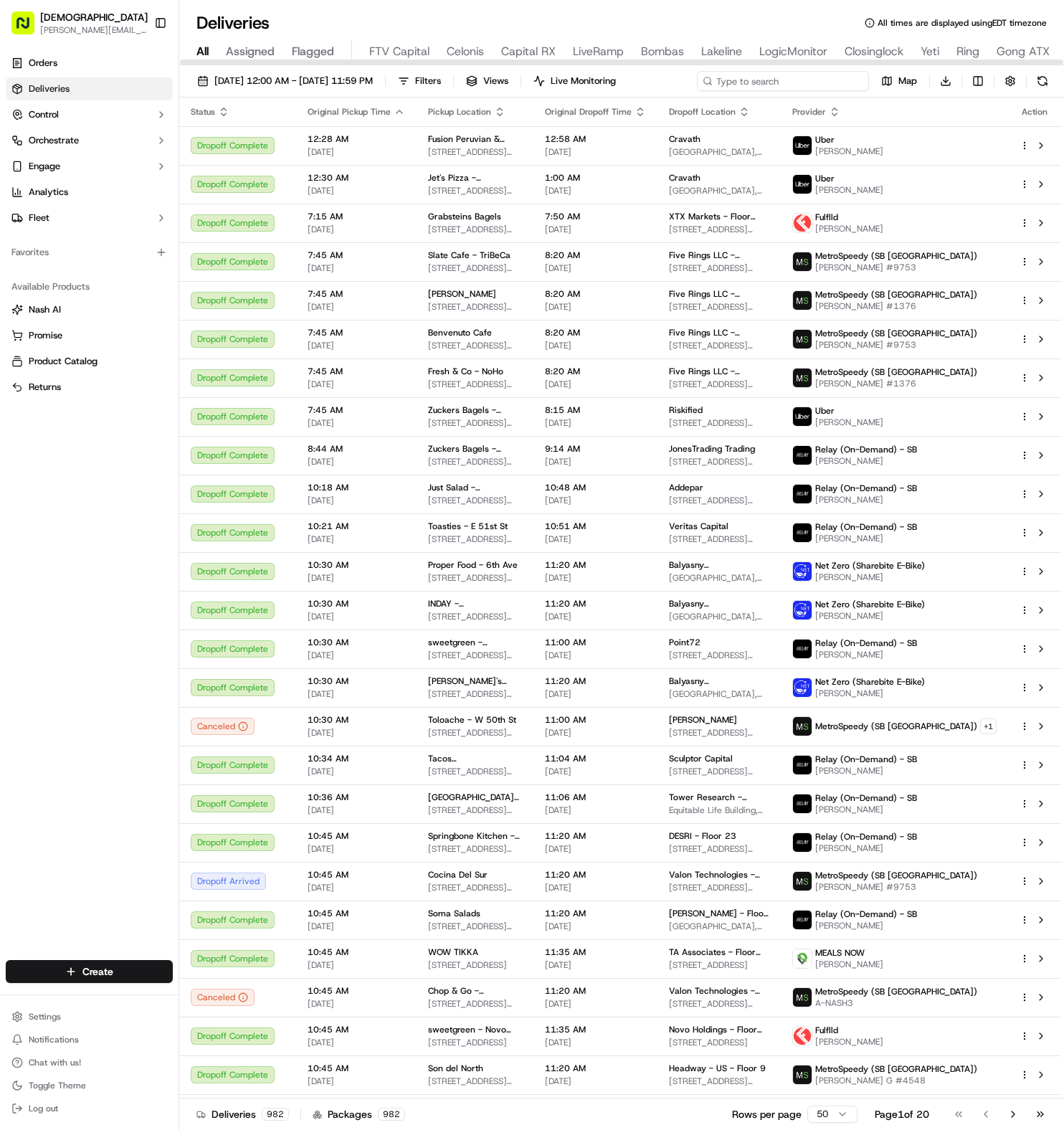
click at [800, 72] on input at bounding box center [782, 81] width 172 height 20
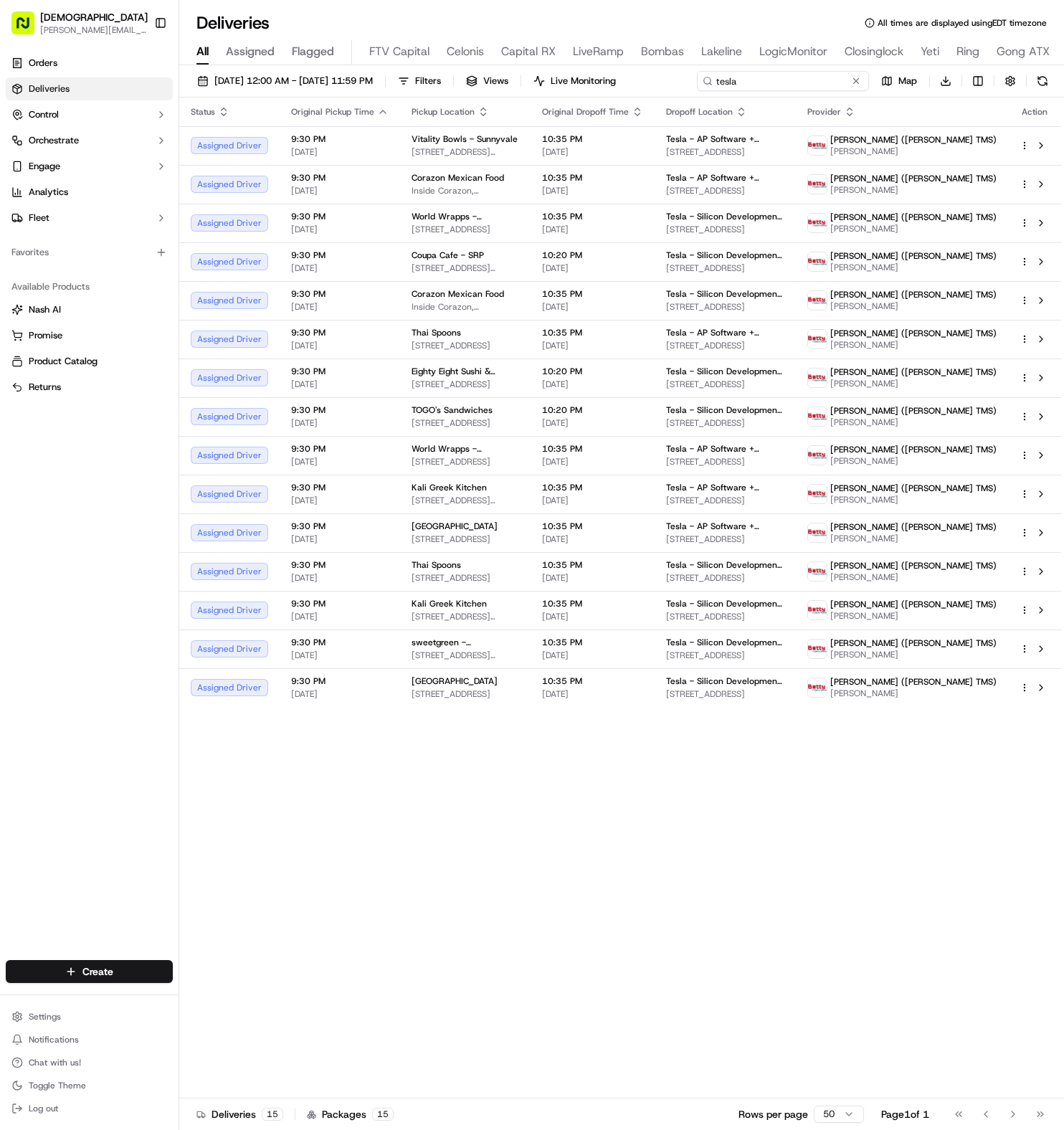
type input "tesla"
click at [363, 78] on span "[DATE] 12:00 AM - [DATE] 11:59 PM" at bounding box center [293, 80] width 158 height 13
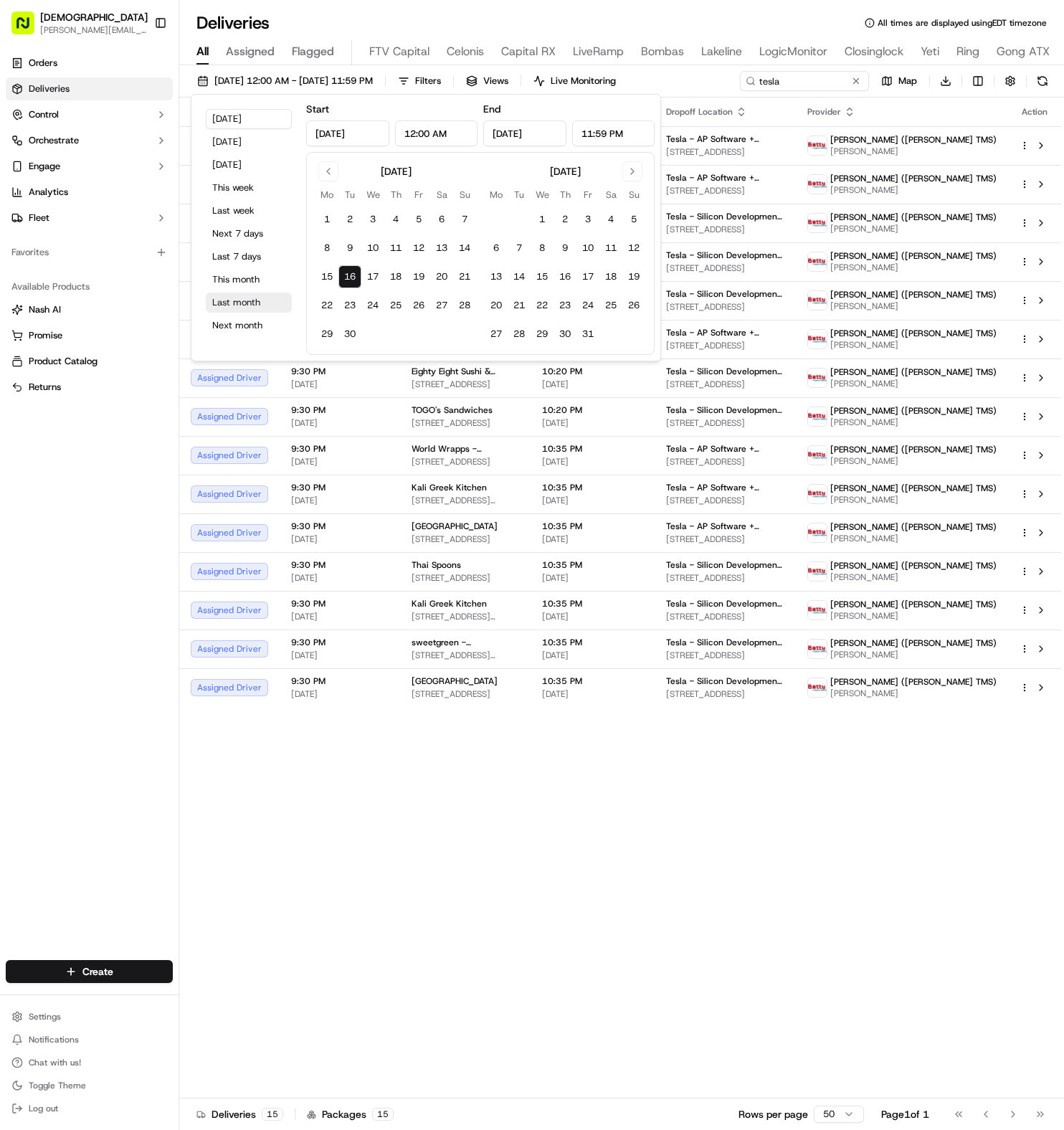
click at [231, 293] on button "Last month" at bounding box center [249, 302] width 86 height 20
type input "[DATE]"
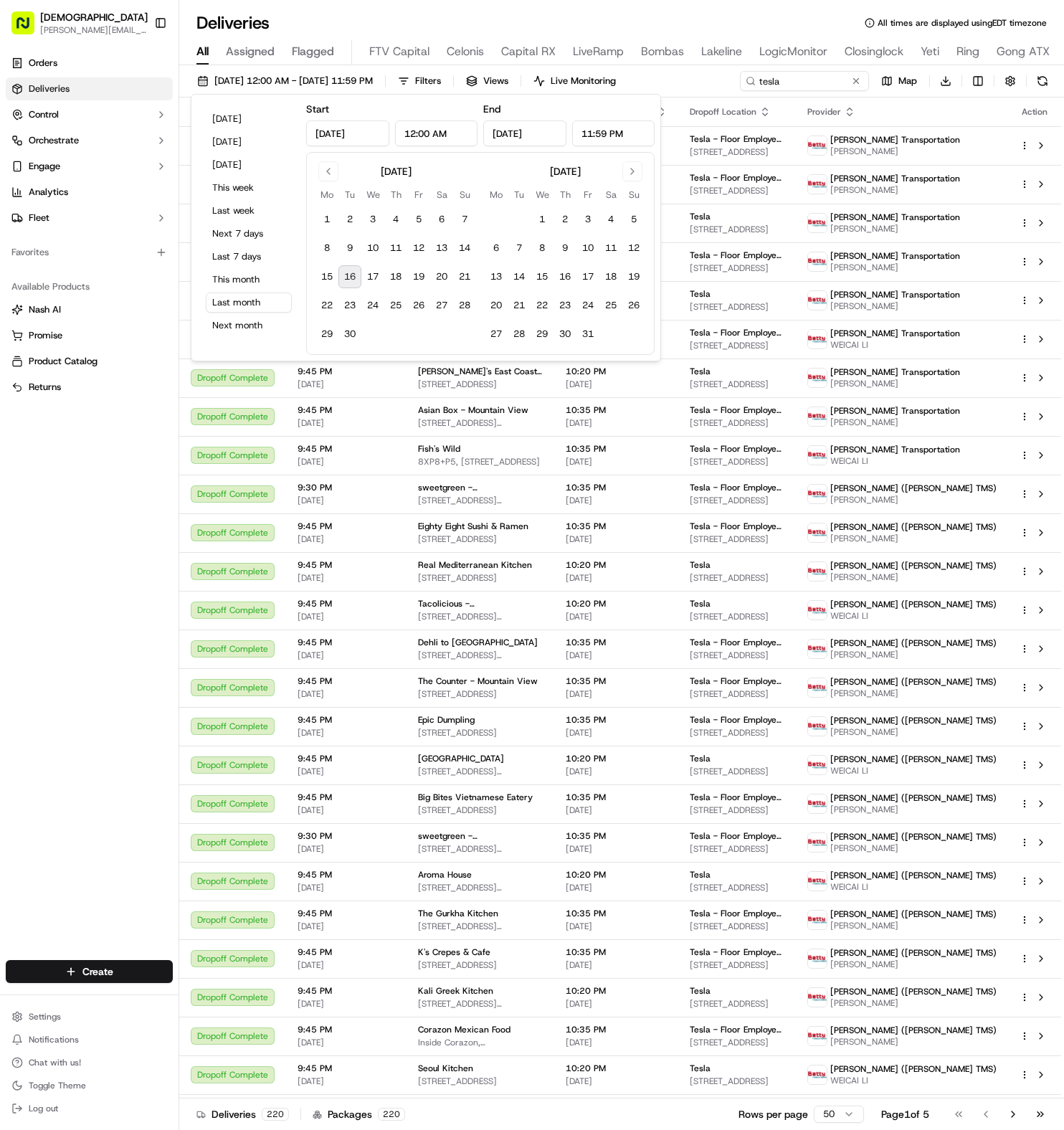
click at [694, 88] on div "[DATE] 12:00 AM - [DATE] 11:59 PM Filters Views Live Monitoring tesla Map Downl…" at bounding box center [622, 84] width 885 height 27
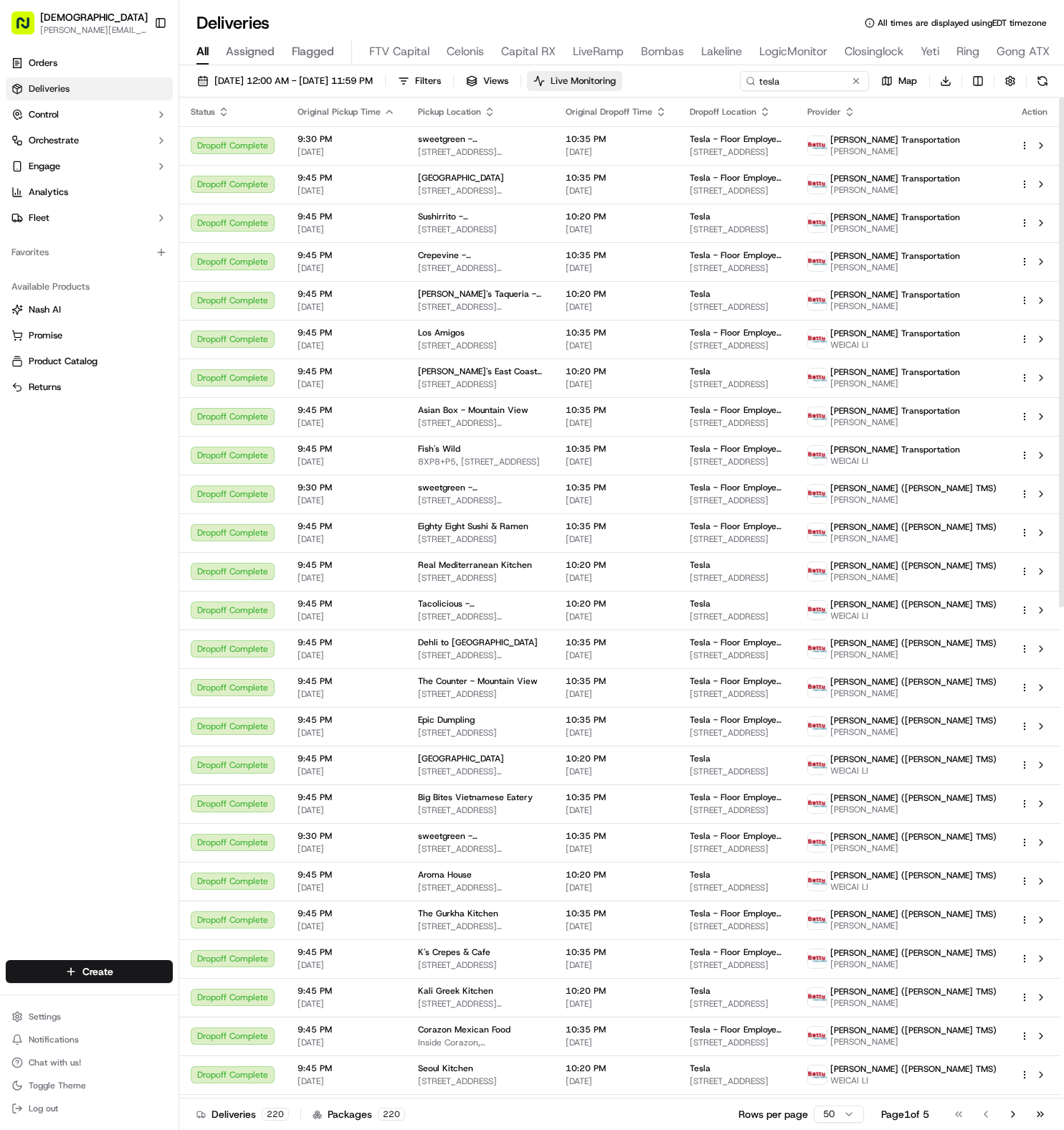
click at [616, 84] on span "Live Monitoring" at bounding box center [583, 80] width 65 height 13
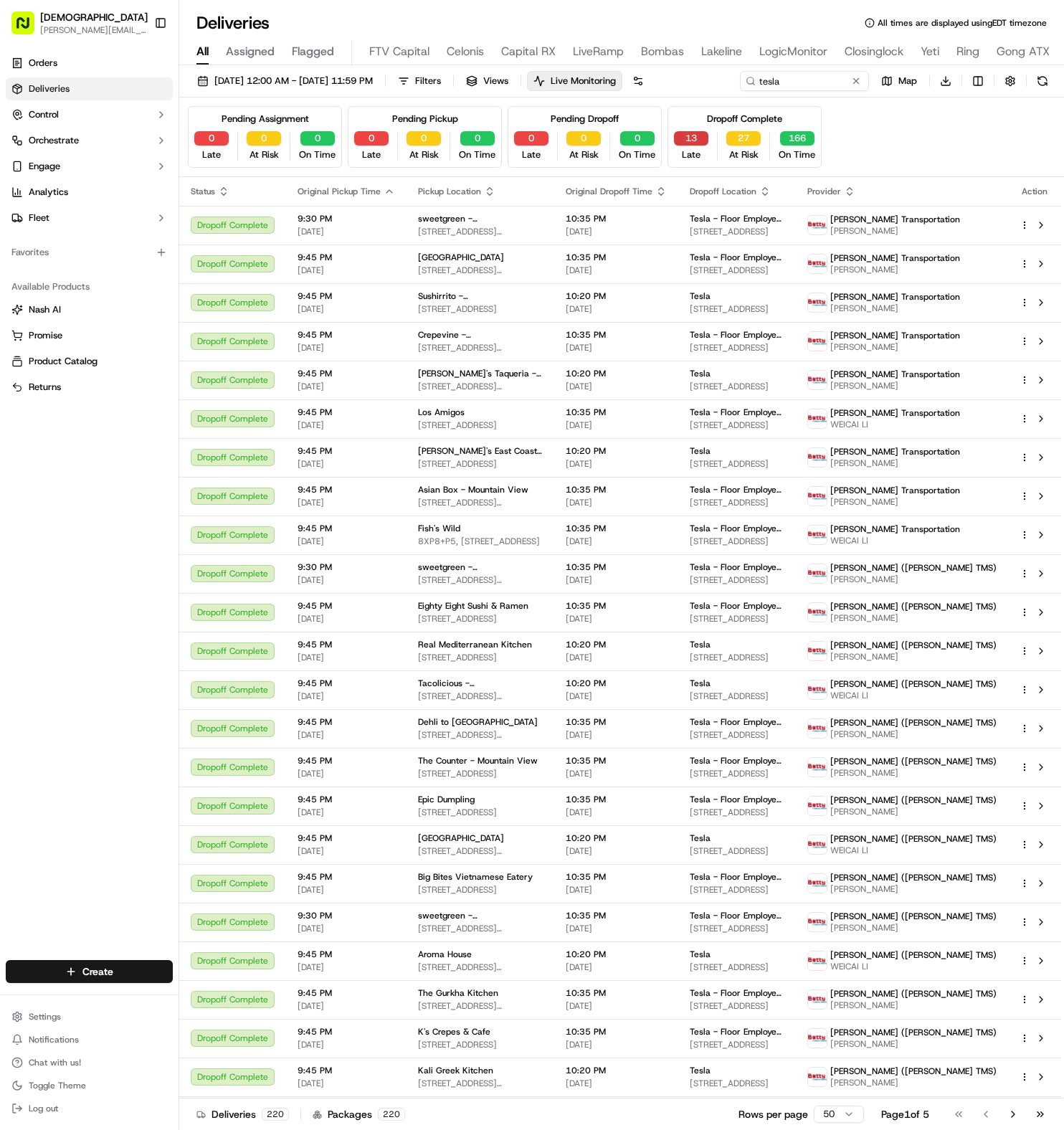
click at [693, 136] on button "13" at bounding box center [691, 138] width 34 height 14
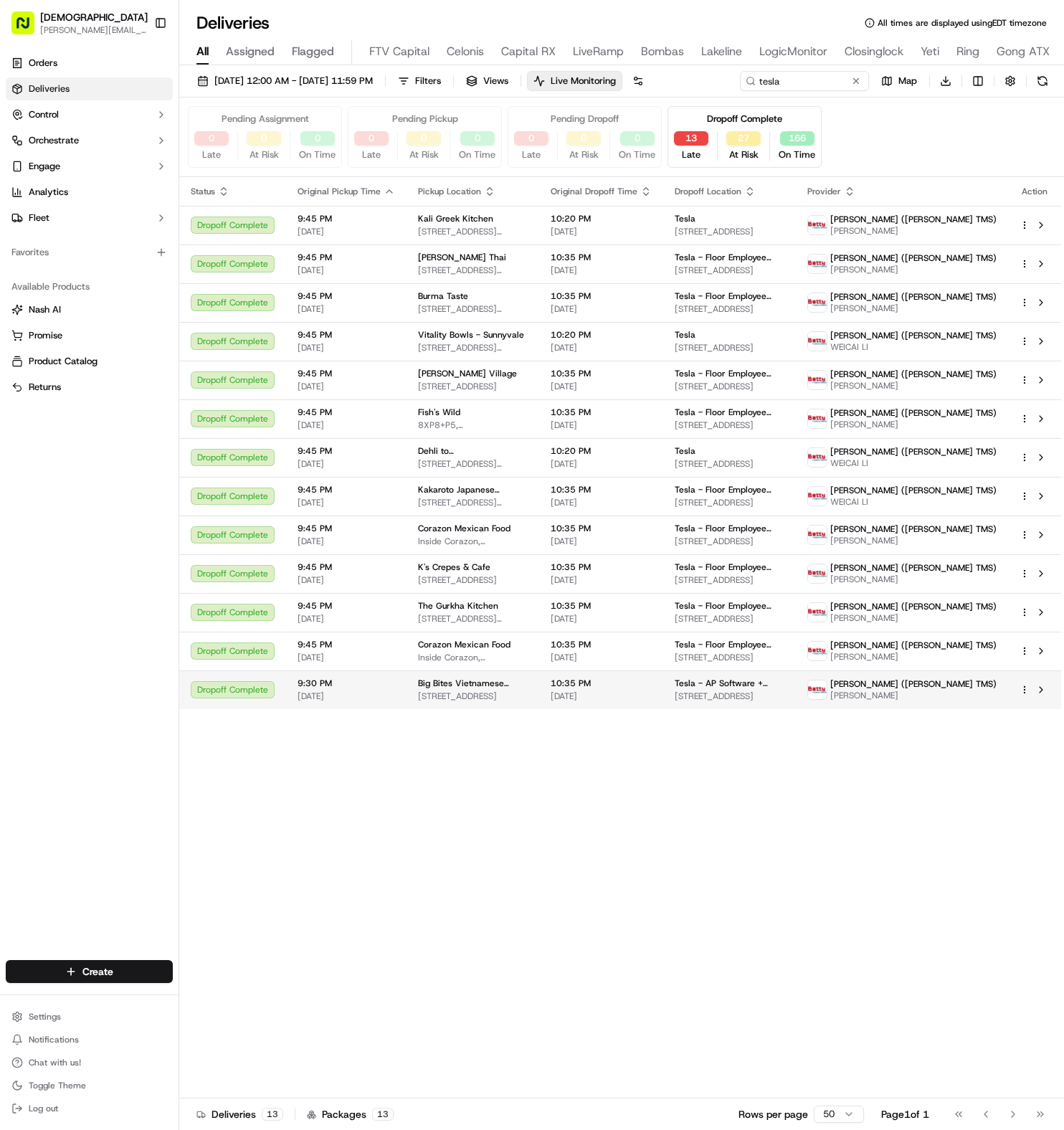
click at [739, 698] on span "[STREET_ADDRESS]" at bounding box center [729, 696] width 110 height 11
click at [486, 657] on span "Inside Corazon, [STREET_ADDRESS][PERSON_NAME]" at bounding box center [473, 657] width 110 height 11
click at [853, 193] on icon "button" at bounding box center [850, 194] width 5 height 2
click at [941, 243] on button "Courier Name (A-Z)" at bounding box center [944, 249] width 98 height 17
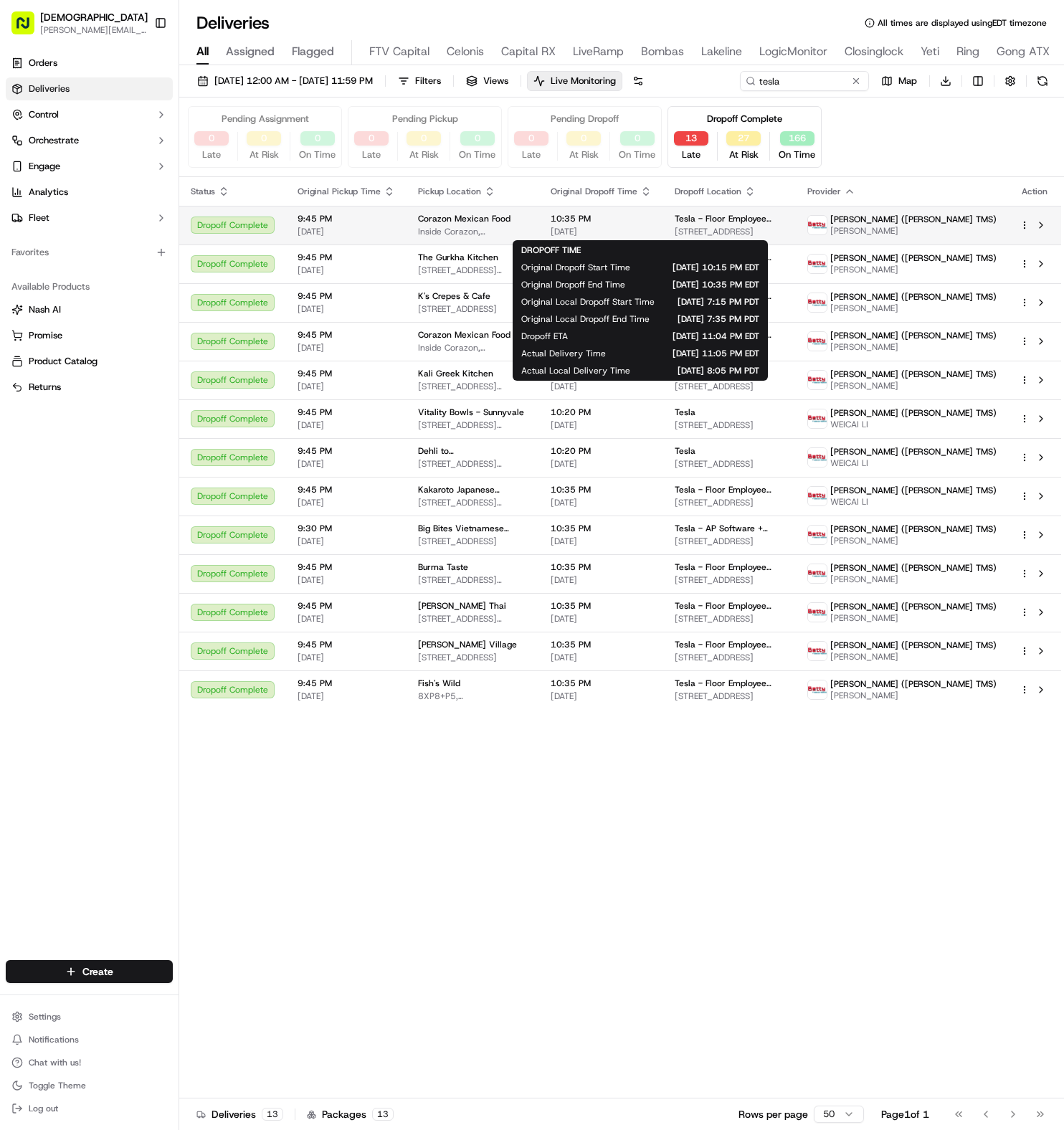
click at [652, 231] on span "[DATE]" at bounding box center [601, 231] width 101 height 11
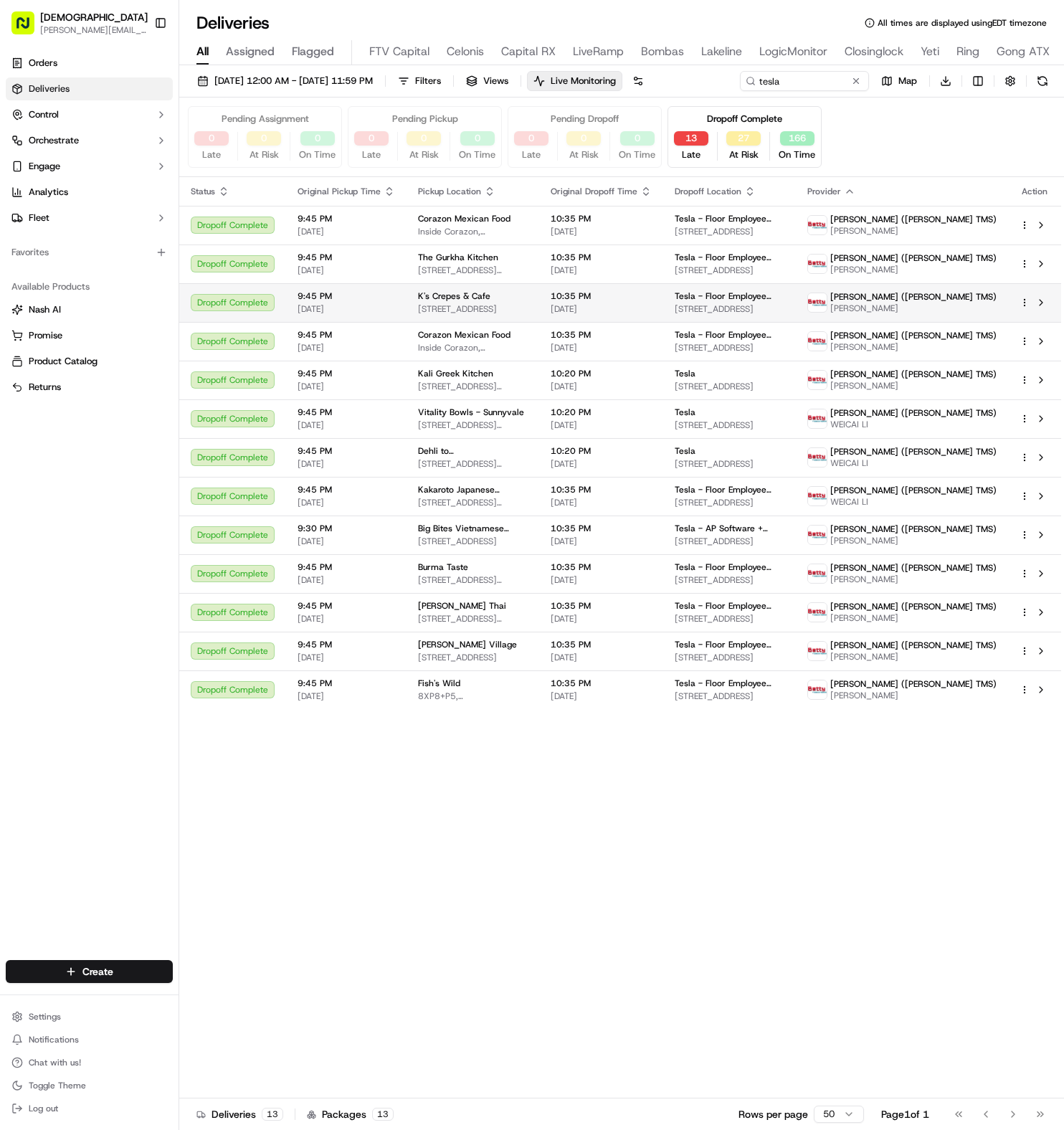
click at [528, 307] on span "[STREET_ADDRESS]" at bounding box center [473, 309] width 110 height 11
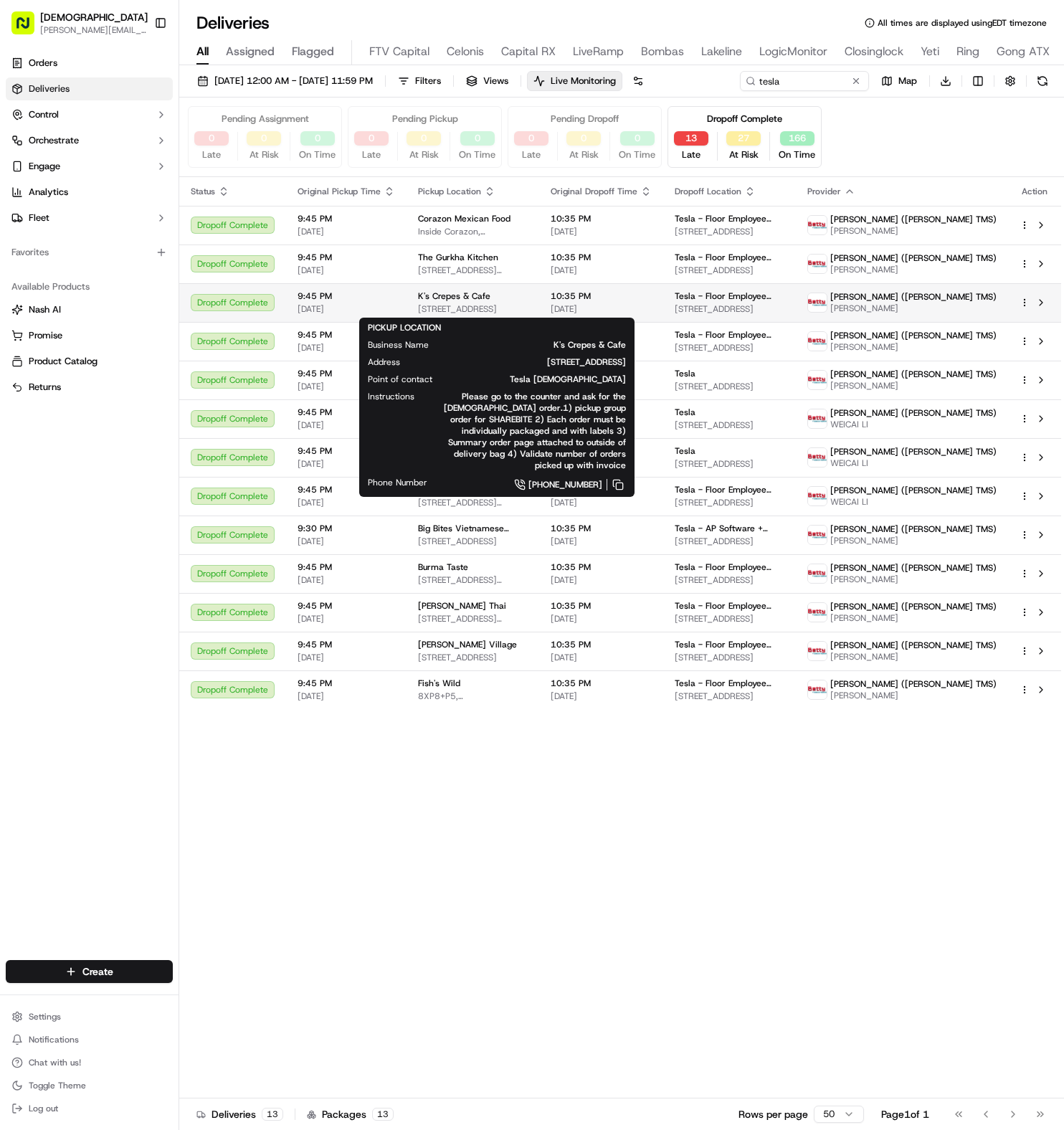
click at [522, 311] on span "[STREET_ADDRESS]" at bounding box center [473, 309] width 110 height 11
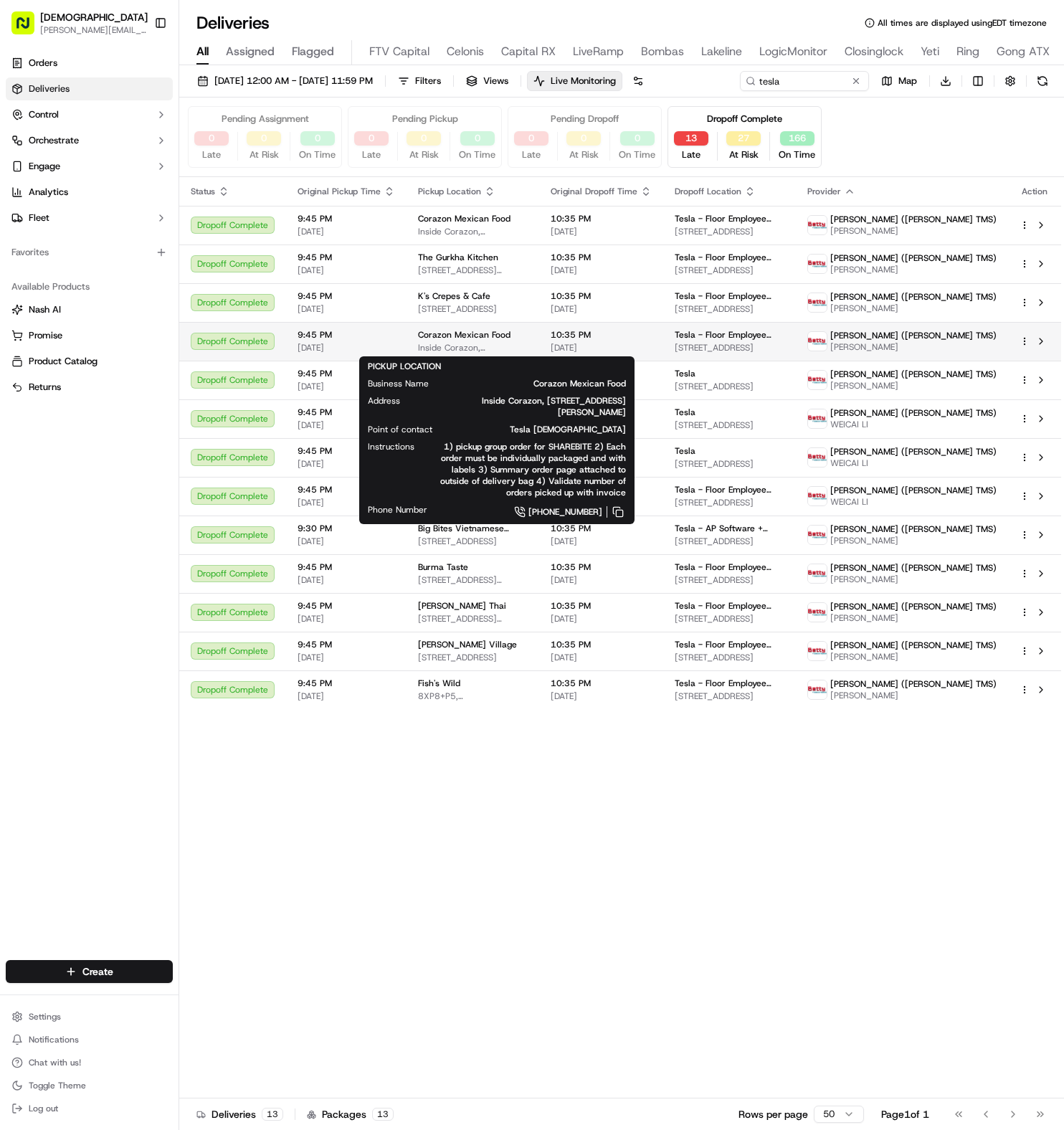
click at [470, 337] on span "Corazon Mexican Food" at bounding box center [464, 335] width 92 height 11
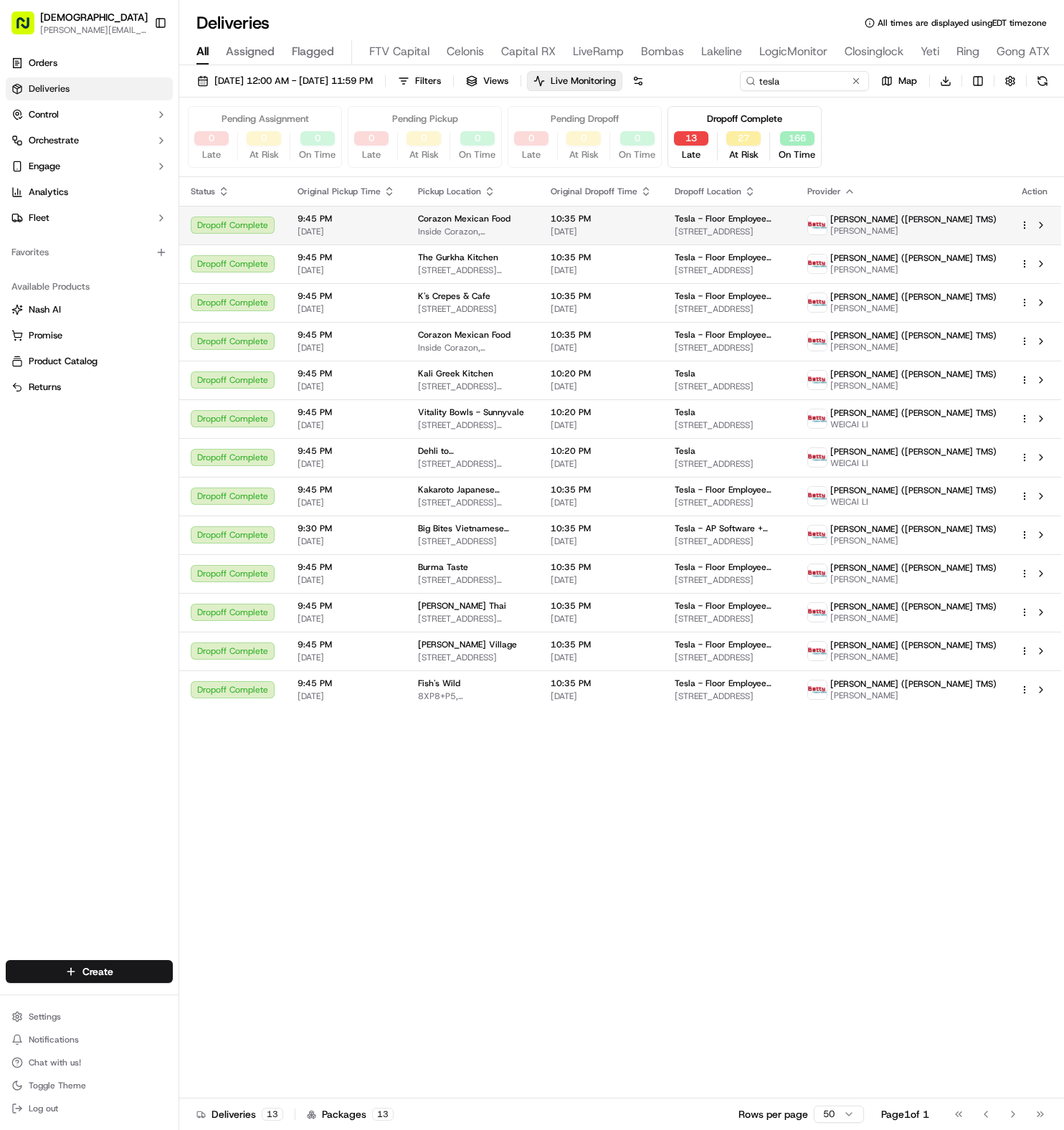
click at [619, 241] on td "10:35 PM [DATE]" at bounding box center [601, 225] width 124 height 39
click at [762, 71] on div "[DATE] 12:00 AM - [DATE] 11:59 PM Filters Views Live Monitoring tesla Map Downl…" at bounding box center [622, 84] width 885 height 27
click at [697, 91] on input "tesla" at bounding box center [782, 81] width 172 height 20
paste input "Toyota Research Institute"
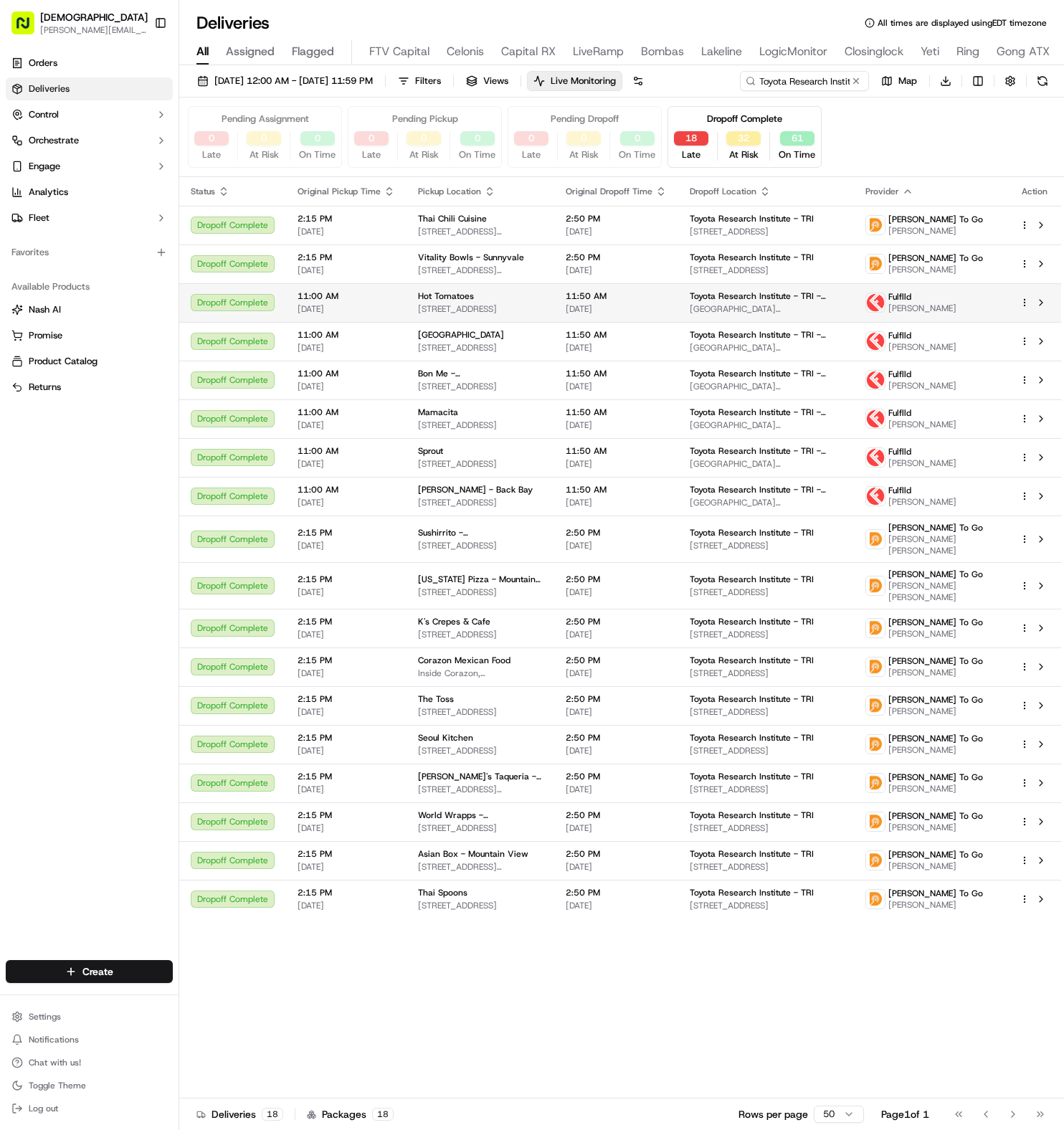
click at [693, 346] on tbody "Dropoff Complete 2:15 PM [DATE] Thai Chili Cuisine [STREET_ADDRESS][PERSON_NAME…" at bounding box center [620, 562] width 882 height 713
click at [669, 304] on td "11:50 AM [DATE]" at bounding box center [616, 302] width 124 height 39
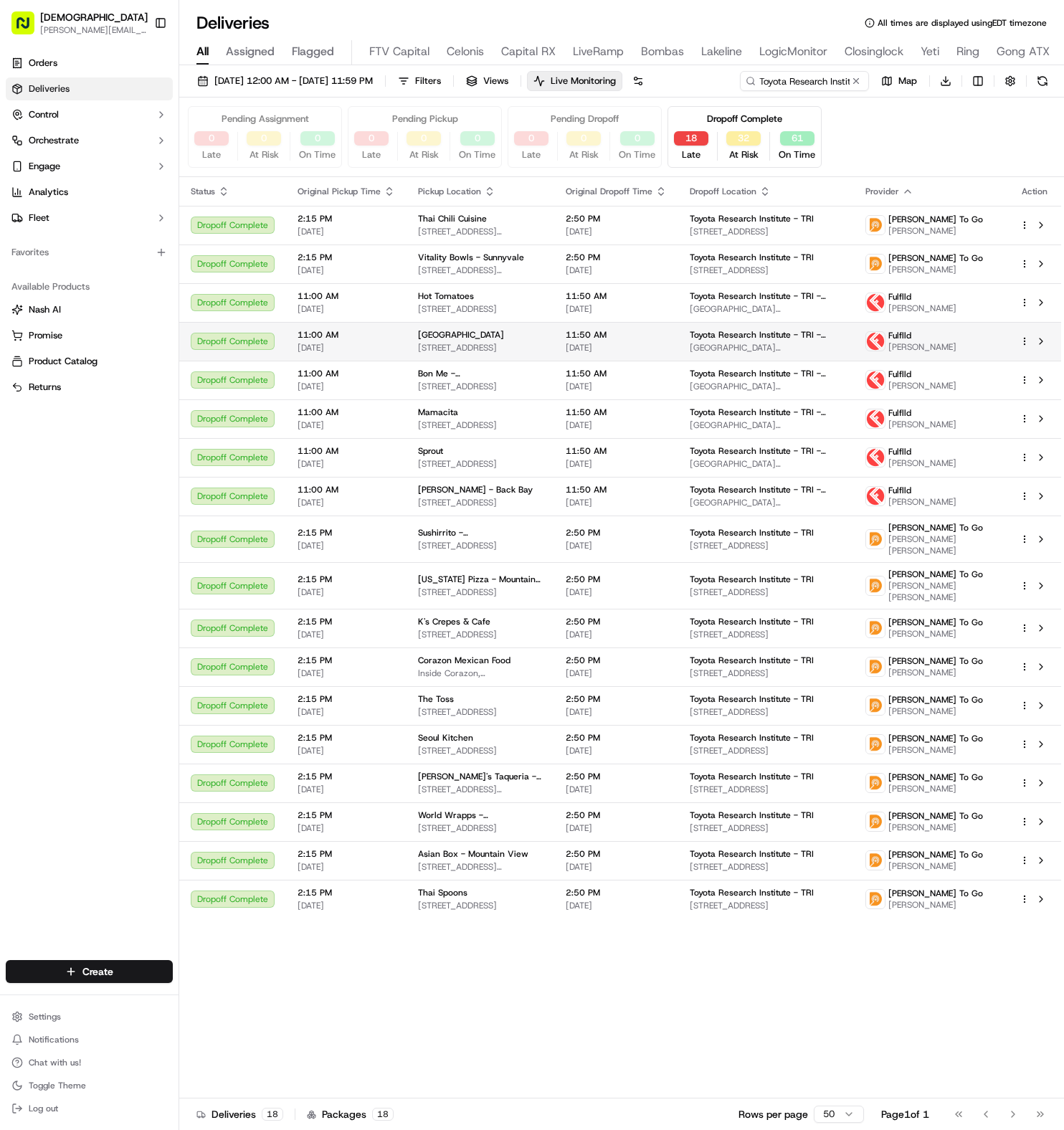
click at [431, 341] on span "[GEOGRAPHIC_DATA]" at bounding box center [461, 335] width 86 height 11
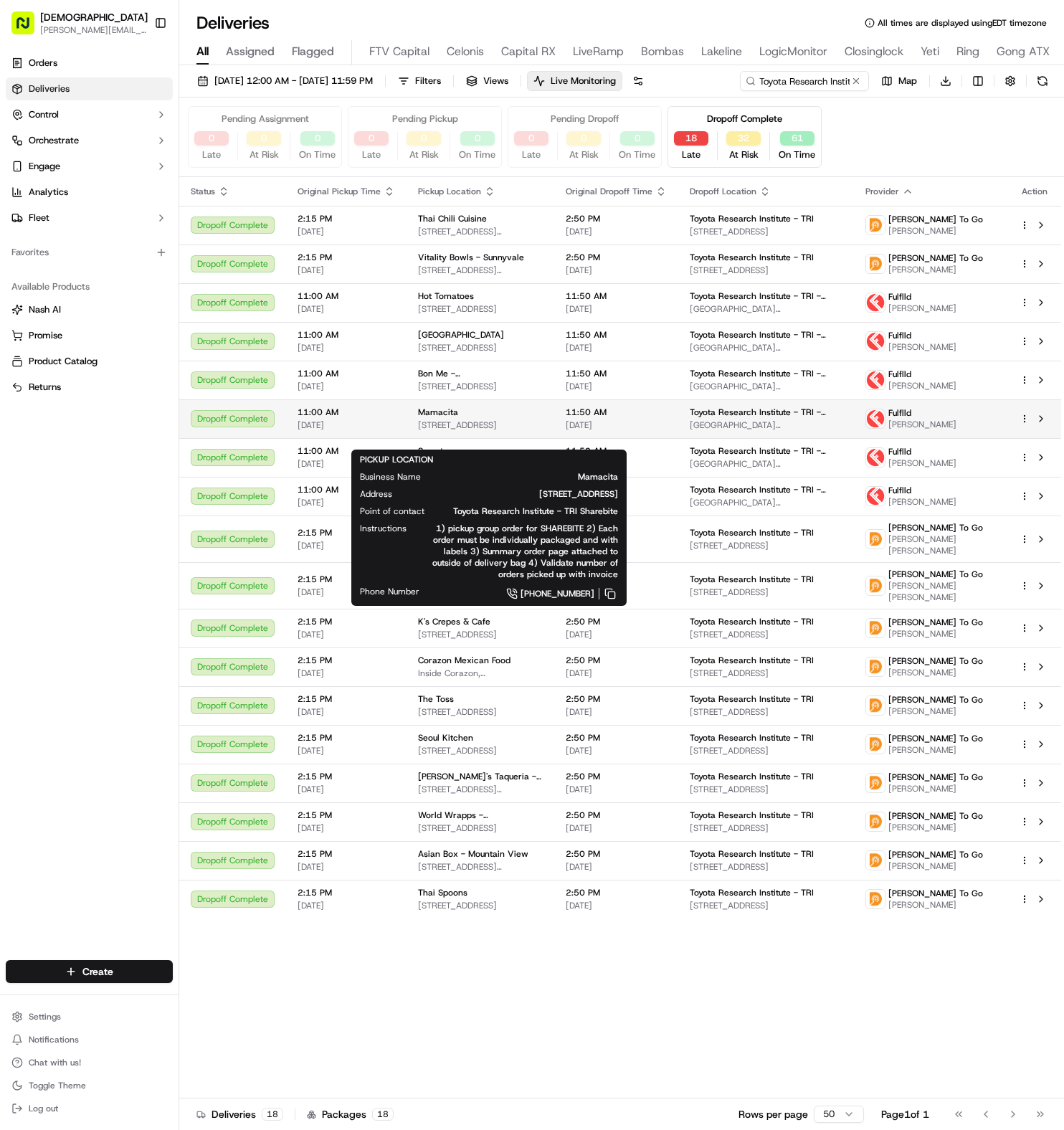
click at [440, 431] on div "Mamacita [STREET_ADDRESS]" at bounding box center [480, 419] width 125 height 24
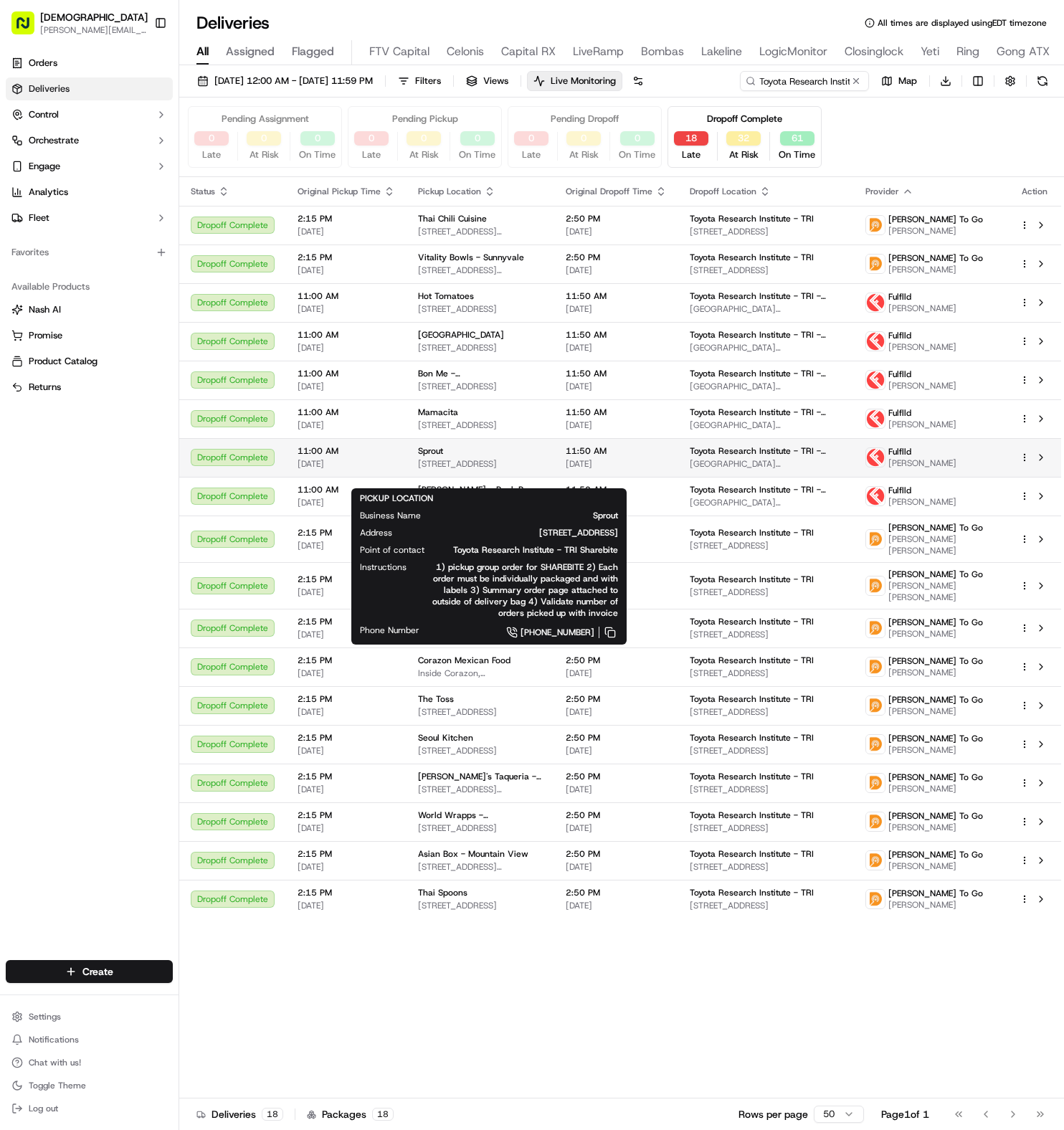
click at [442, 470] on div "Sprout [STREET_ADDRESS]" at bounding box center [480, 457] width 125 height 24
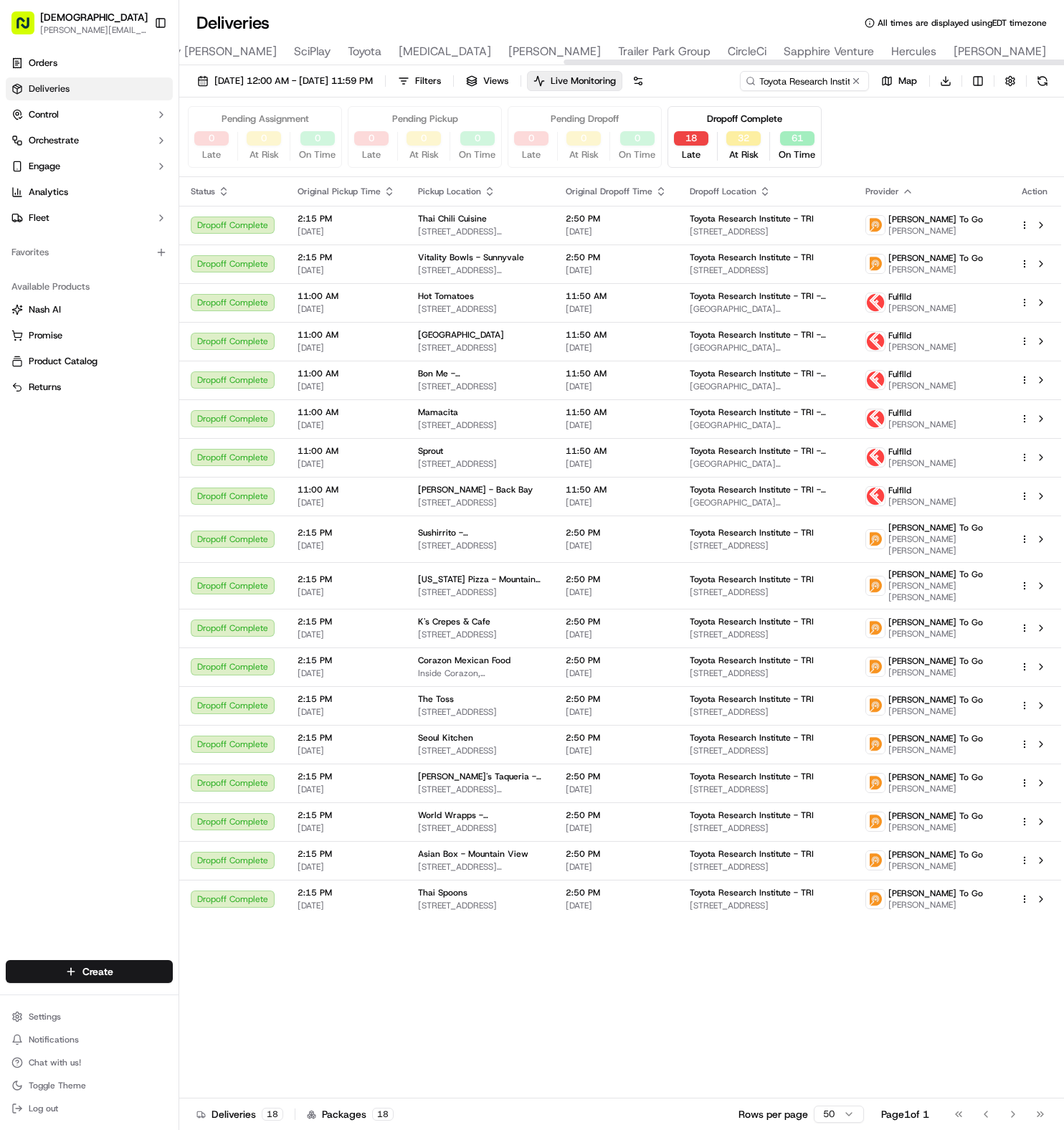
scroll to position [0, 944]
type input "[STREET_ADDRESS]"
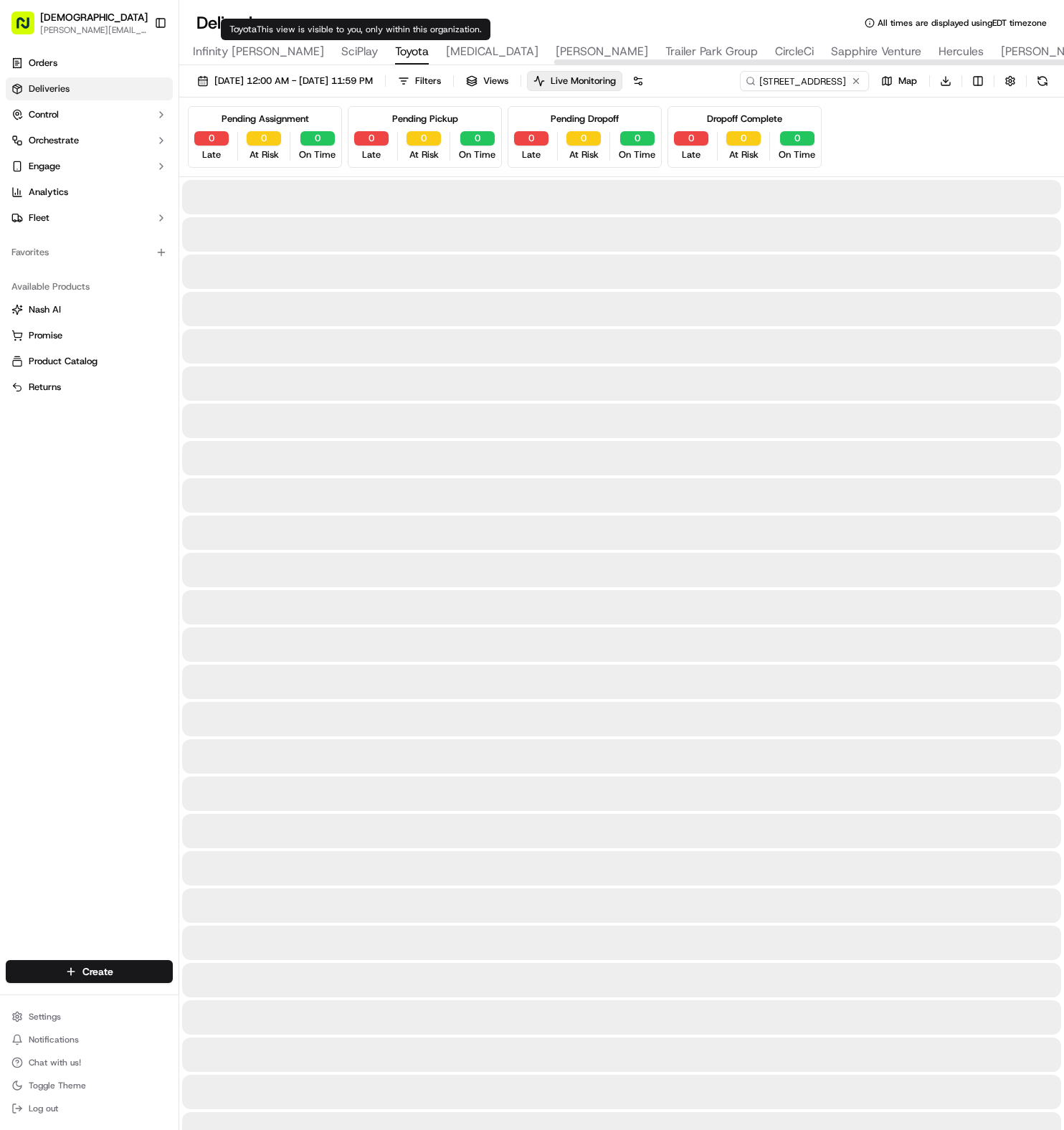
click at [395, 52] on span "Toyota" at bounding box center [412, 52] width 34 height 17
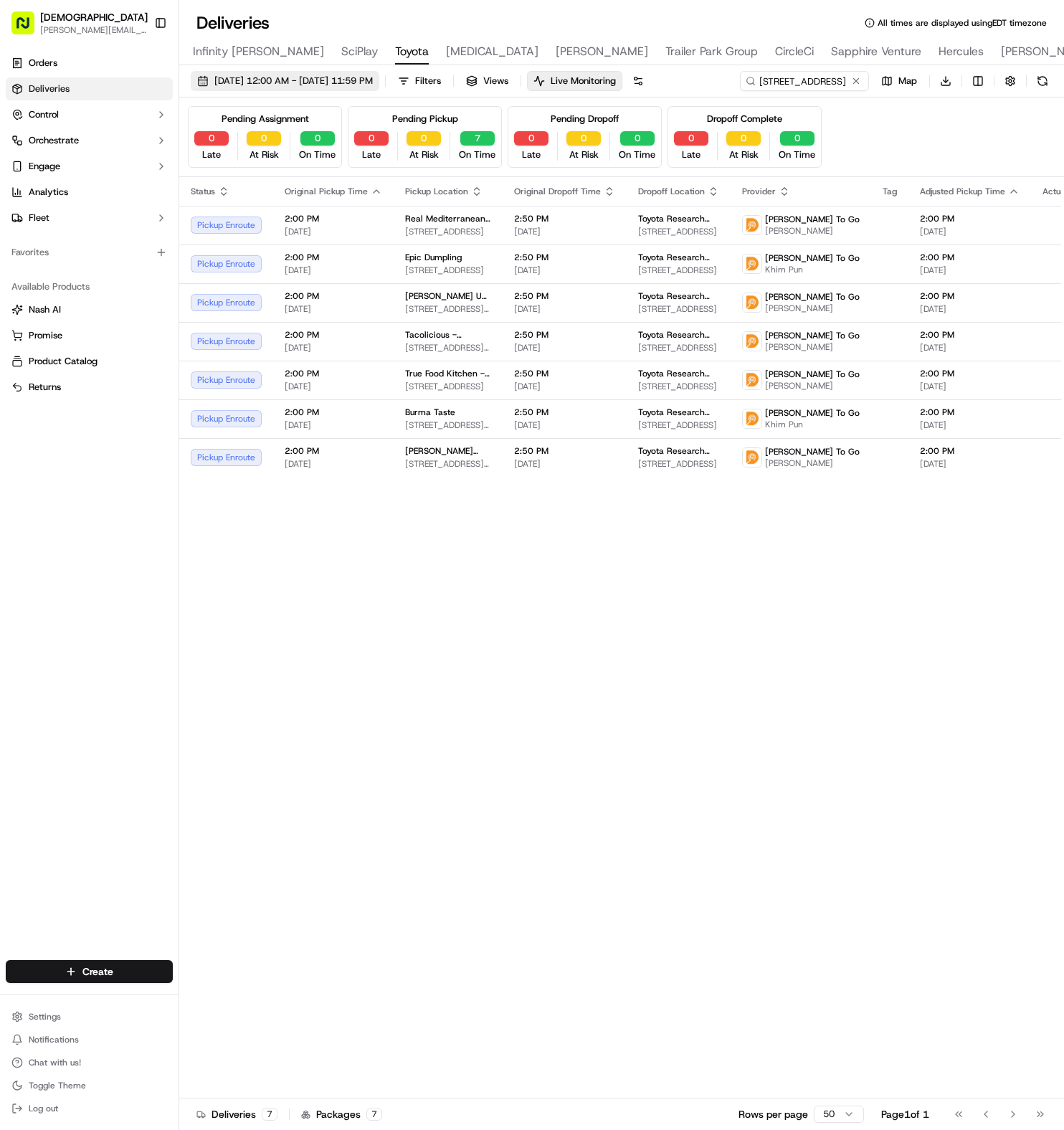
click at [323, 83] on span "[DATE] 12:00 AM - [DATE] 11:59 PM" at bounding box center [293, 80] width 158 height 13
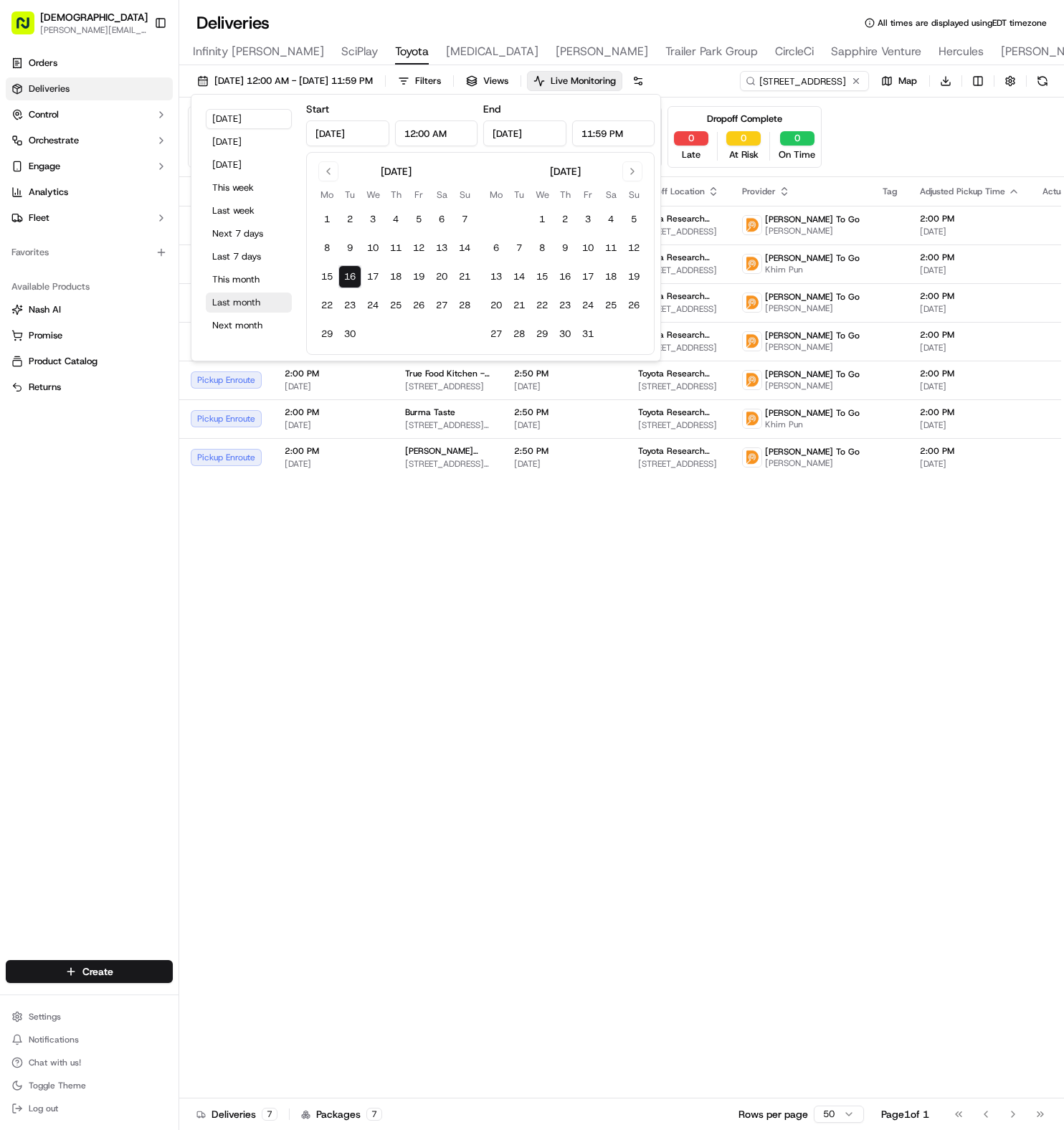
click at [227, 299] on button "Last month" at bounding box center [249, 302] width 86 height 20
type input "[DATE]"
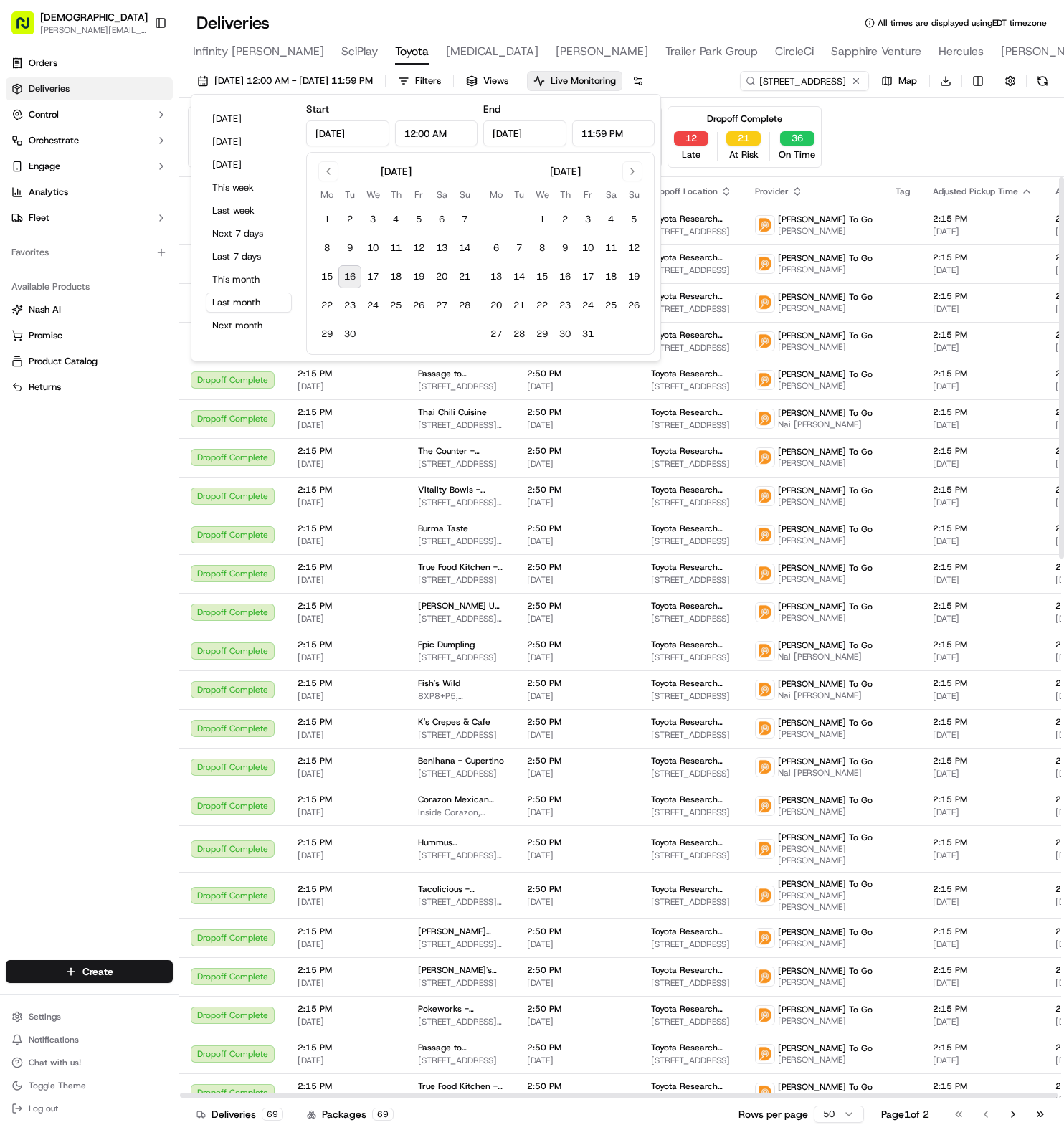
click at [859, 135] on div "Pending Assignment 0 Late 0 At Risk 0 On Time Pending Pickup 0 Late 0 At Risk 0…" at bounding box center [622, 136] width 868 height 61
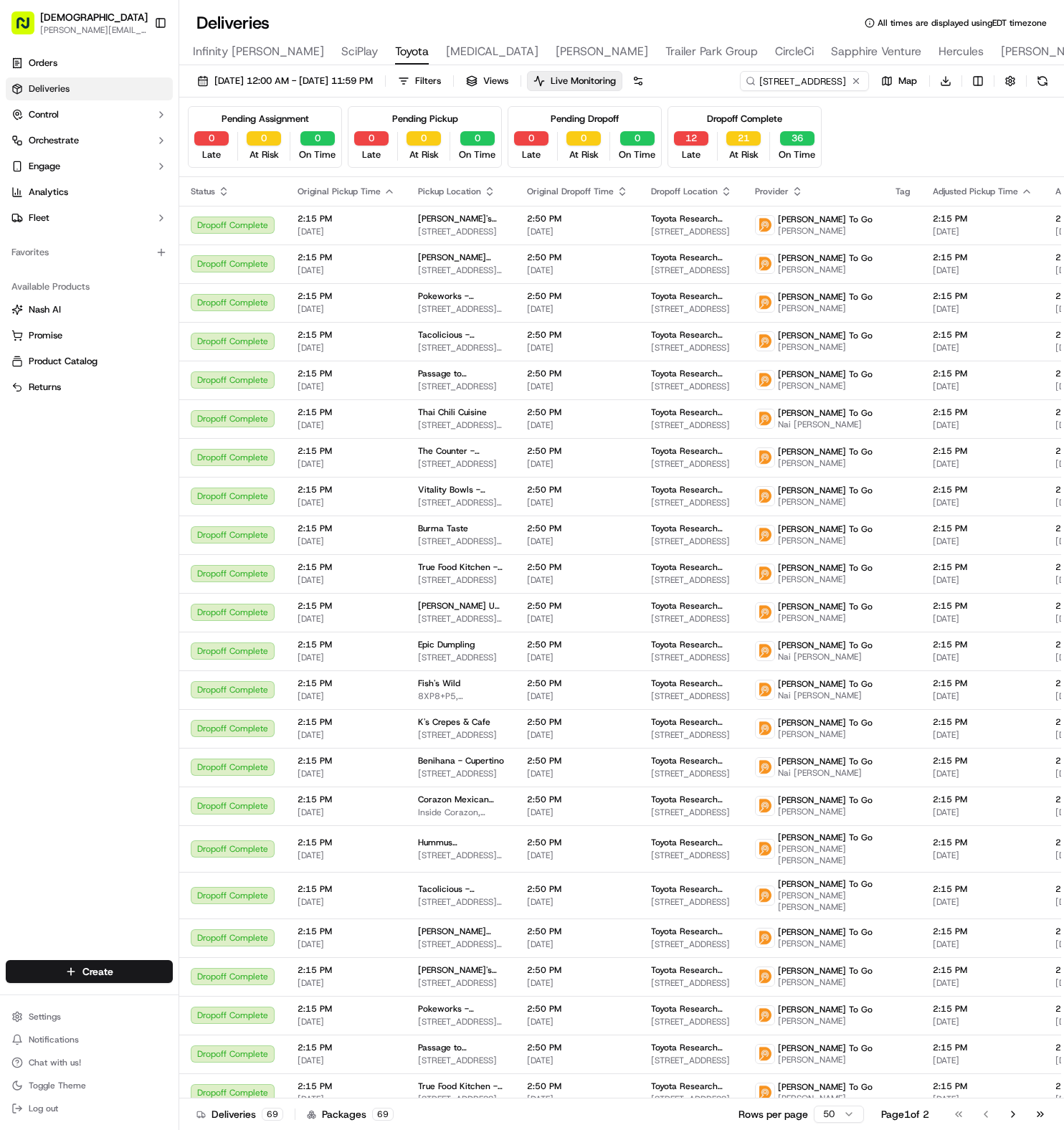
click at [697, 130] on div "Dropoff Complete 12 Late 21 At Risk 36 On Time" at bounding box center [745, 136] width 154 height 61
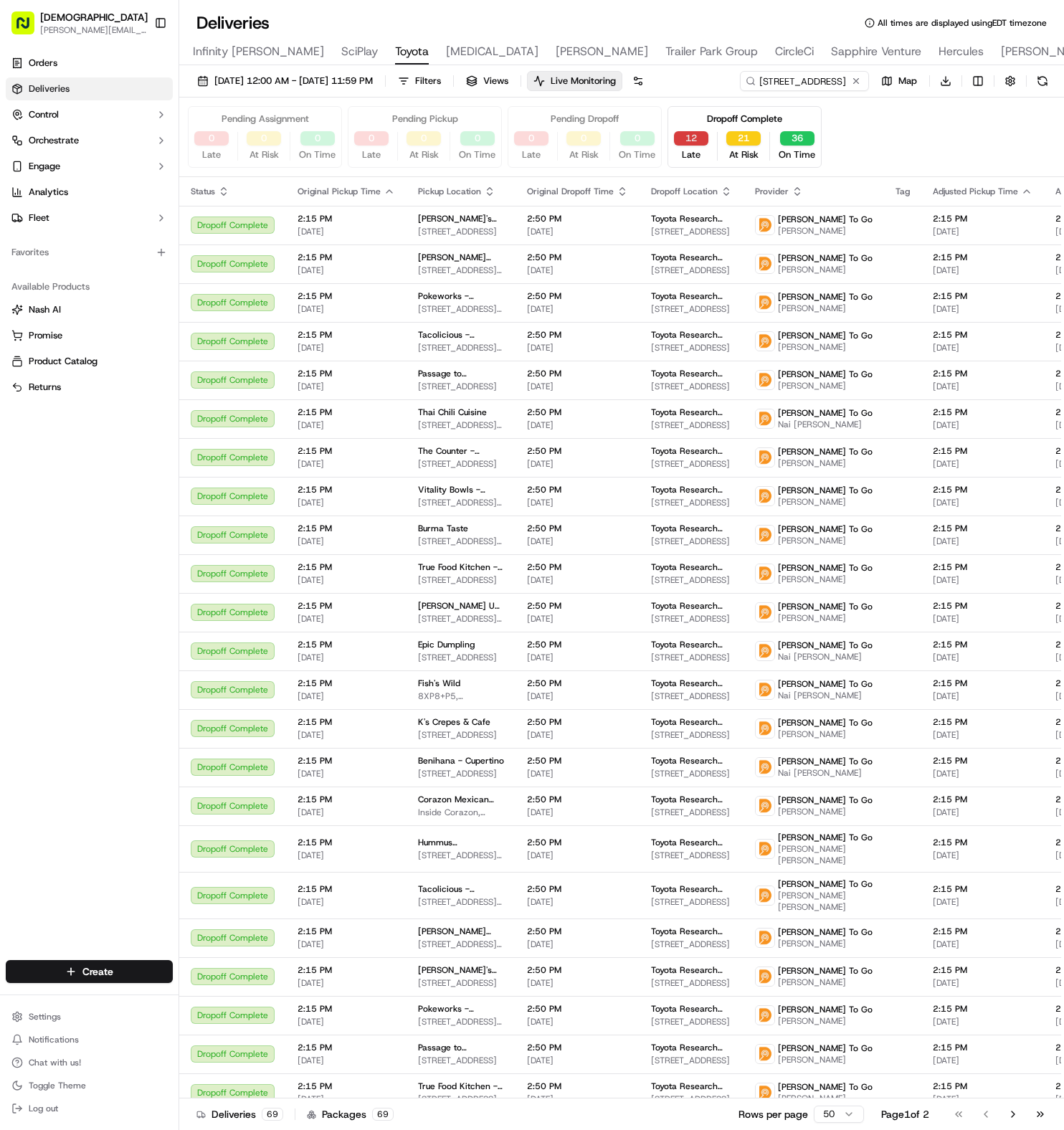
click at [695, 139] on button "12" at bounding box center [691, 138] width 34 height 14
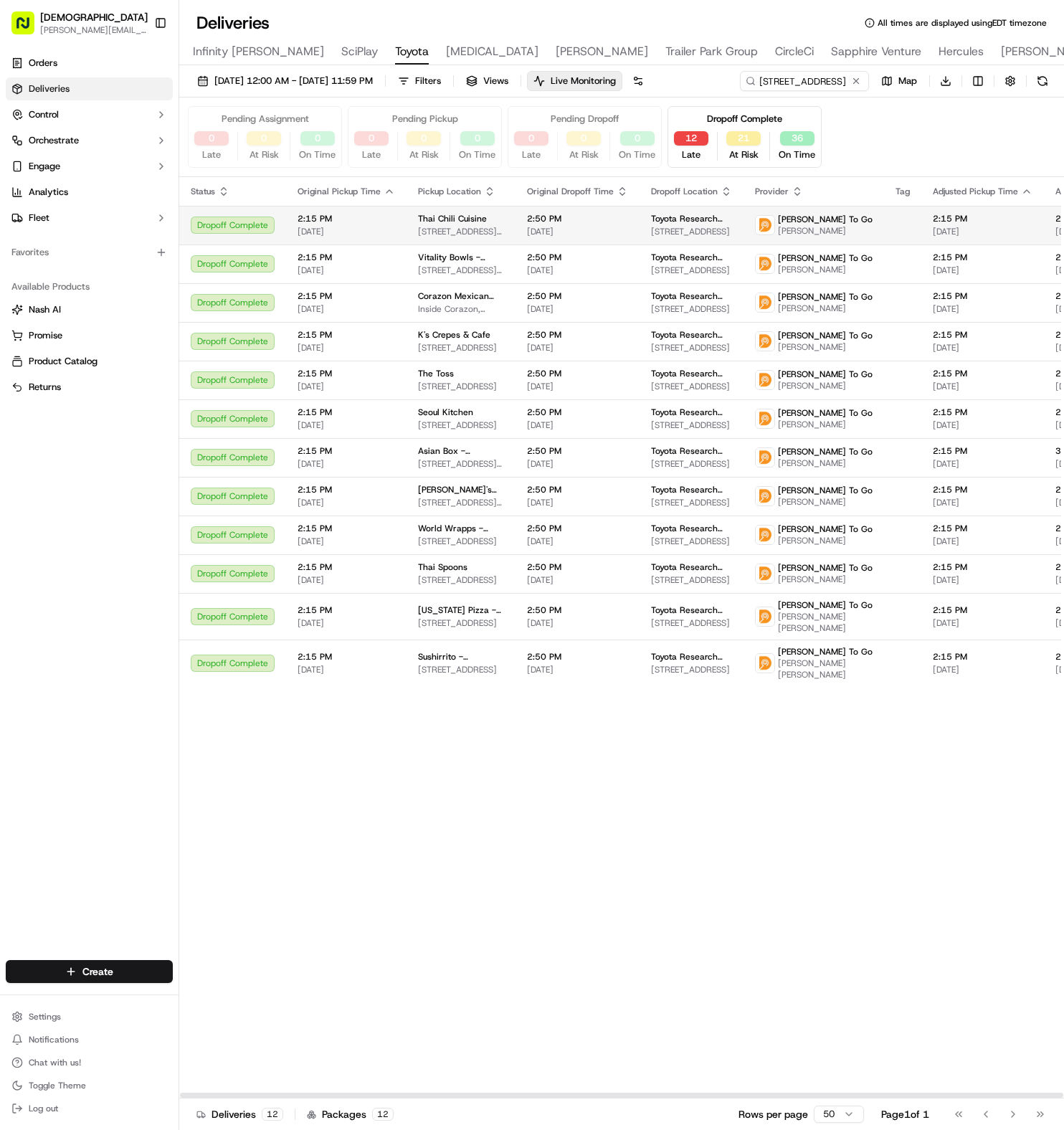
click at [640, 231] on td "Toyota Research Institute - TRI [STREET_ADDRESS]" at bounding box center [691, 225] width 104 height 39
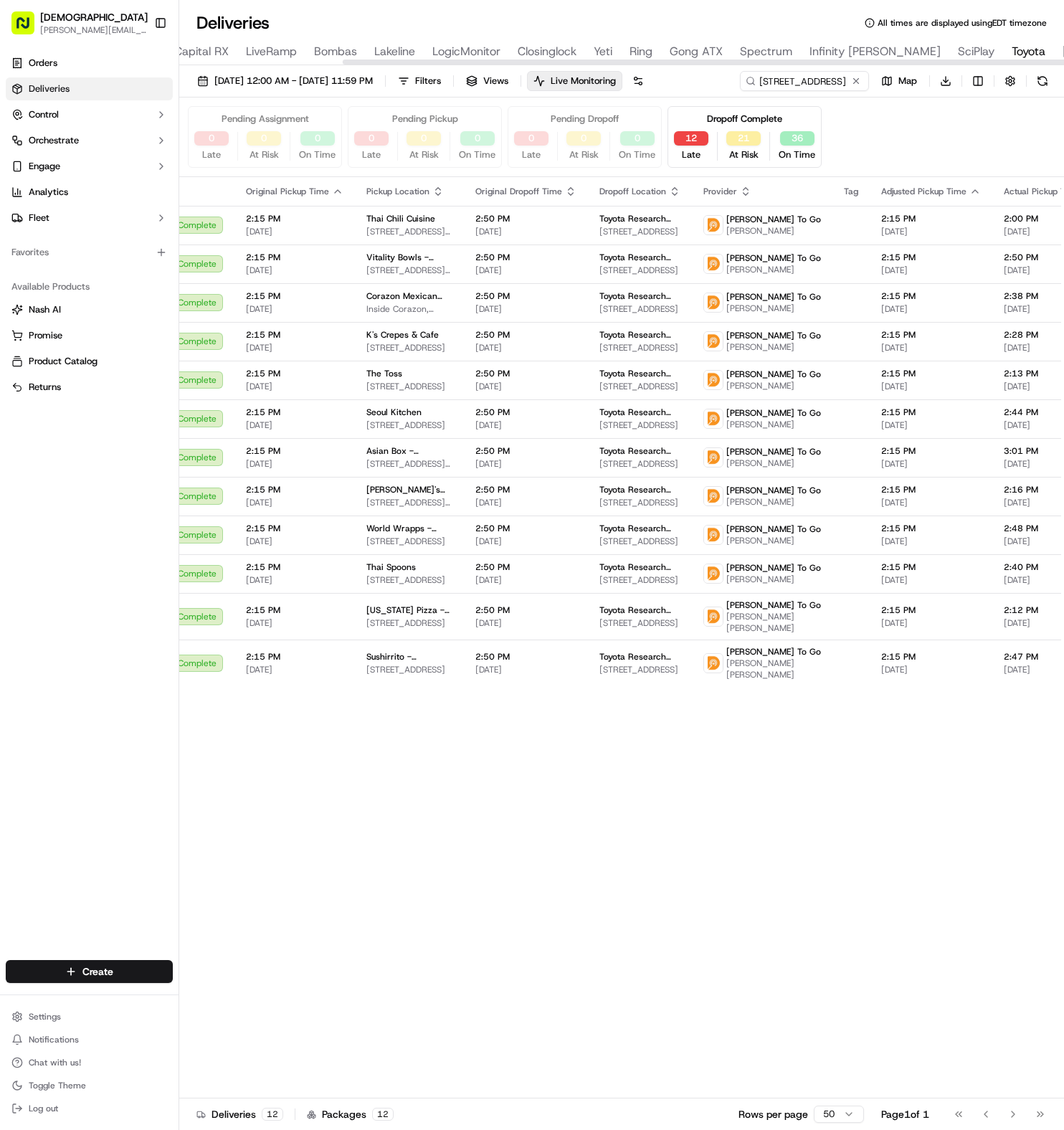
scroll to position [0, 286]
type input "[STREET_ADDRESS]"
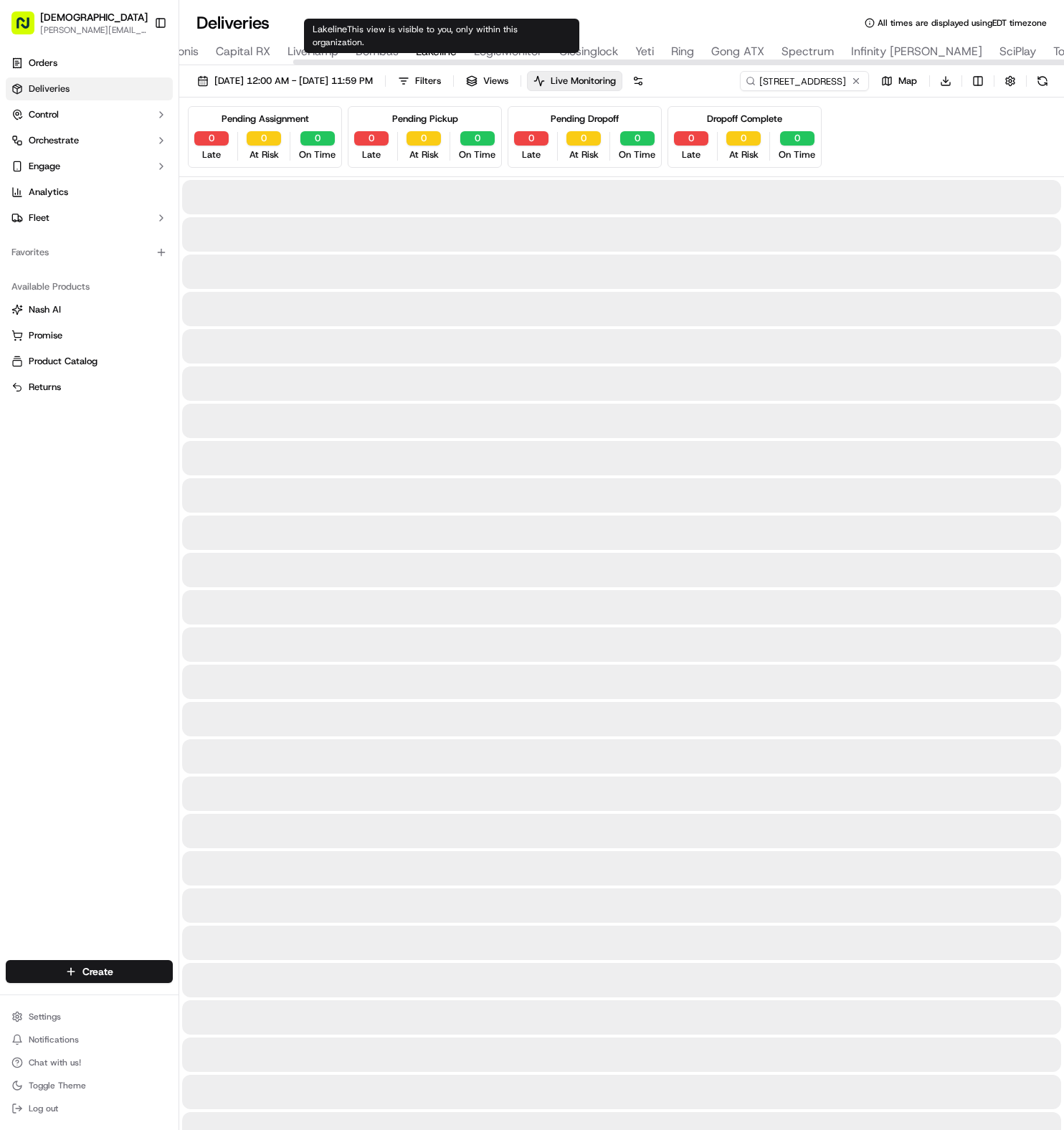
click at [433, 47] on span "Lakeline" at bounding box center [436, 52] width 41 height 17
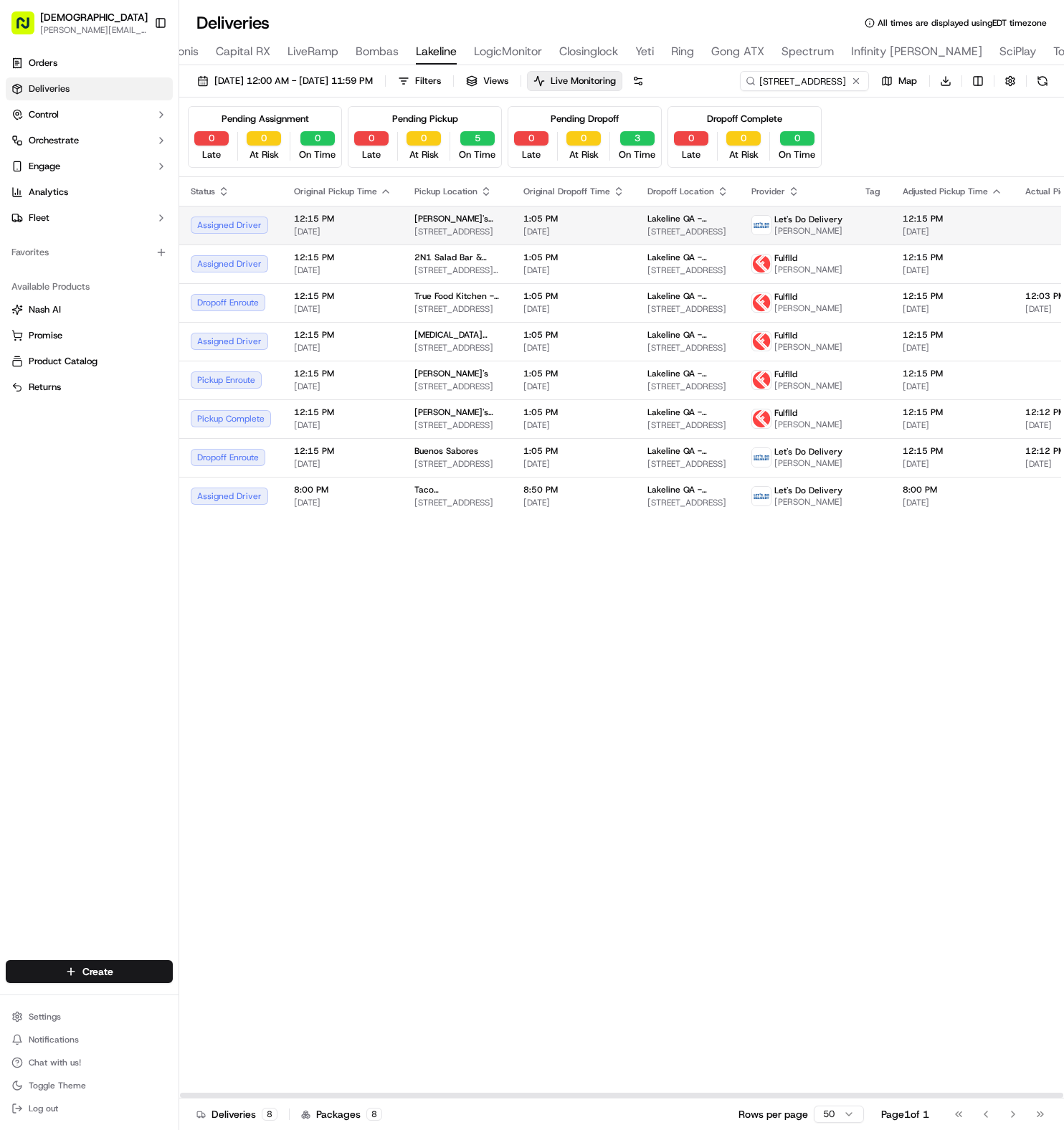
click at [636, 228] on td "Lakeline QA - Activision - Floor Suite [GEOGRAPHIC_DATA][STREET_ADDRESS]" at bounding box center [688, 225] width 104 height 39
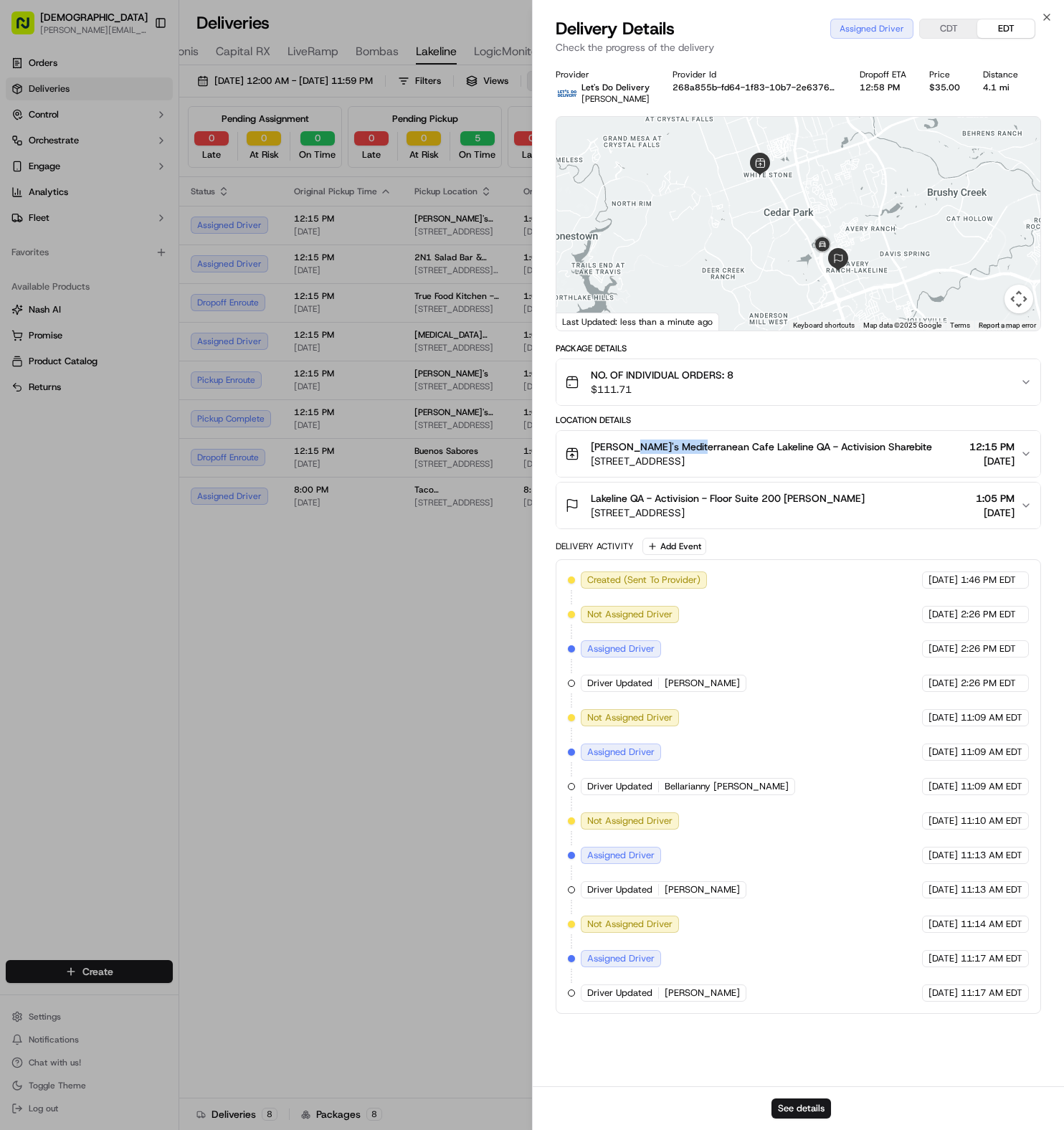
drag, startPoint x: 624, startPoint y: 445, endPoint x: 691, endPoint y: 449, distance: 67.1
click at [691, 449] on span "[PERSON_NAME]'s Mediterranean Cafe Lakeline QA - Activision Sharebite" at bounding box center [761, 446] width 342 height 14
copy span "Mediterranean"
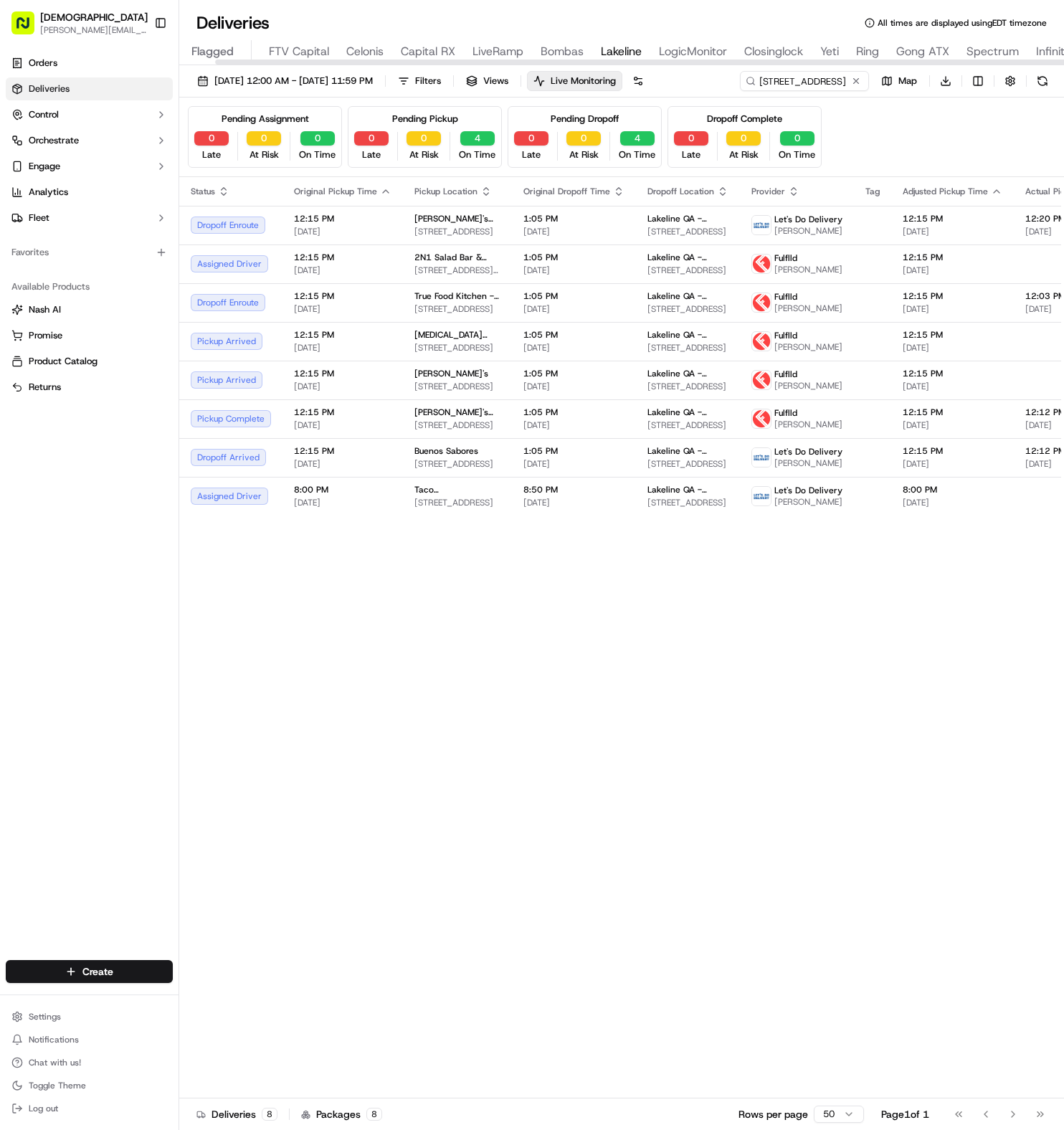
scroll to position [0, 86]
type input "Celonis"
click at [366, 52] on span "Celonis" at bounding box center [379, 52] width 37 height 17
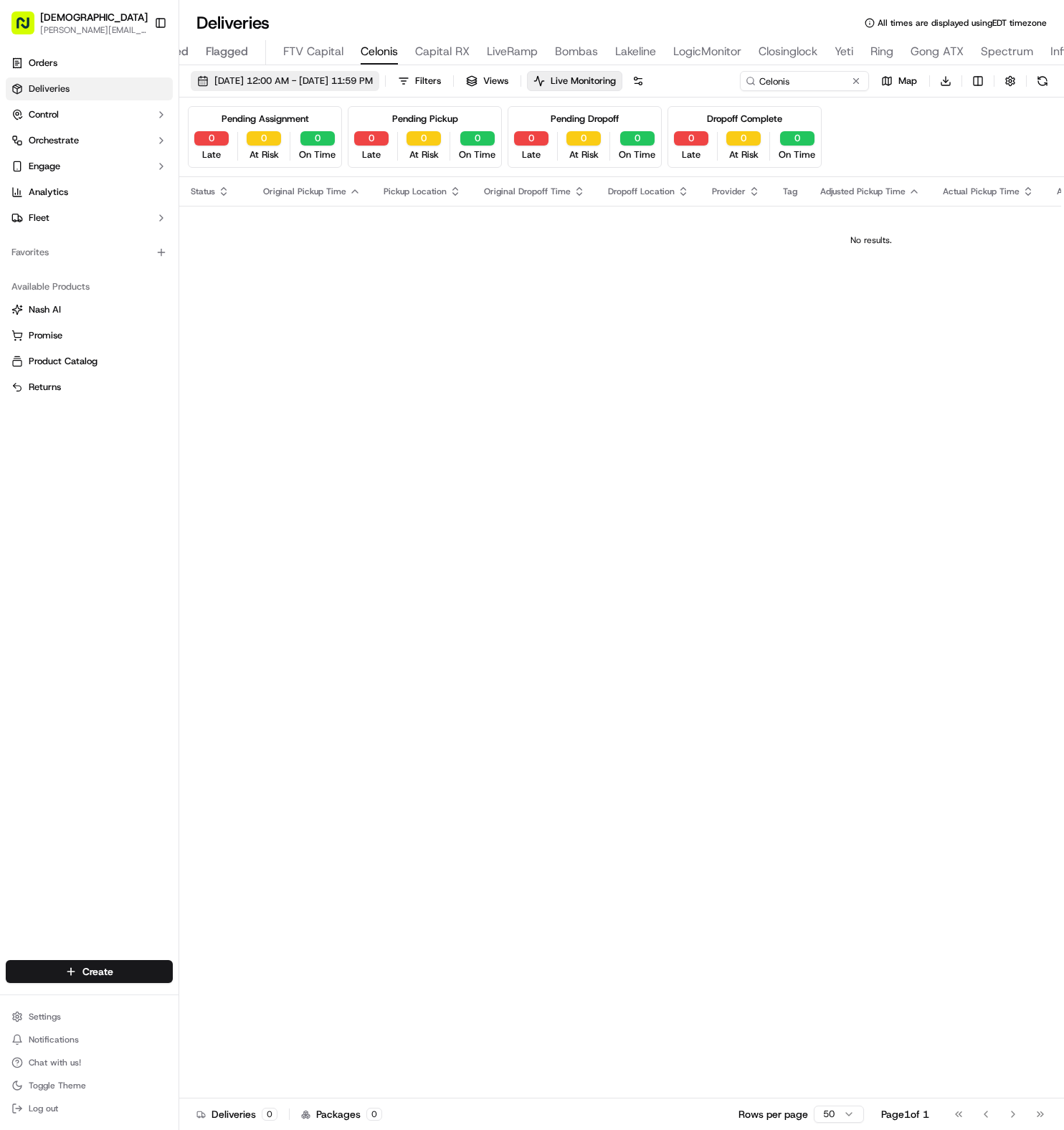
click at [262, 83] on span "[DATE] 12:00 AM - [DATE] 11:59 PM" at bounding box center [293, 80] width 158 height 13
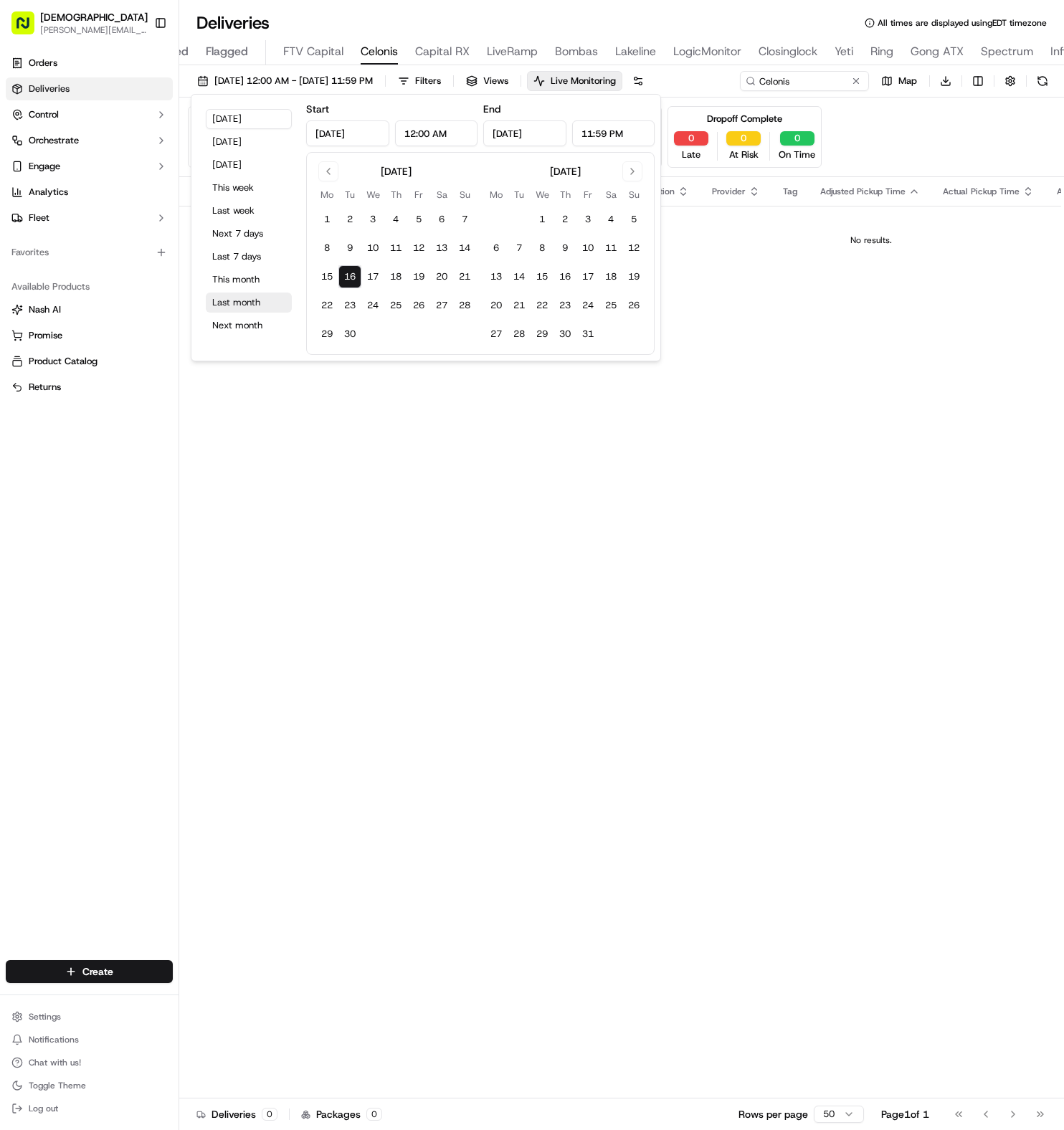
click at [251, 311] on button "Last month" at bounding box center [249, 302] width 86 height 20
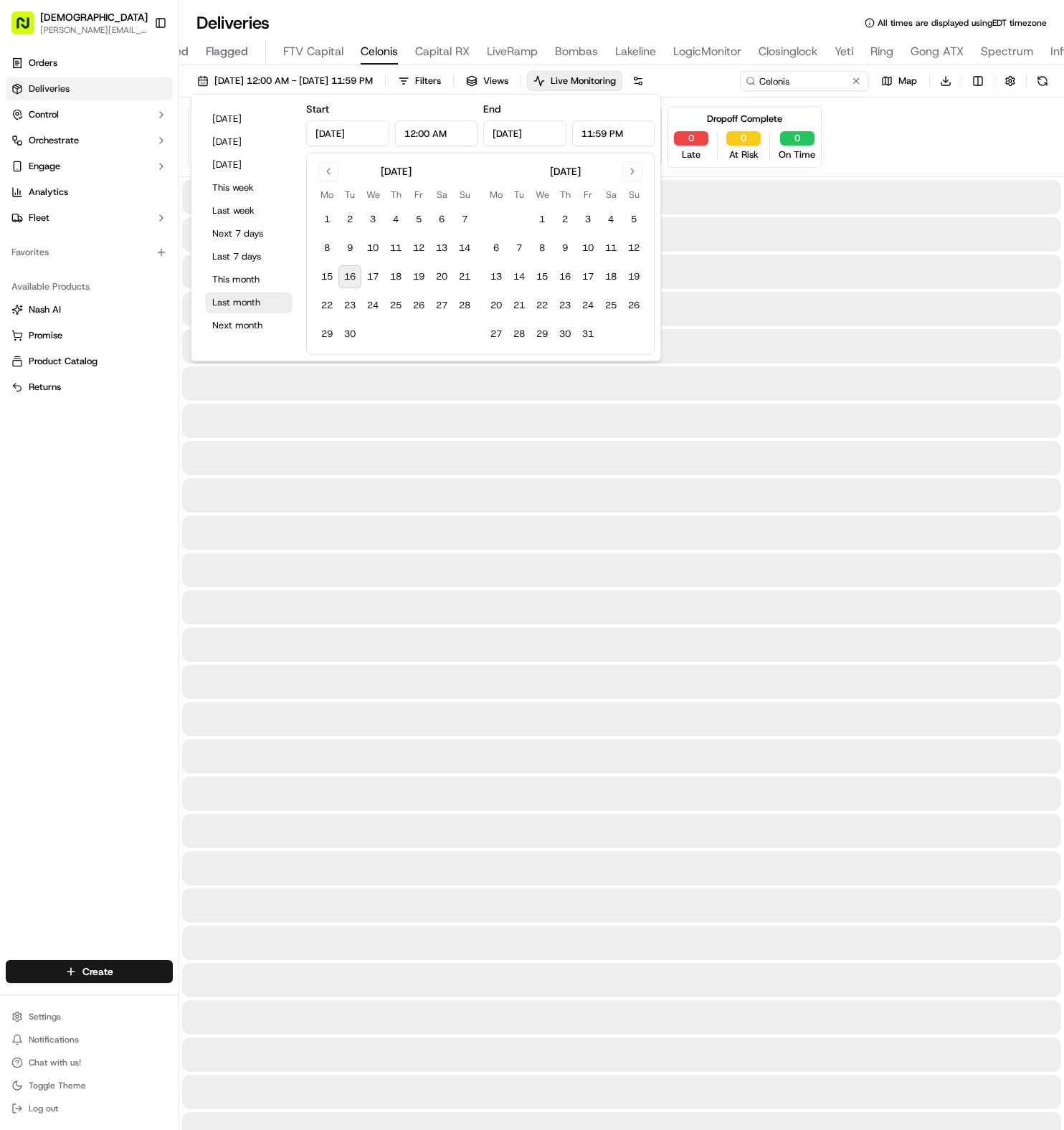
type input "[DATE]"
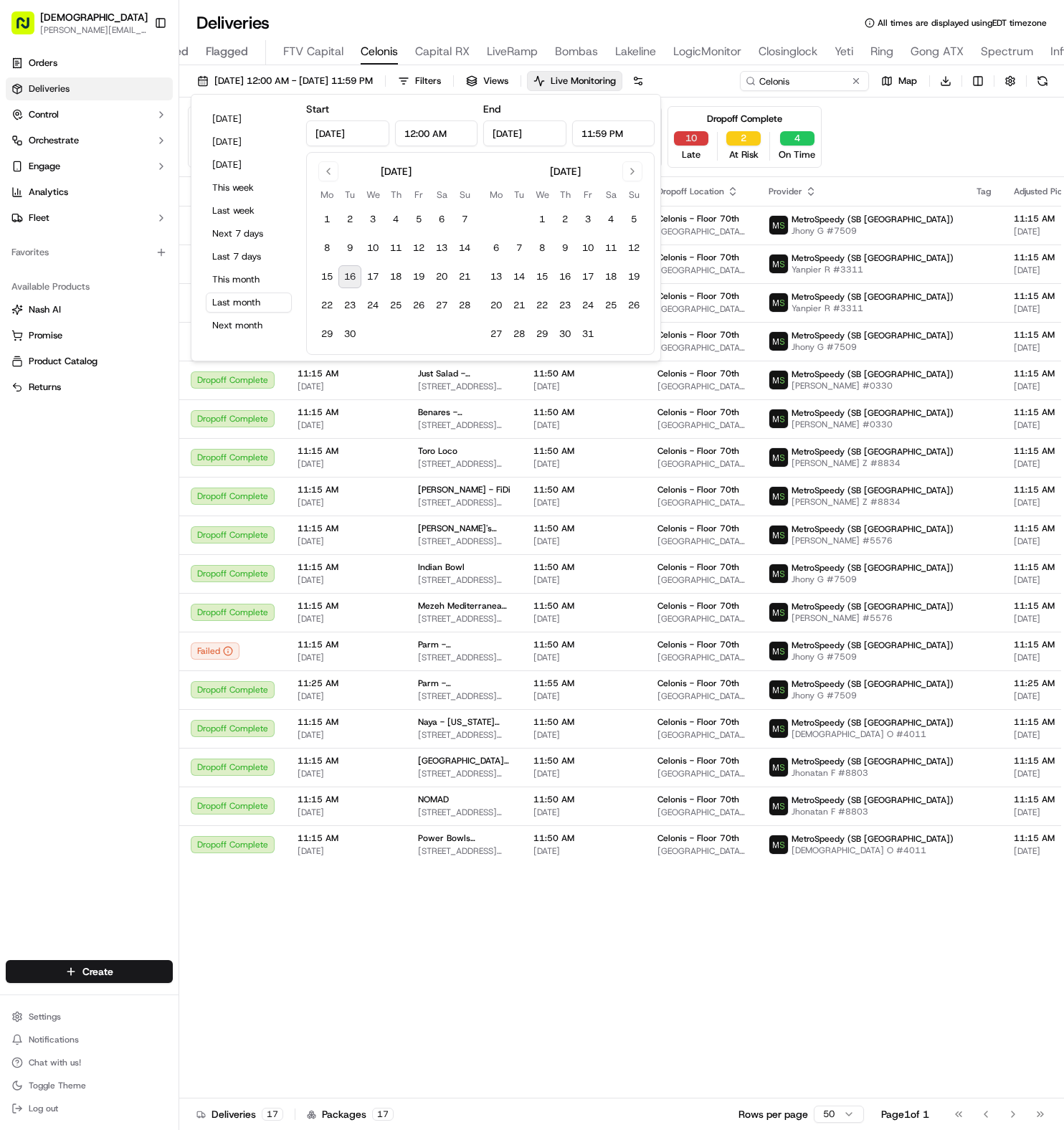
click at [682, 139] on button "10" at bounding box center [691, 138] width 34 height 14
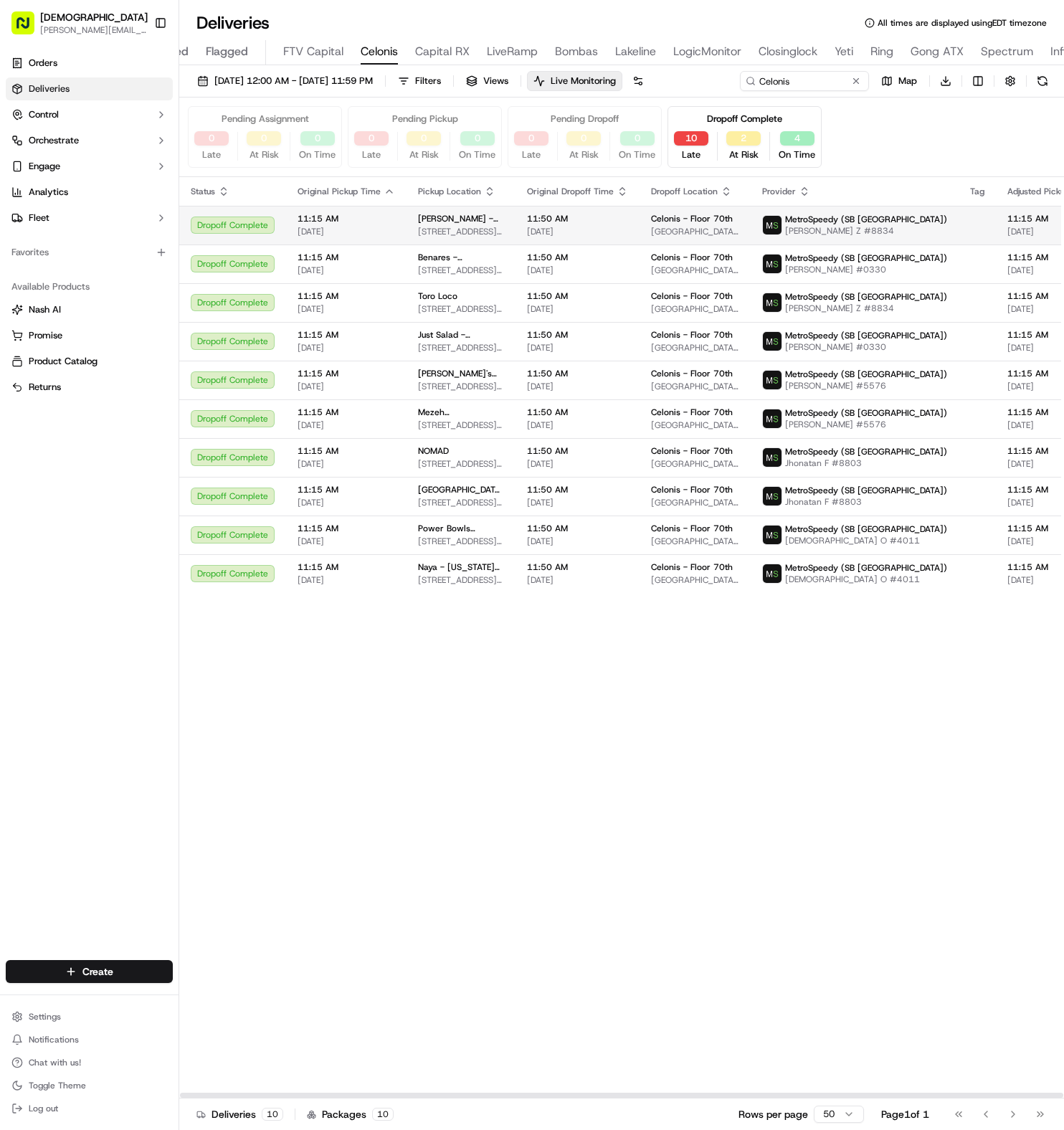
click at [516, 236] on td "11:50 AM [DATE]" at bounding box center [578, 225] width 124 height 39
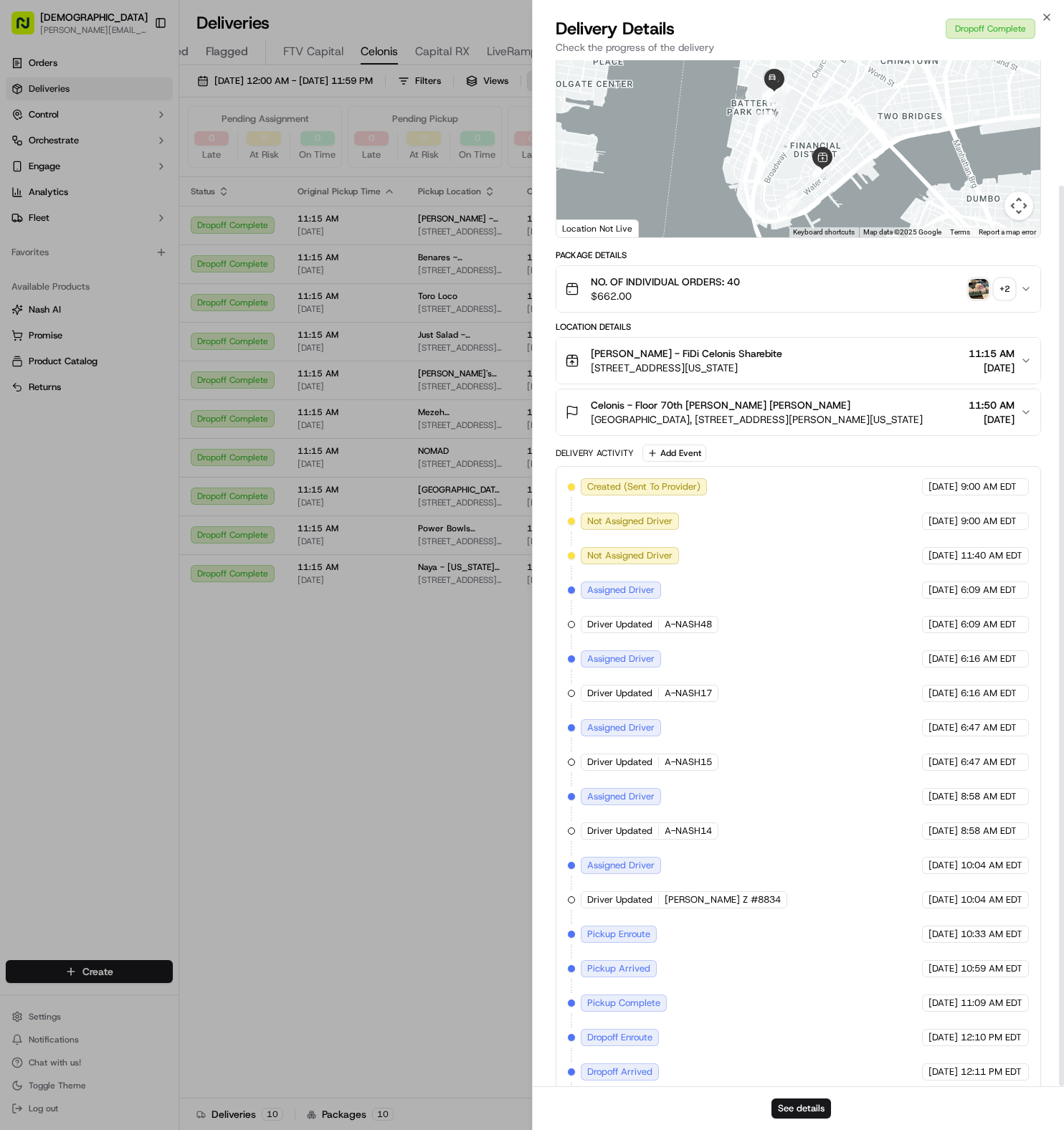
scroll to position [142, 0]
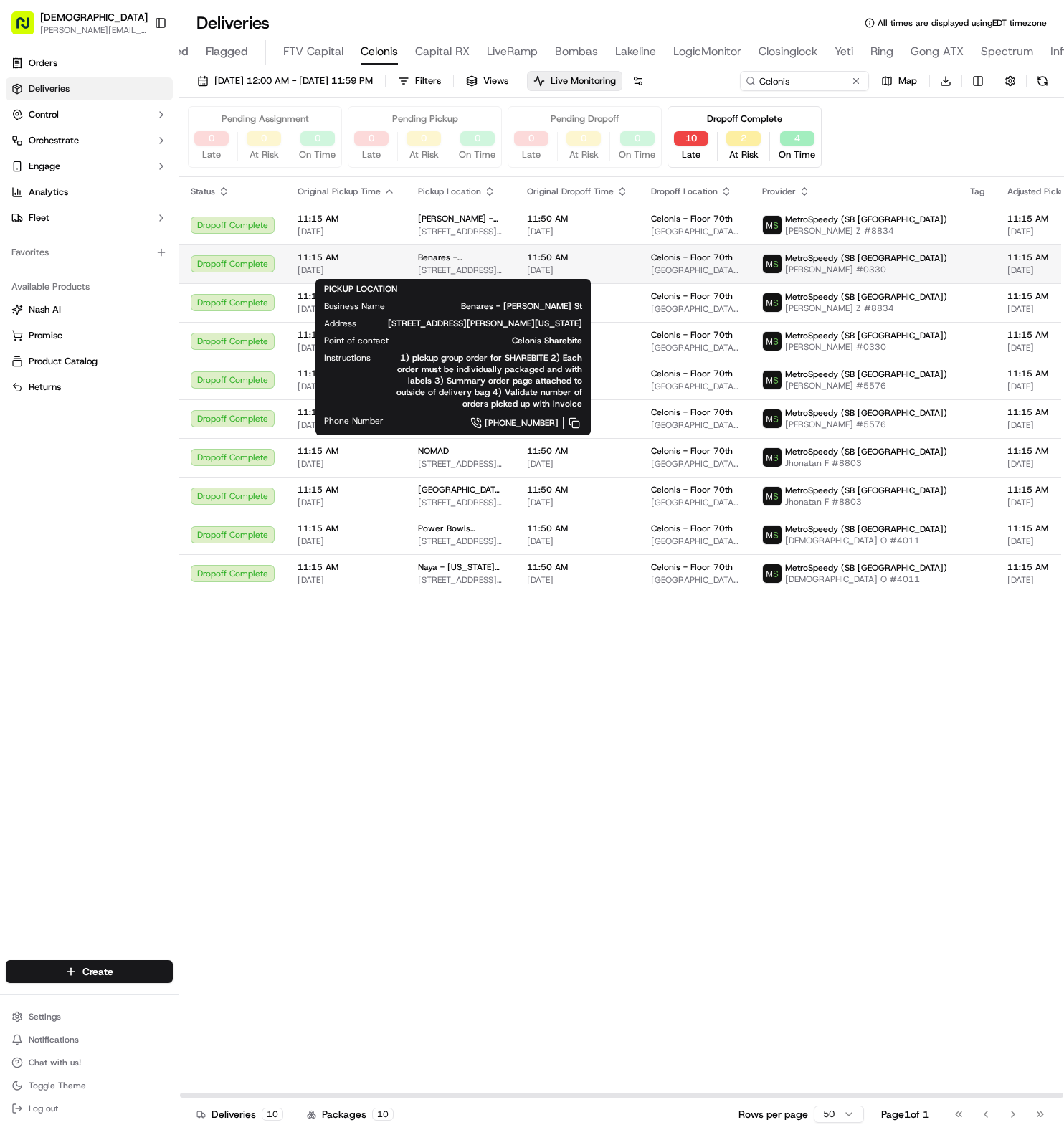
click at [430, 264] on div "Benares - [PERSON_NAME][GEOGRAPHIC_DATA][STREET_ADDRESS][PERSON_NAME][US_STATE]…" at bounding box center [461, 264] width 86 height 24
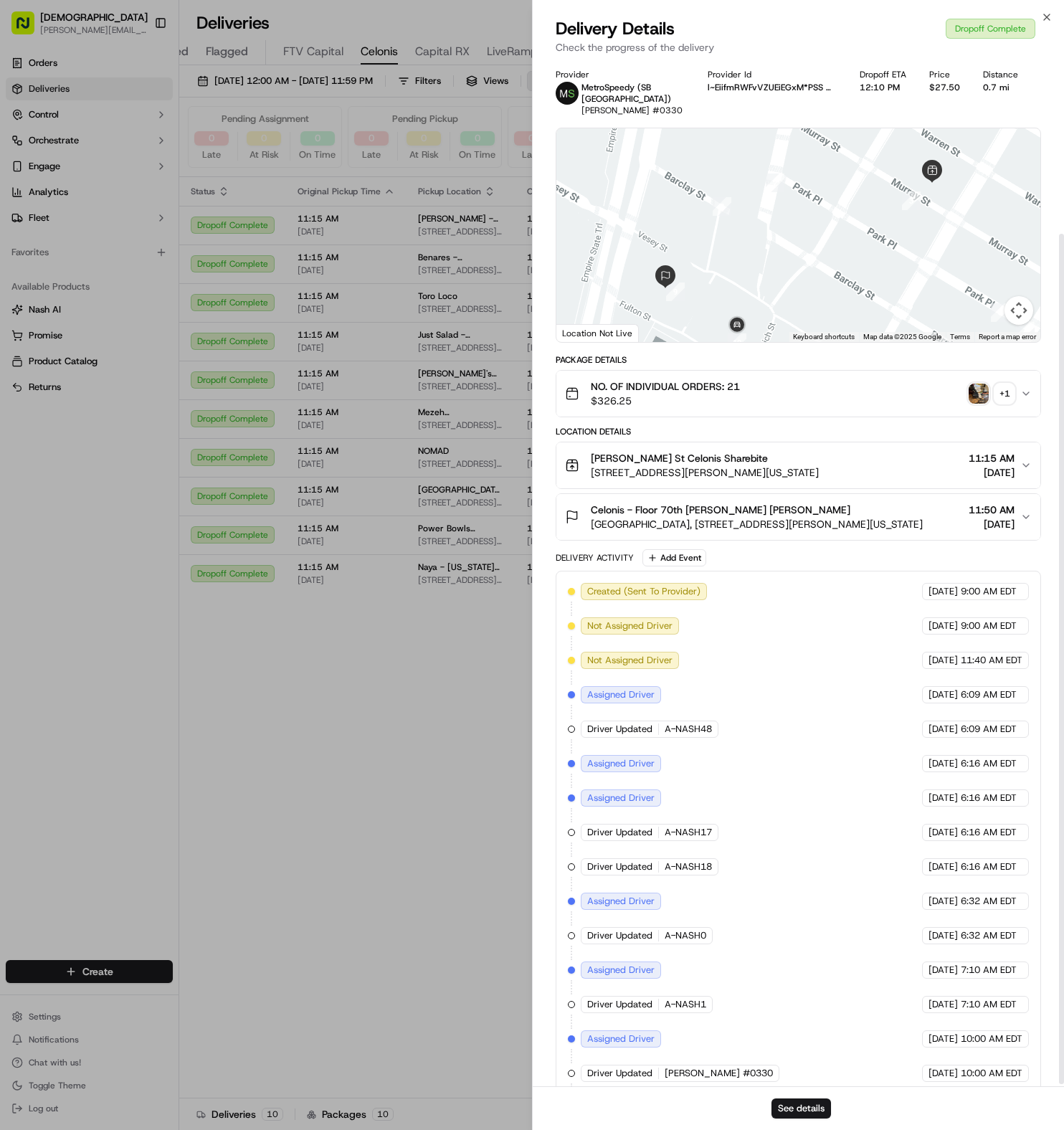
scroll to position [211, 0]
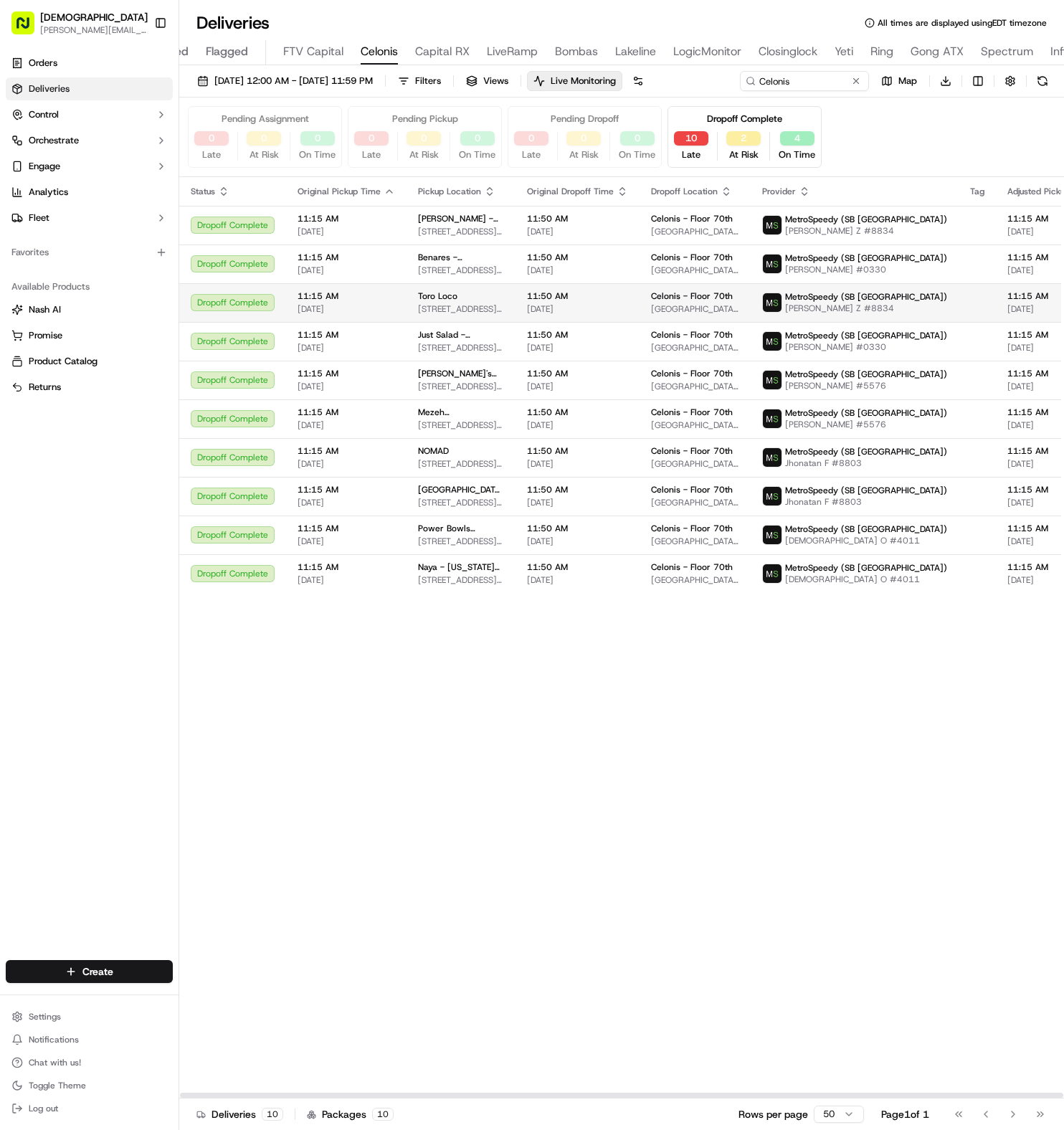
click at [484, 289] on td "Toro Loco [STREET_ADDRESS][US_STATE]" at bounding box center [461, 302] width 109 height 39
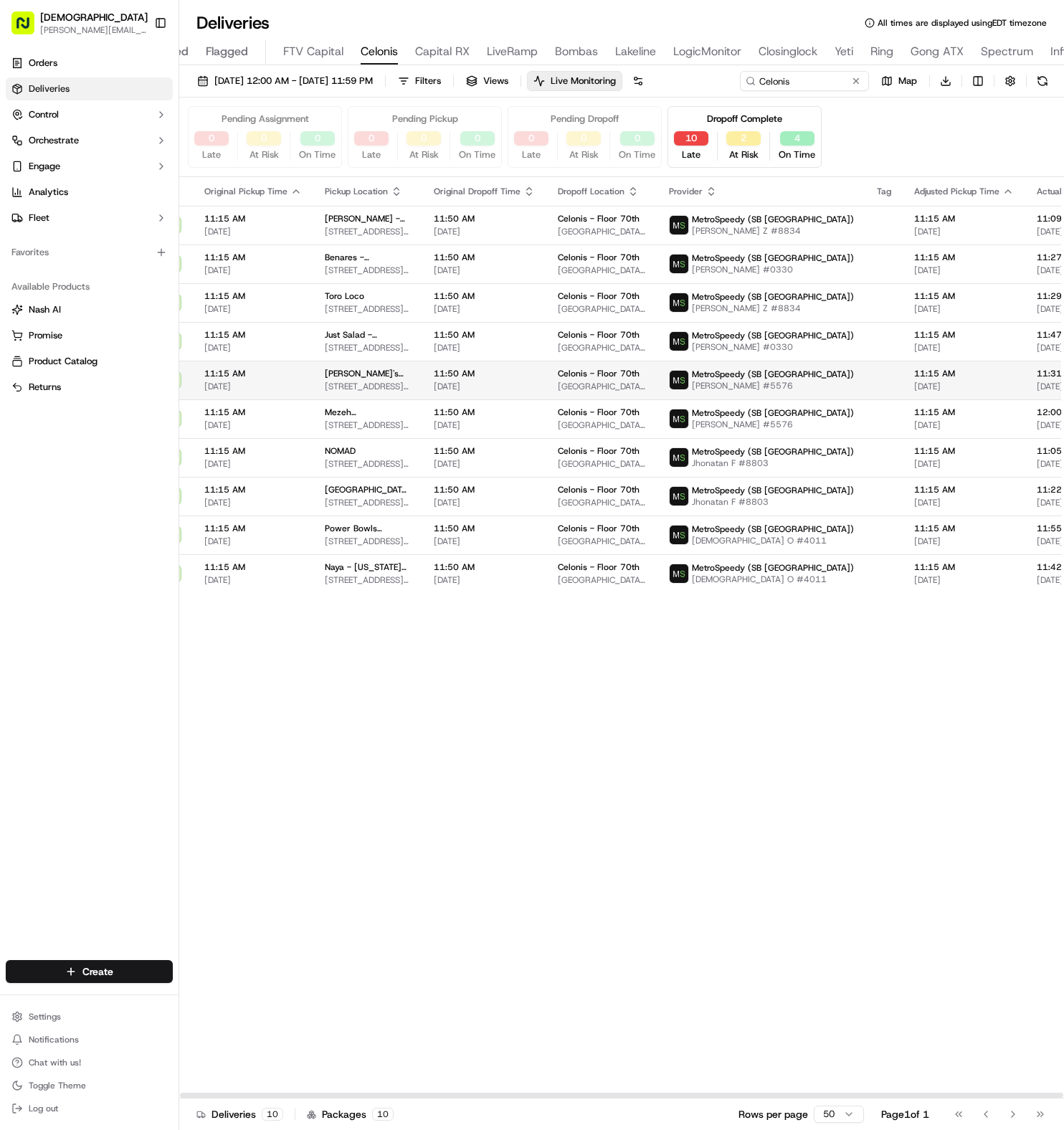
scroll to position [0, 0]
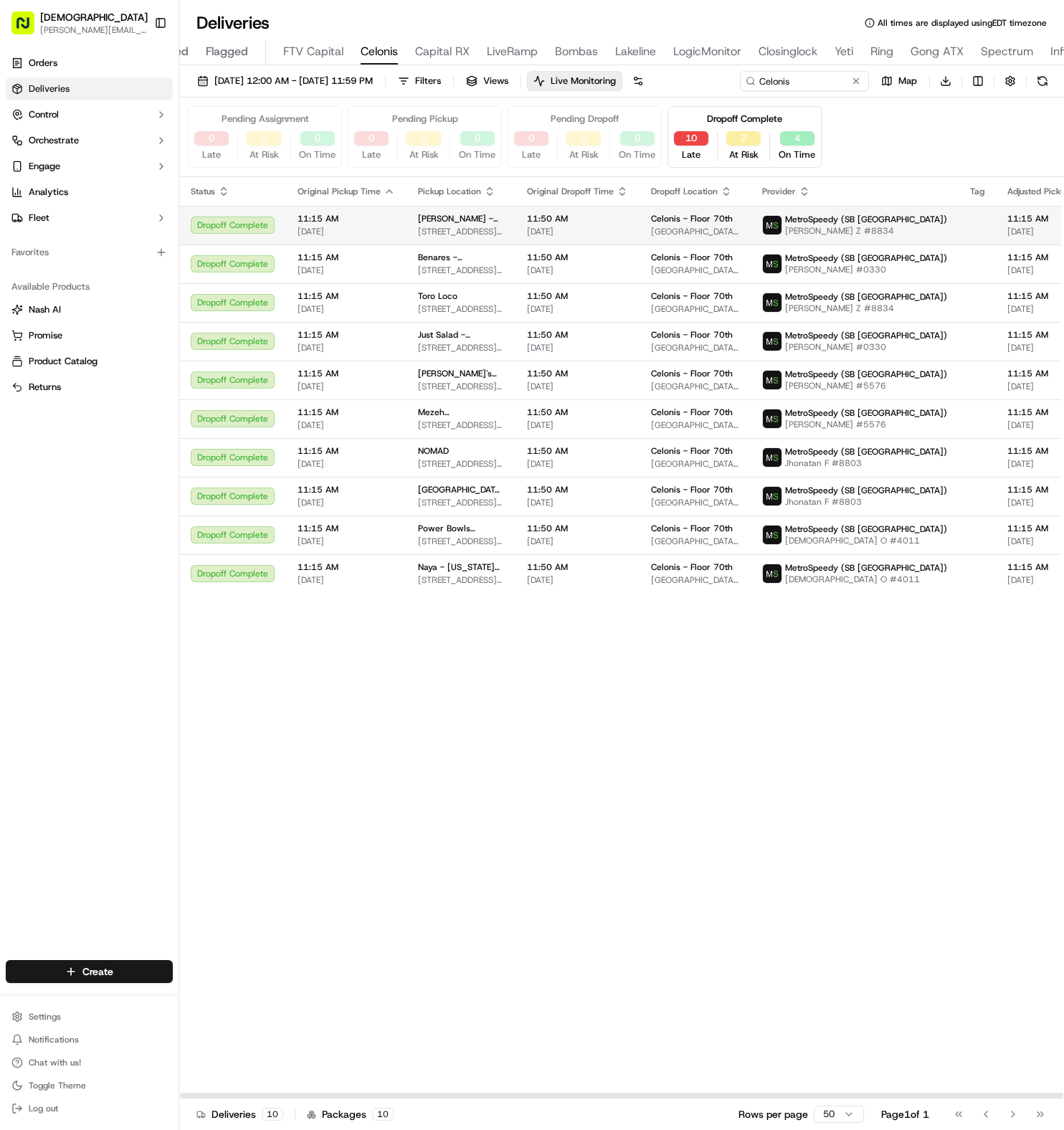
click at [540, 223] on span "11:50 AM" at bounding box center [578, 218] width 101 height 11
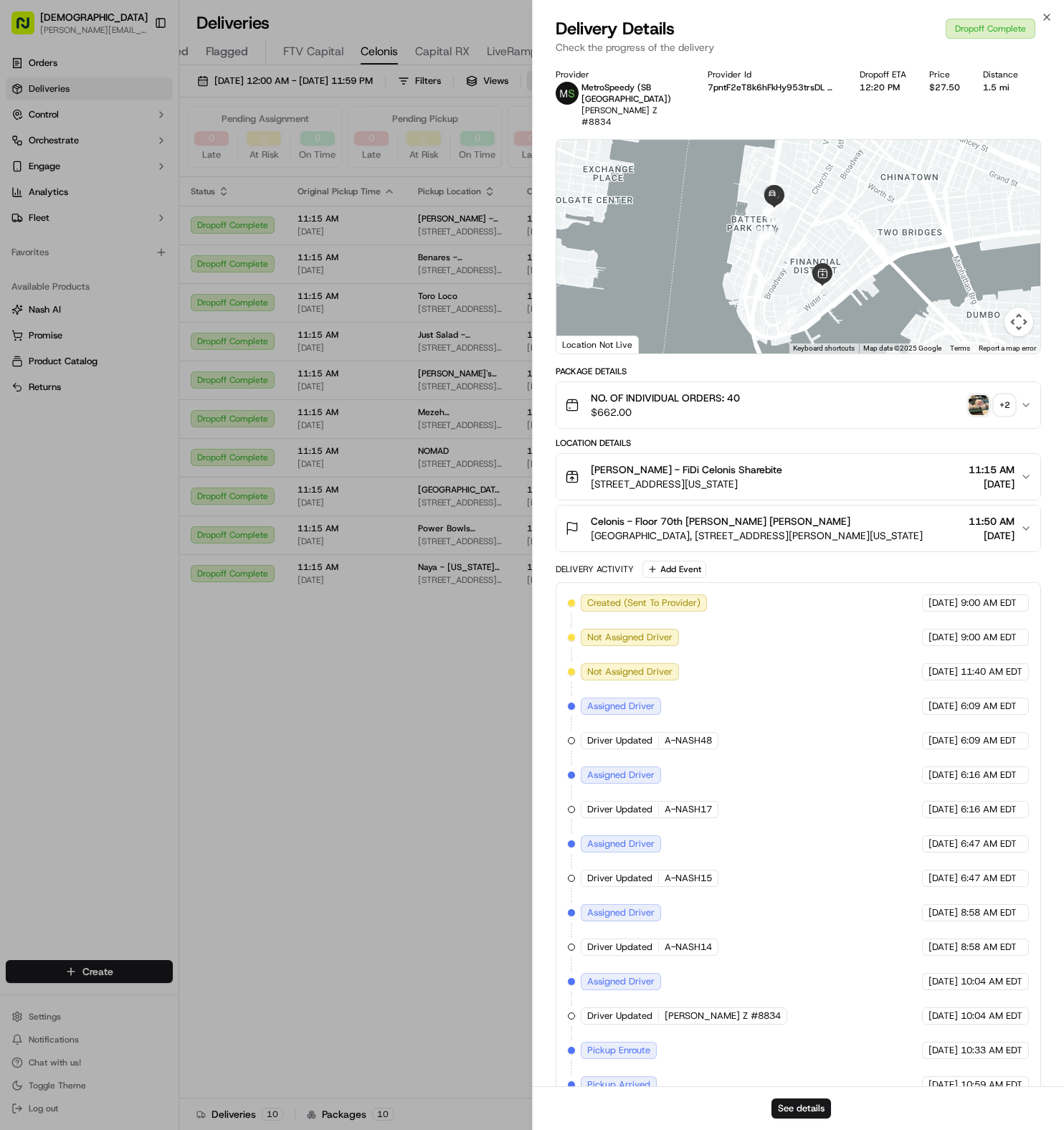
click at [676, 526] on button "Celonis - Floor 70th [GEOGRAPHIC_DATA], [STREET_ADDRESS][PERSON_NAME][US_STATE]…" at bounding box center [798, 529] width 484 height 46
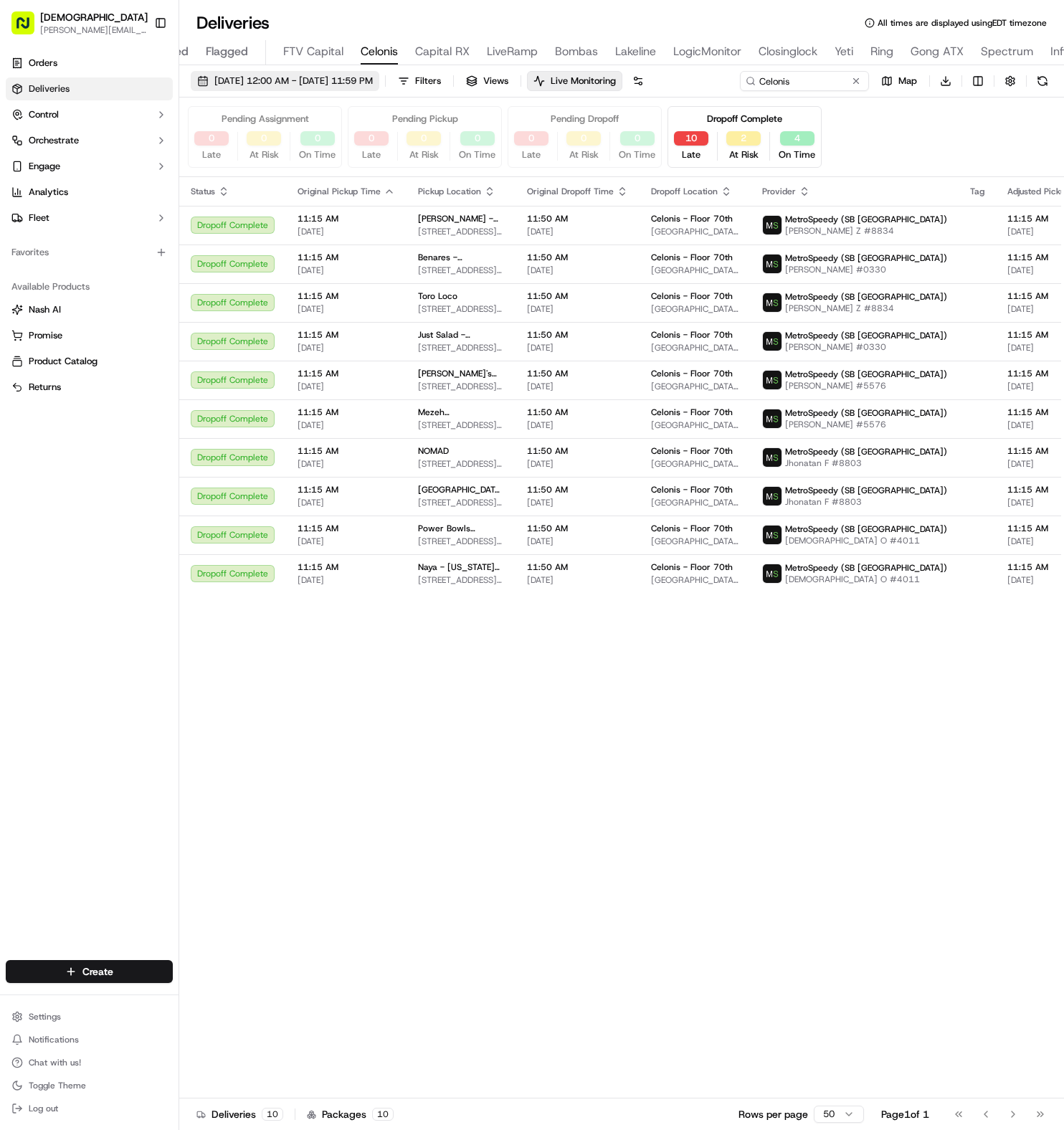
click at [281, 75] on span "[DATE] 12:00 AM - [DATE] 11:59 PM" at bounding box center [293, 80] width 158 height 13
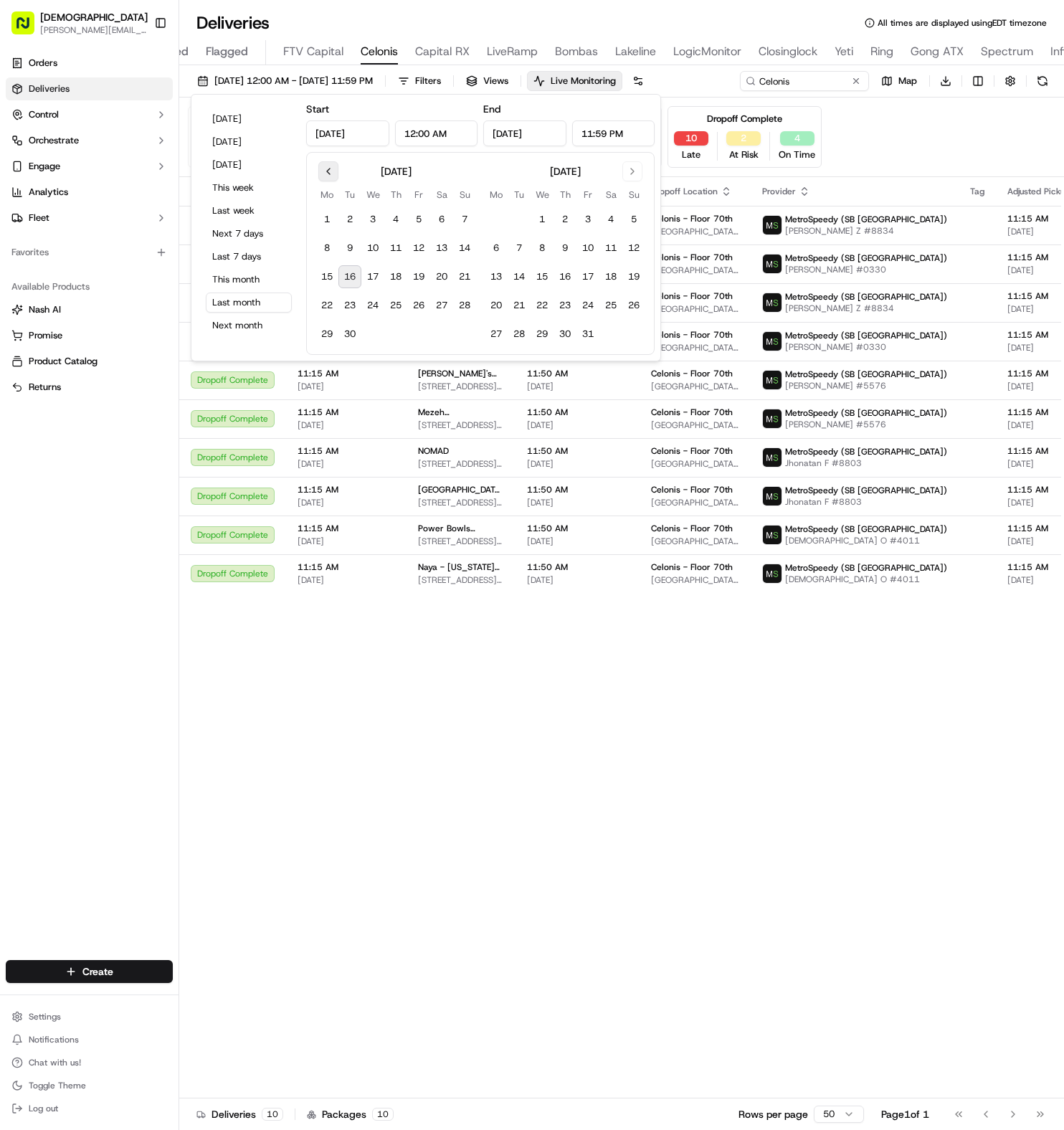
click at [320, 176] on button "Go to previous month" at bounding box center [328, 171] width 20 height 20
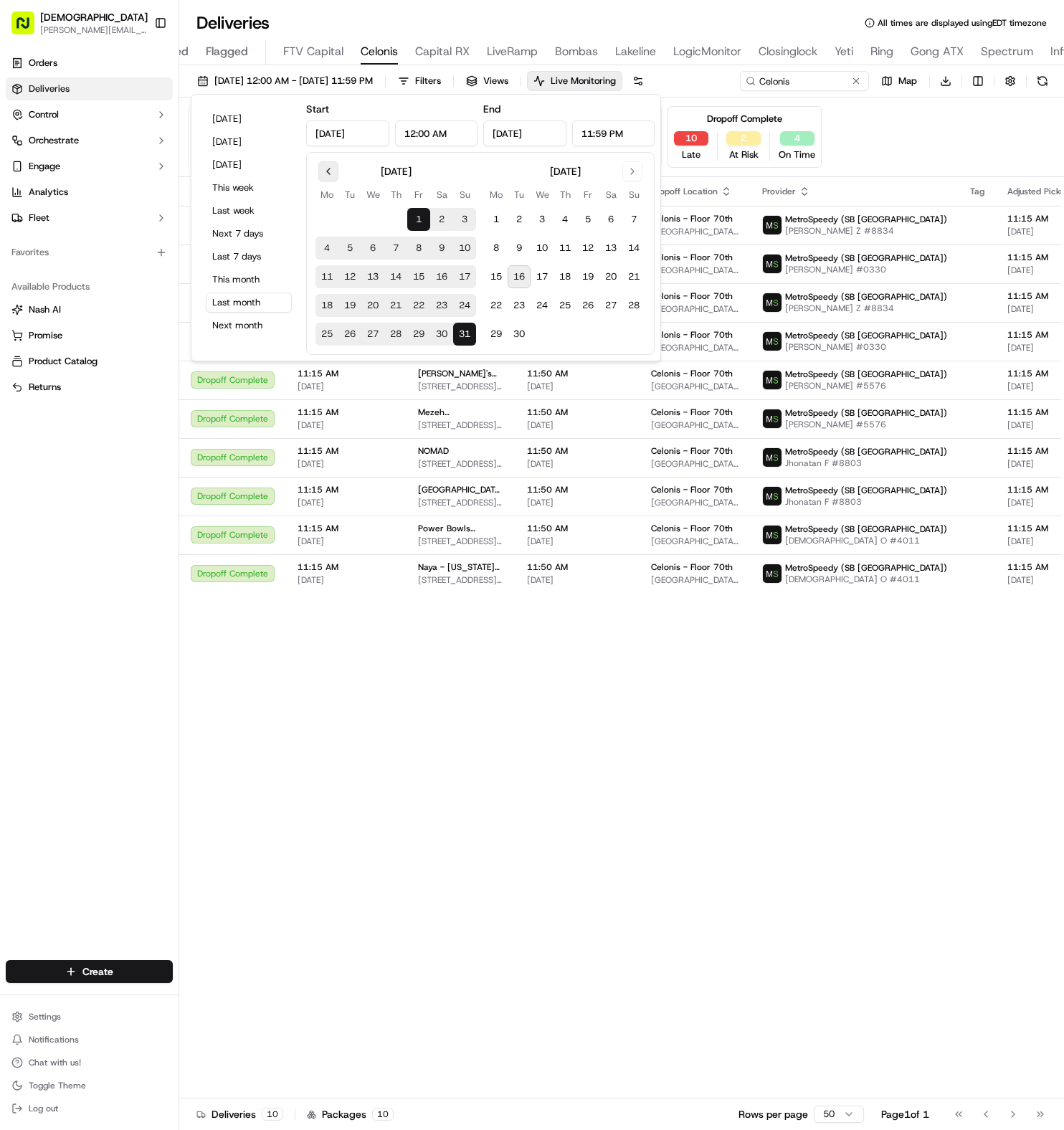
click at [320, 176] on button "Go to previous month" at bounding box center [328, 171] width 20 height 20
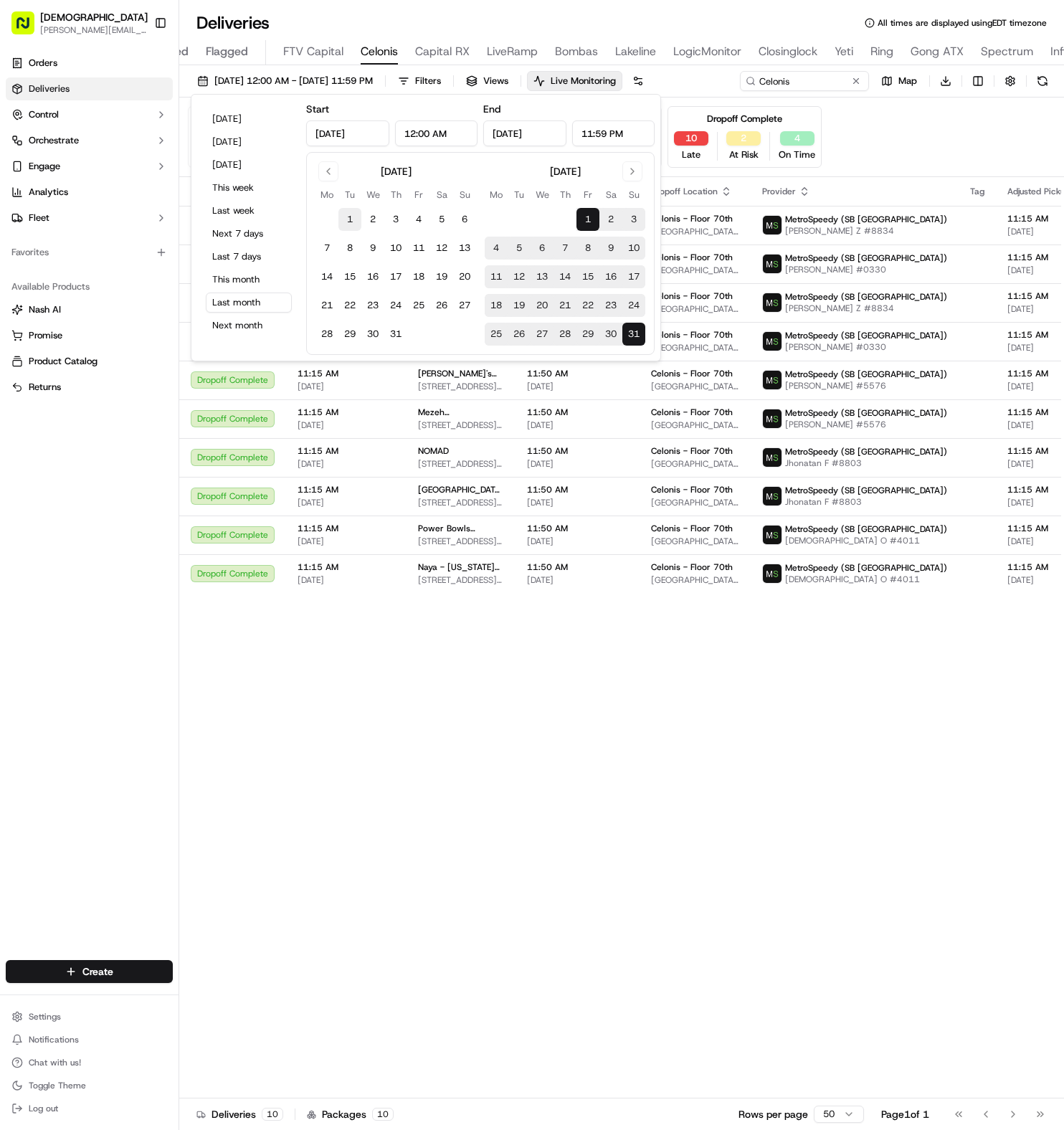
click at [341, 221] on button "1" at bounding box center [350, 220] width 23 height 23
type input "[DATE]"
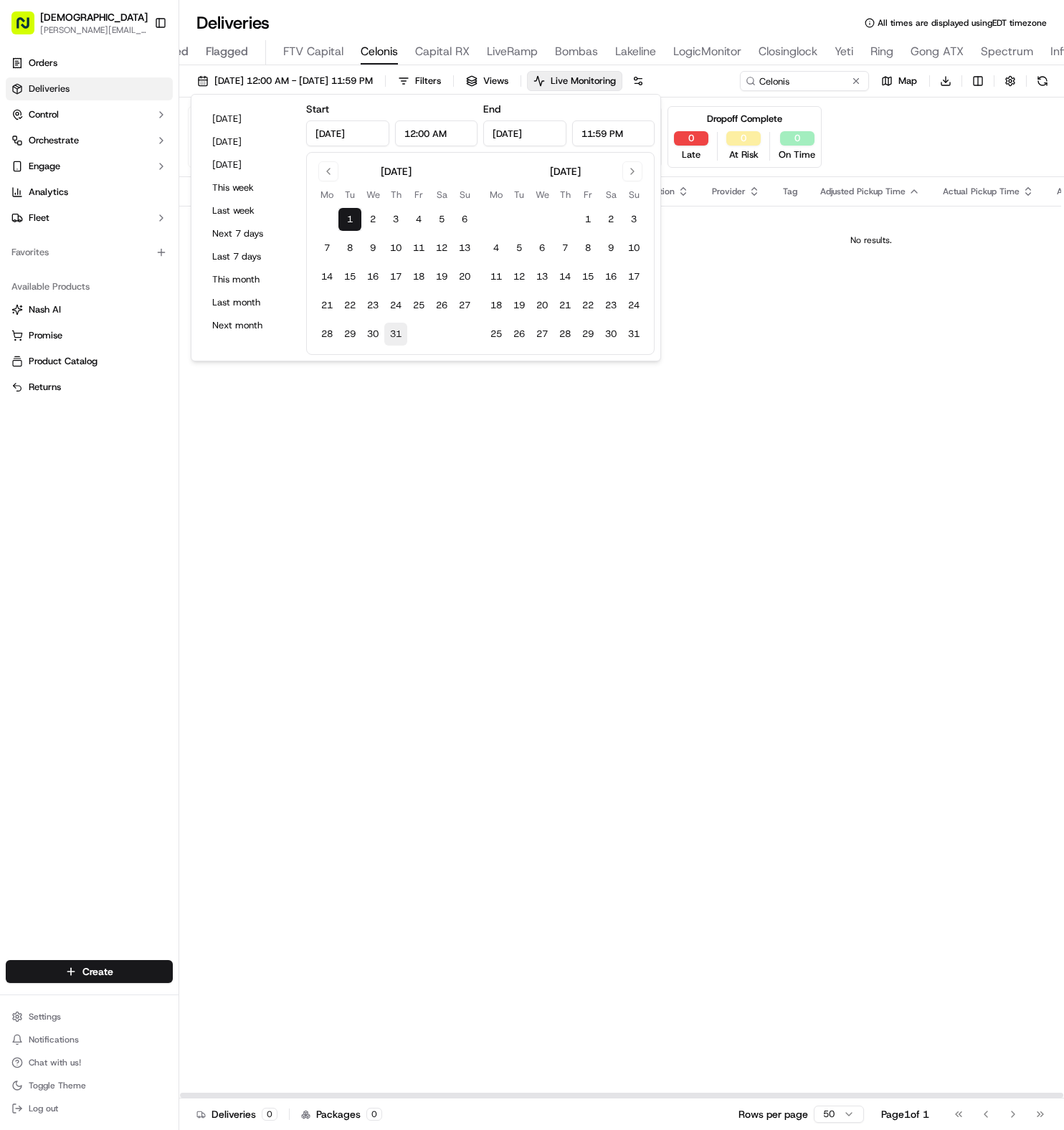
click at [393, 331] on button "31" at bounding box center [396, 334] width 23 height 23
type input "[DATE]"
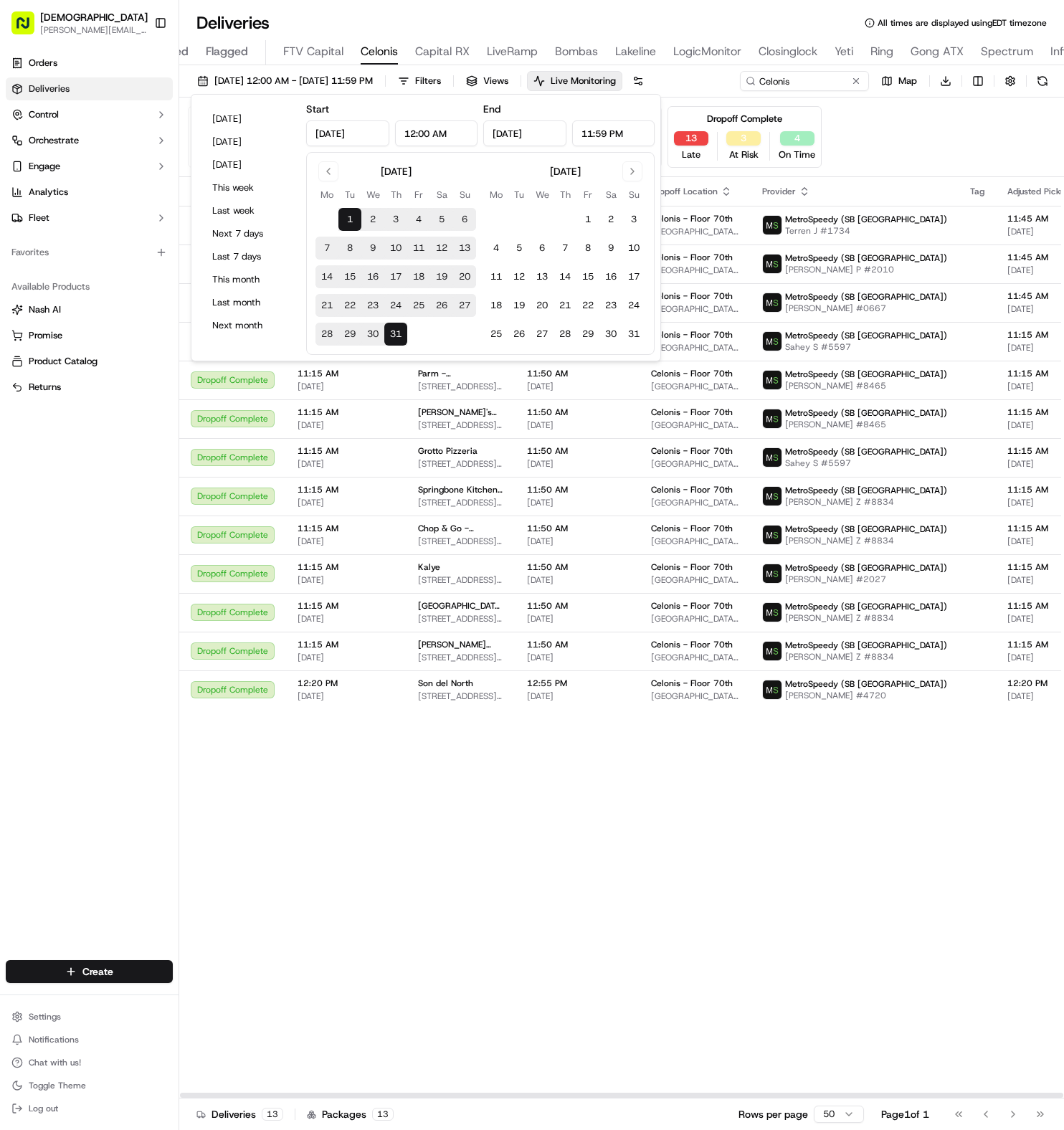
click at [393, 751] on div "Status Original Pickup Time Pickup Location Original Dropoff Time Dropoff Locat…" at bounding box center [967, 638] width 1575 height 922
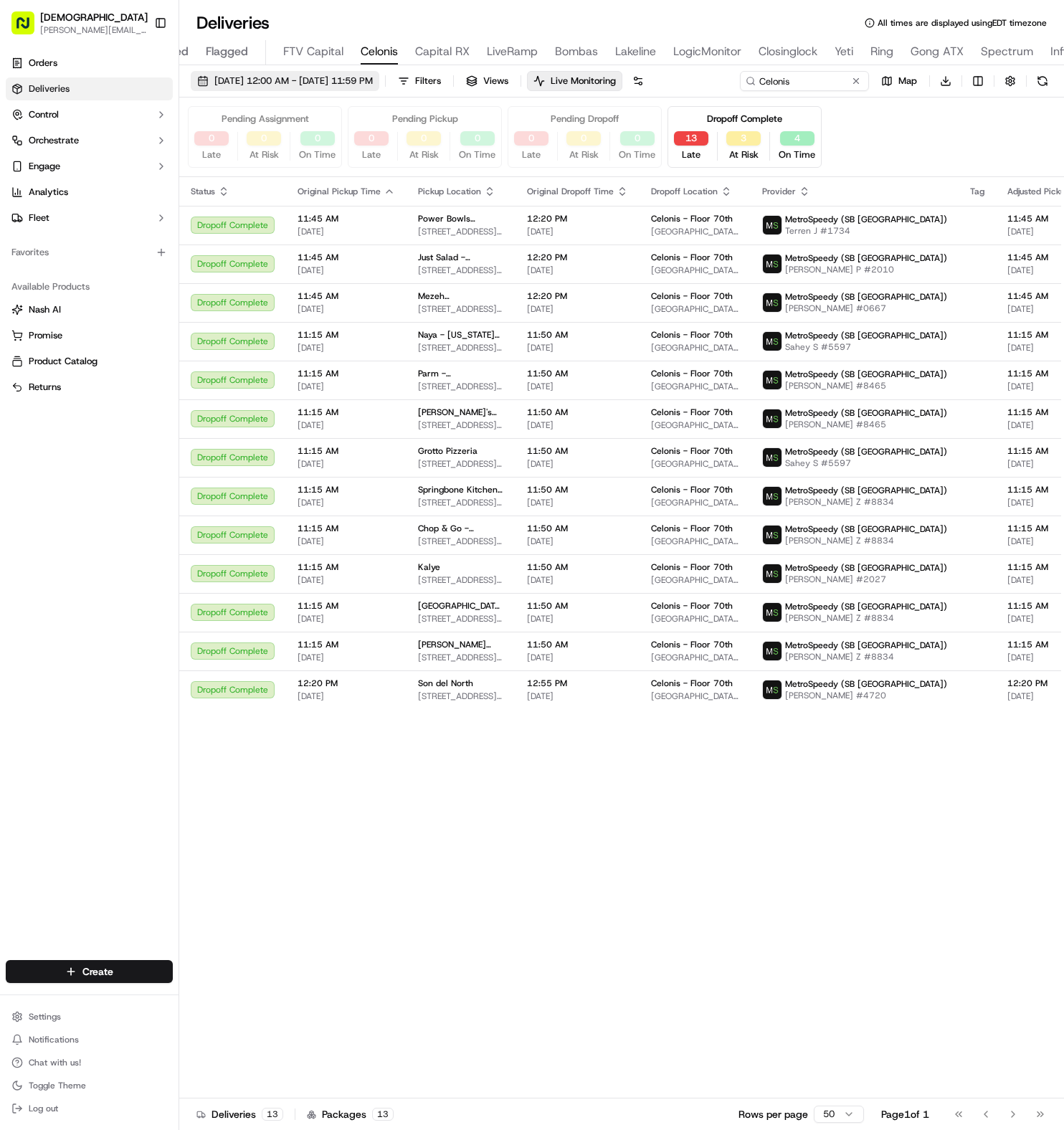
click at [373, 74] on span "[DATE] 12:00 AM - [DATE] 11:59 PM" at bounding box center [293, 80] width 158 height 13
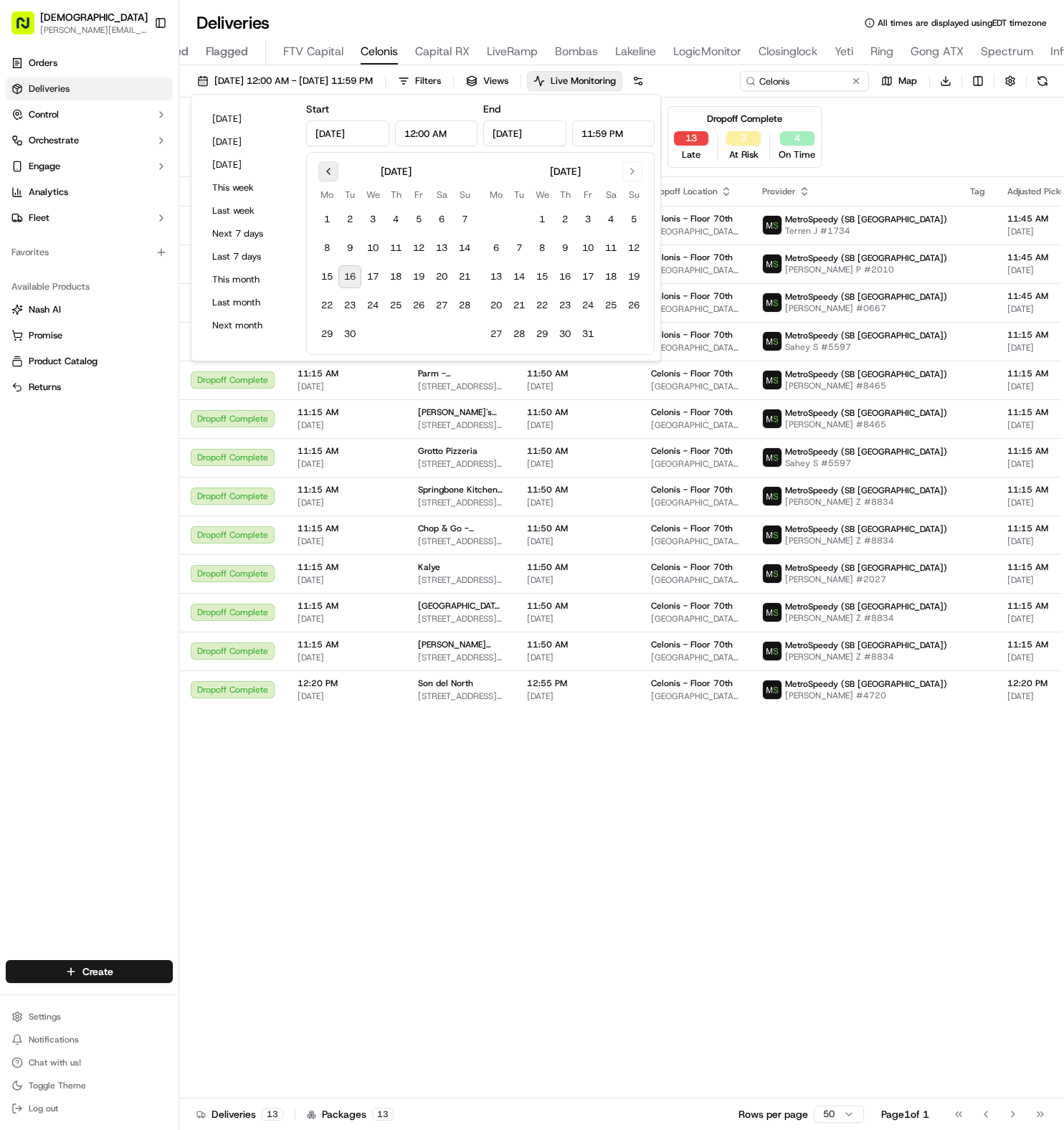
click at [326, 164] on button "Go to previous month" at bounding box center [328, 171] width 20 height 20
click at [325, 176] on button "Go to previous month" at bounding box center [328, 171] width 20 height 20
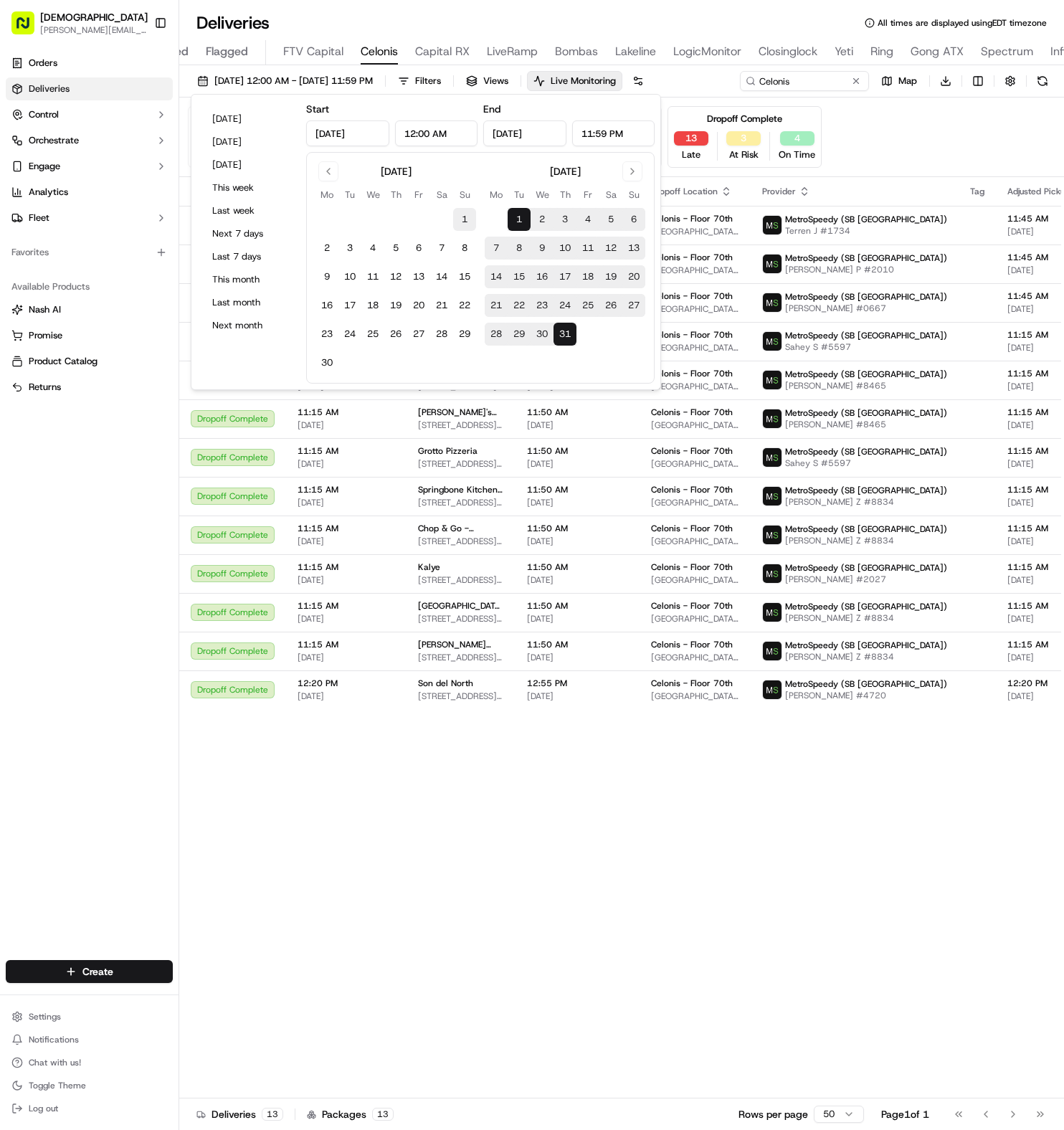
click at [466, 220] on button "1" at bounding box center [464, 220] width 23 height 23
type input "[DATE]"
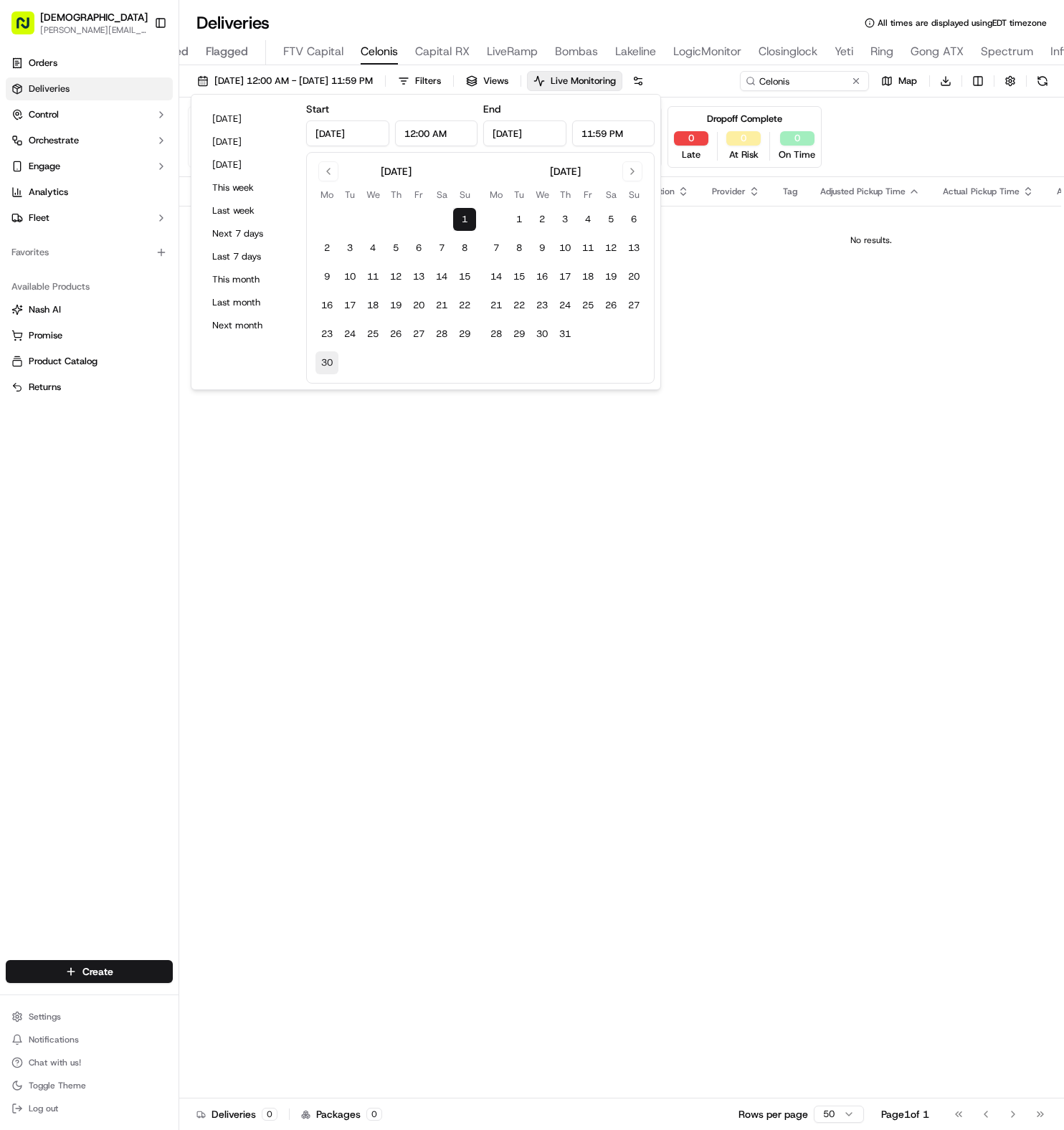
click at [335, 359] on button "30" at bounding box center [327, 363] width 23 height 23
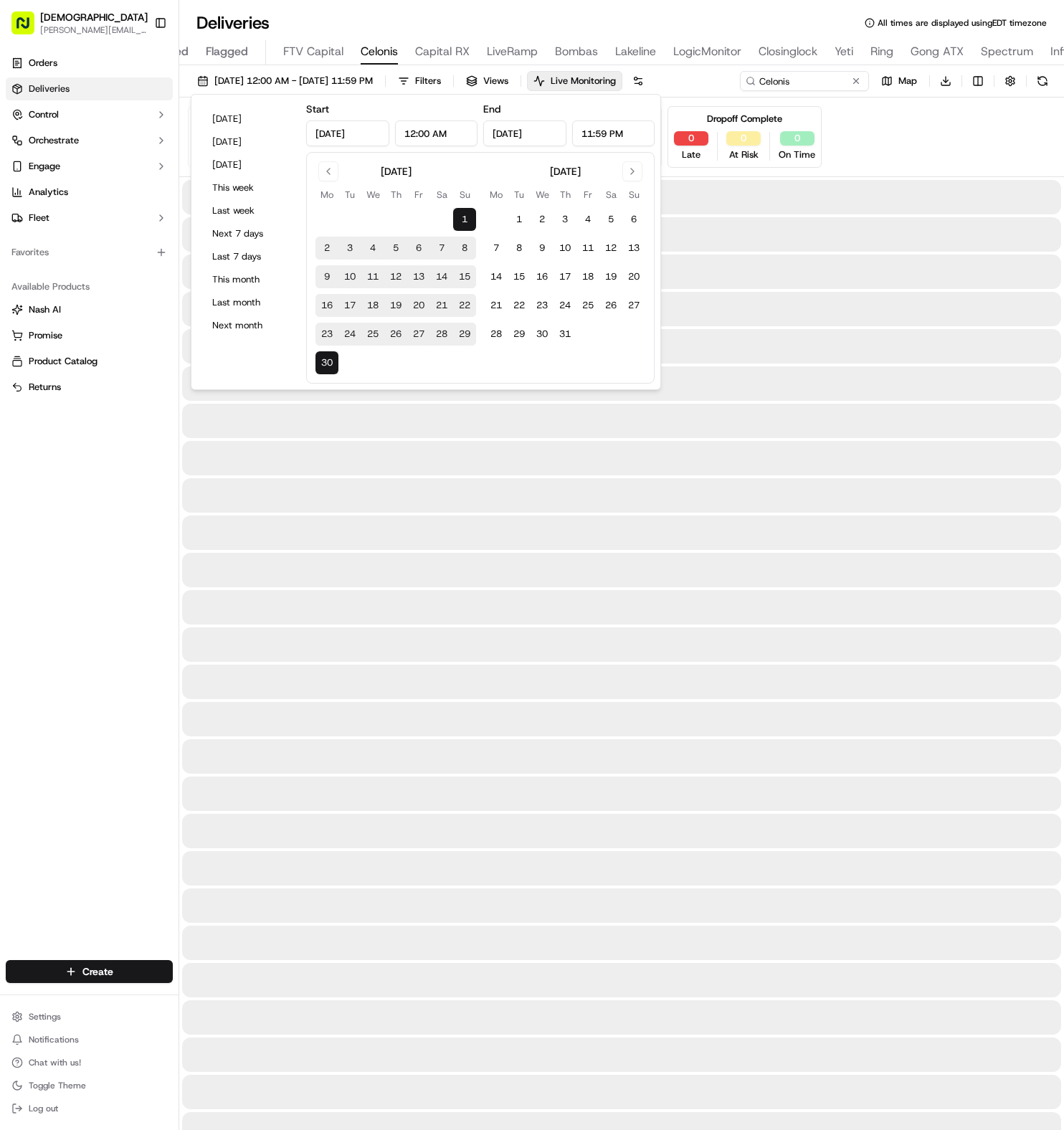
type input "[DATE]"
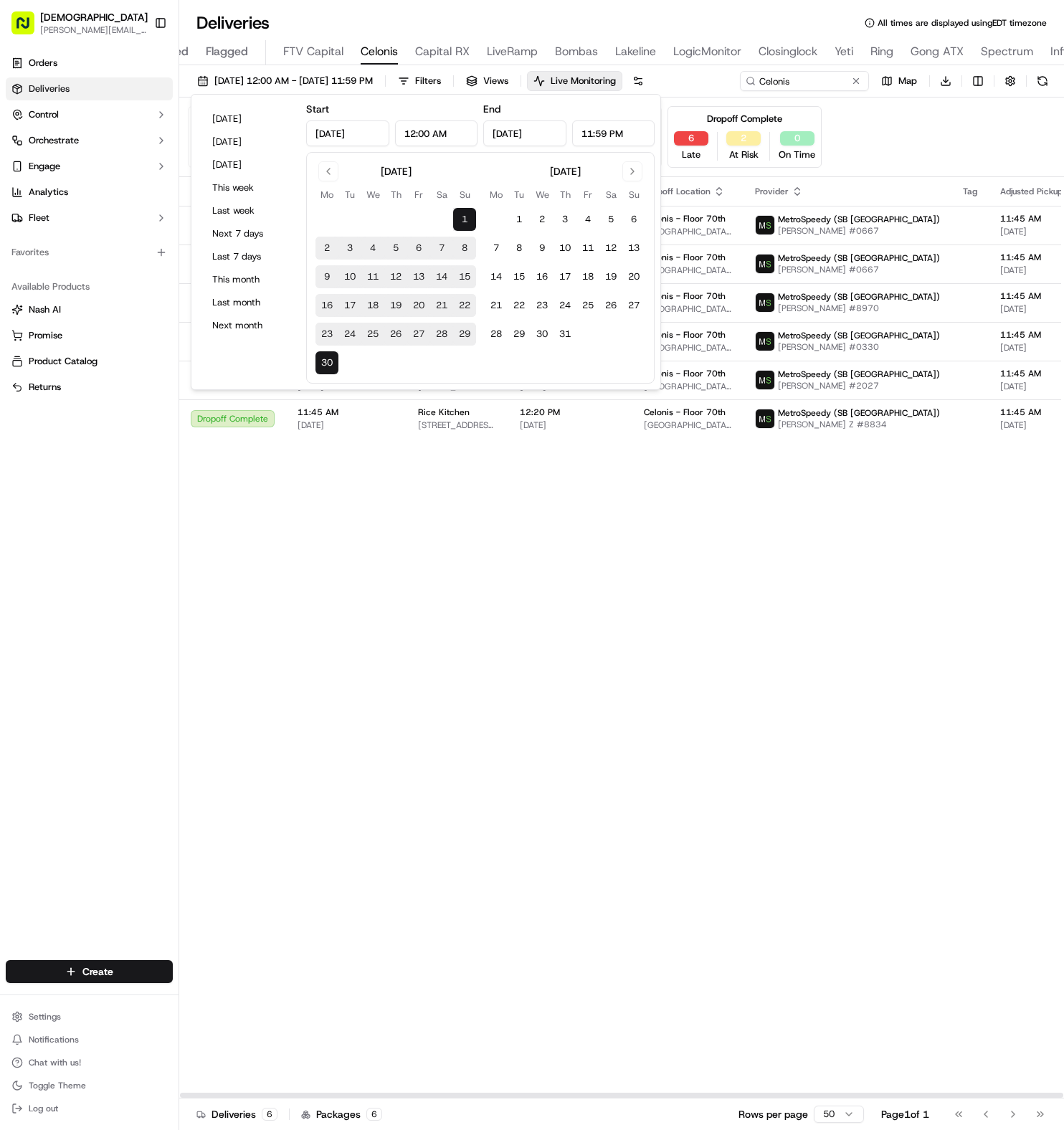
click at [345, 492] on div "Status Original Pickup Time Pickup Location Original Dropoff Time Dropoff Locat…" at bounding box center [963, 638] width 1568 height 922
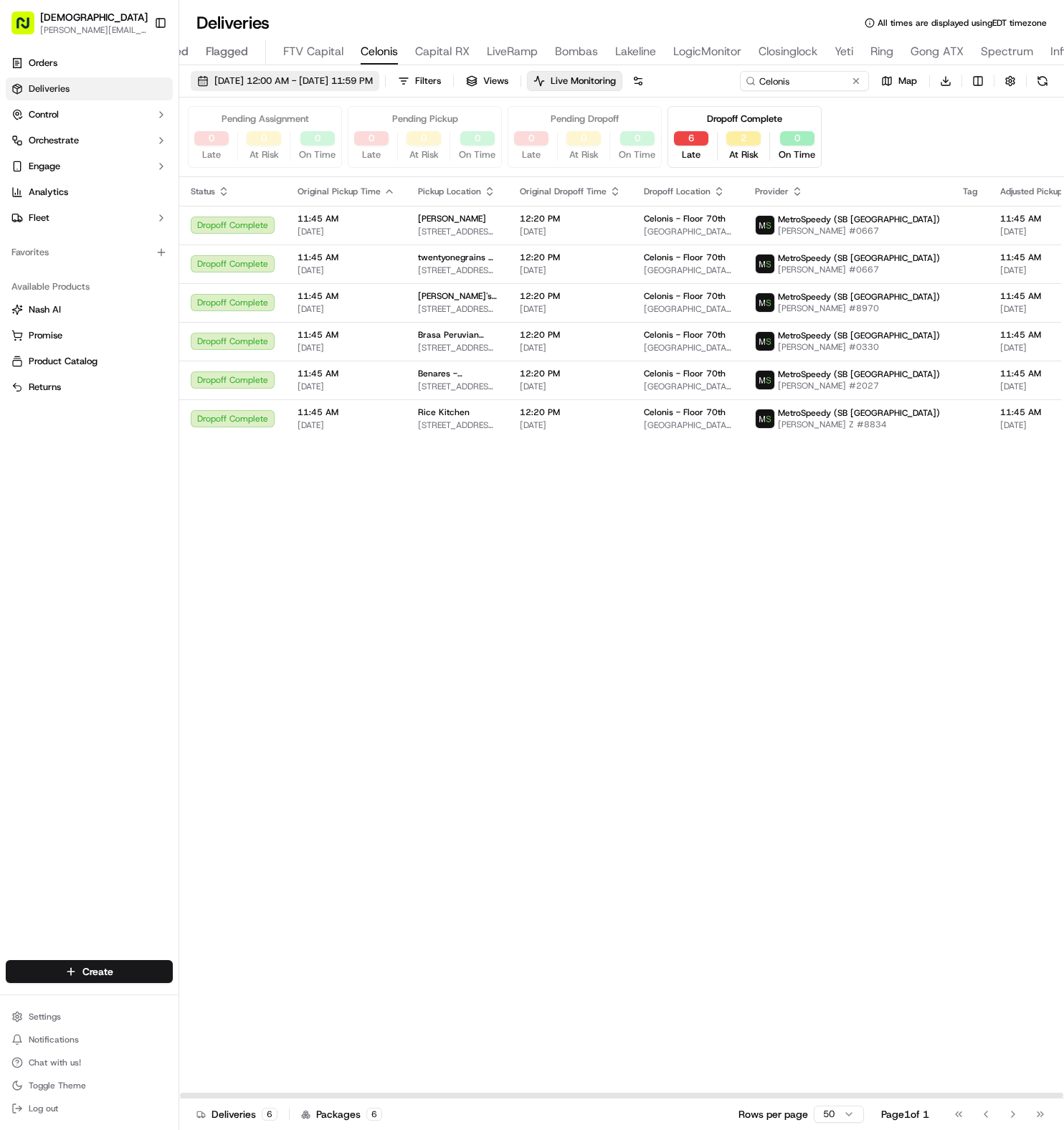
click at [371, 79] on span "[DATE] 12:00 AM - [DATE] 11:59 PM" at bounding box center [293, 80] width 158 height 13
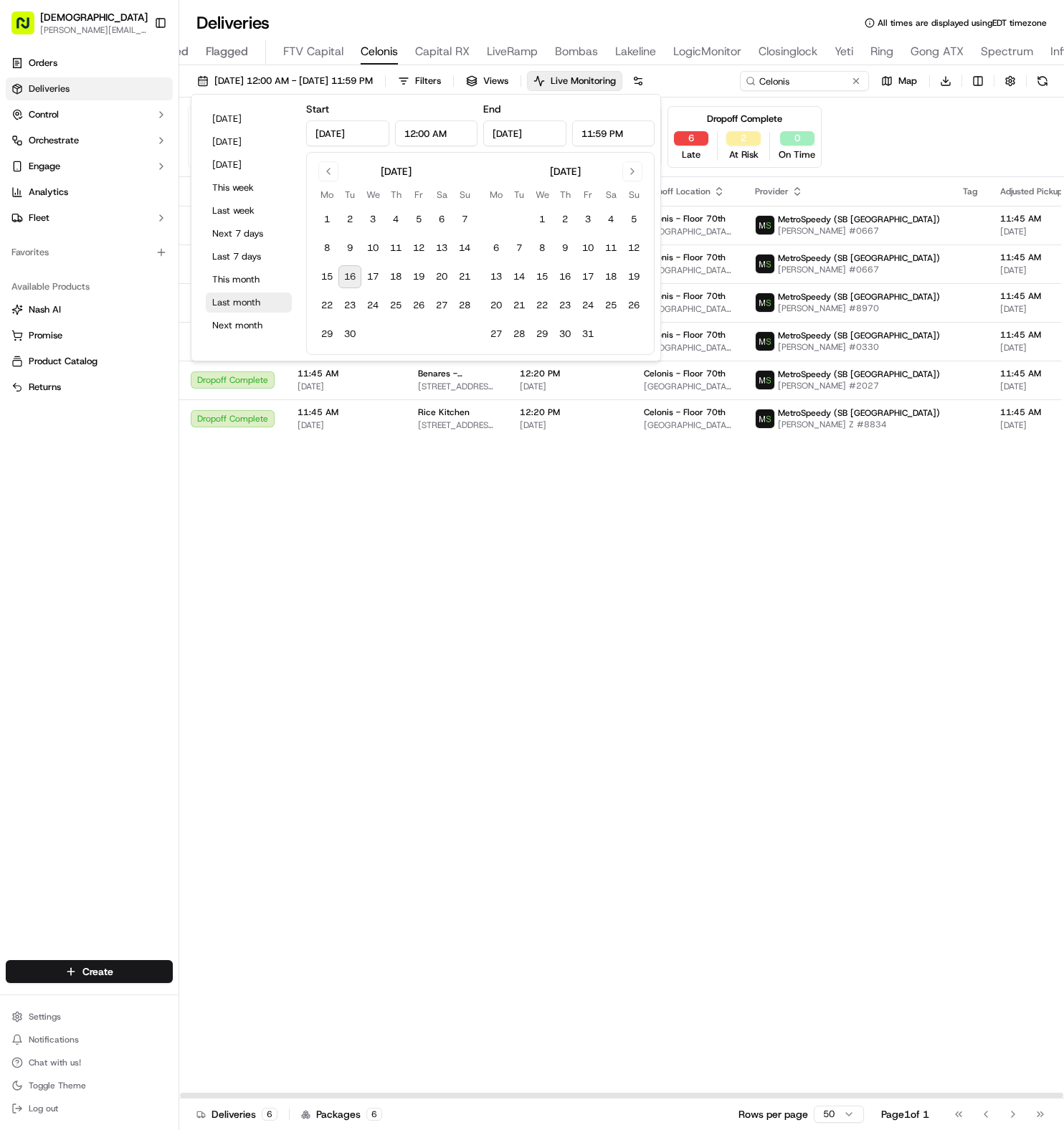
click at [227, 292] on button "Last month" at bounding box center [249, 302] width 86 height 20
type input "[DATE]"
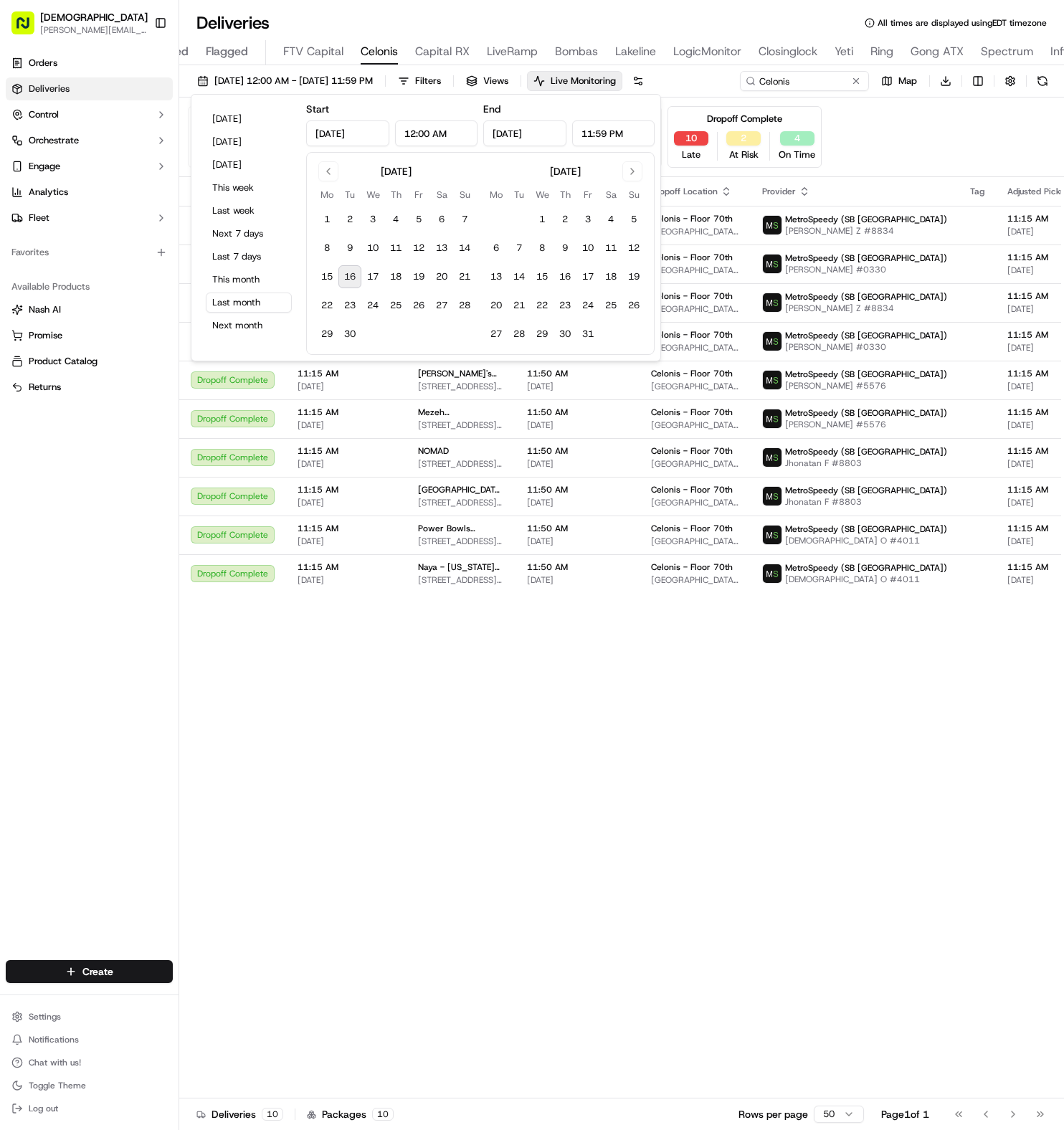
click at [879, 133] on div "Pending Assignment 0 Late 0 At Risk 0 On Time Pending Pickup 0 Late 0 At Risk 0…" at bounding box center [622, 136] width 868 height 61
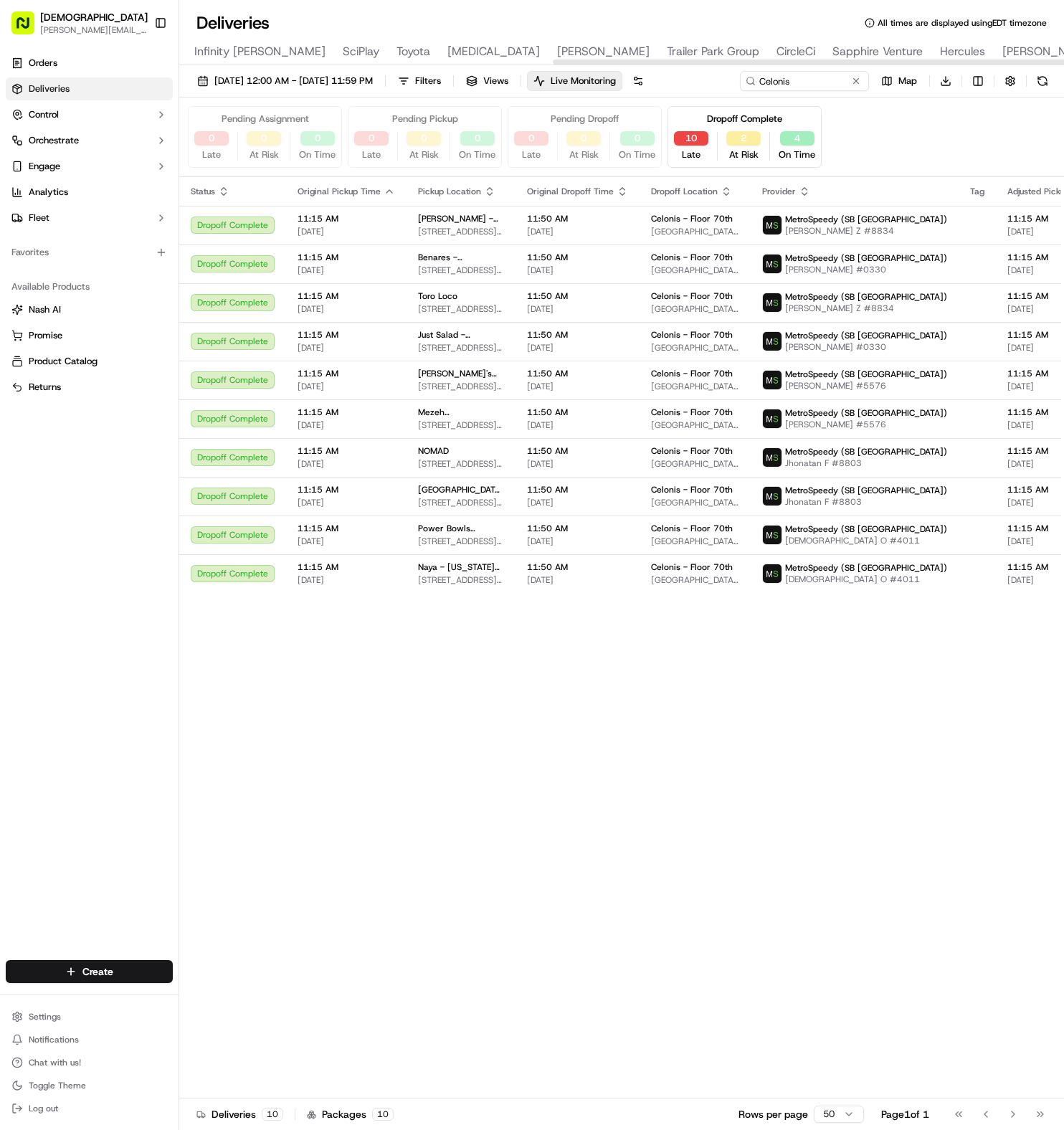
scroll to position [0, 897]
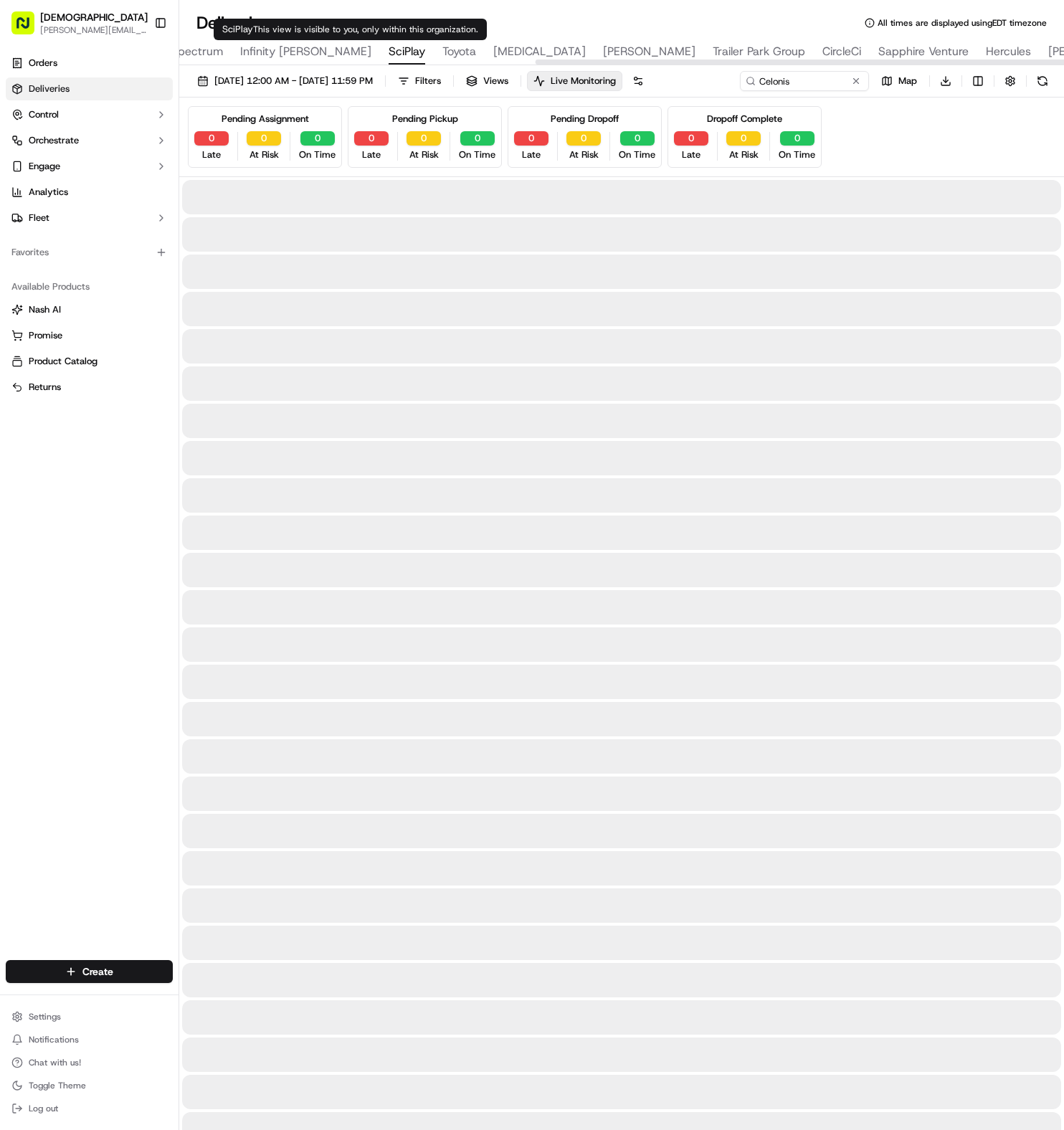
type input "SciPlay"
click at [388, 57] on span "SciPlay" at bounding box center [407, 52] width 36 height 17
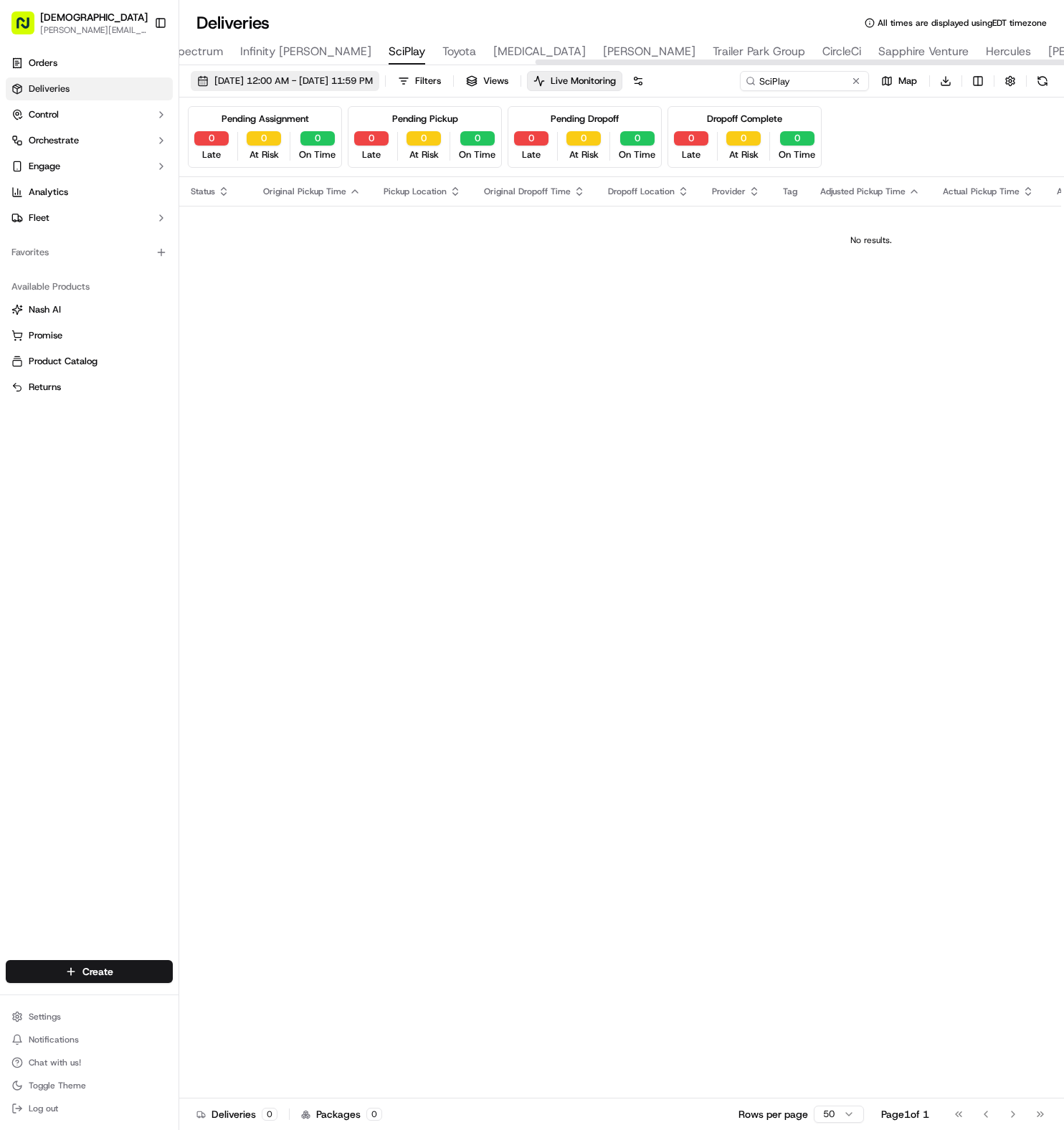
click at [296, 88] on button "[DATE] 12:00 AM - [DATE] 11:59 PM" at bounding box center [285, 81] width 189 height 20
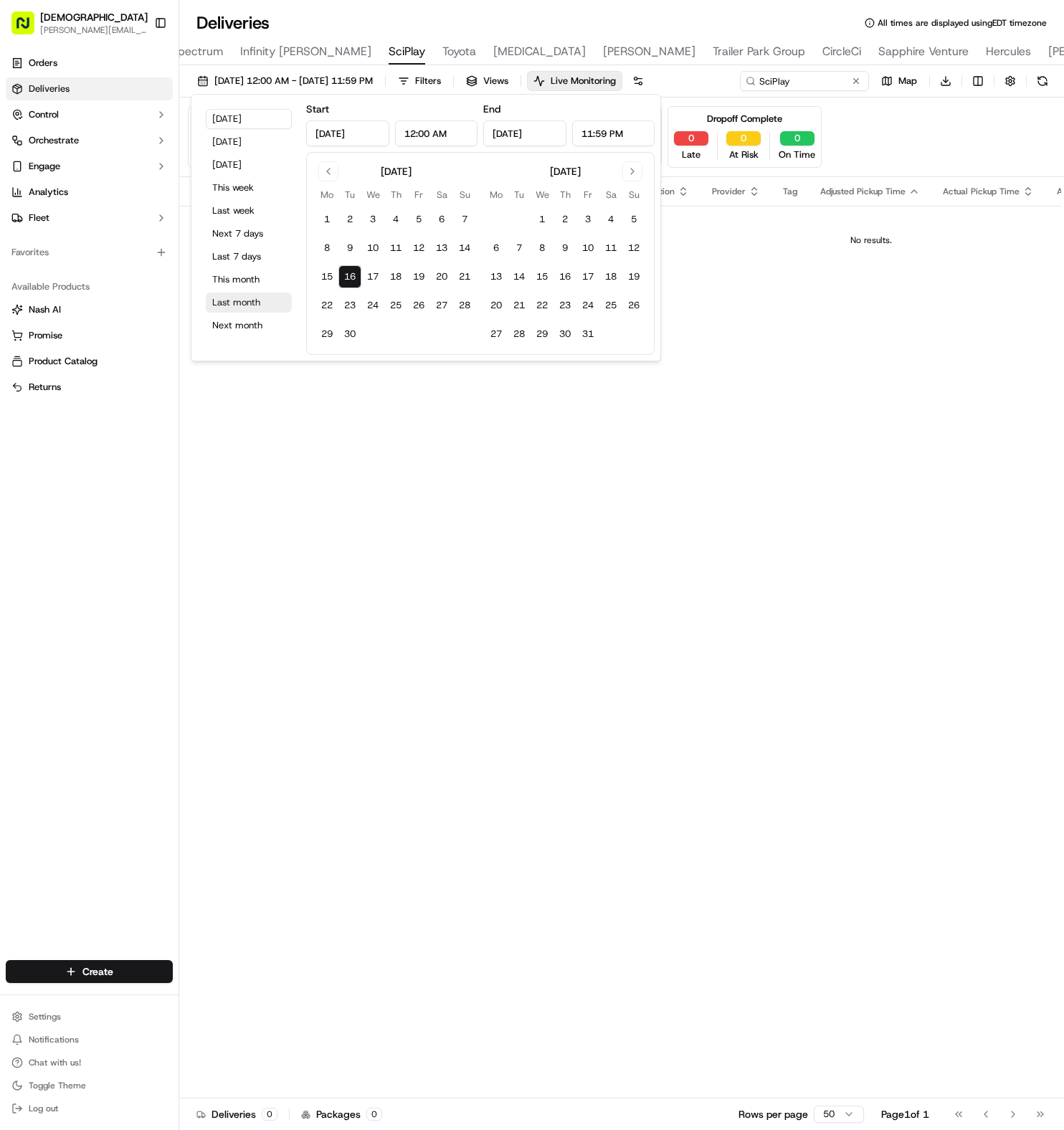
click at [239, 306] on button "Last month" at bounding box center [249, 302] width 86 height 20
type input "[DATE]"
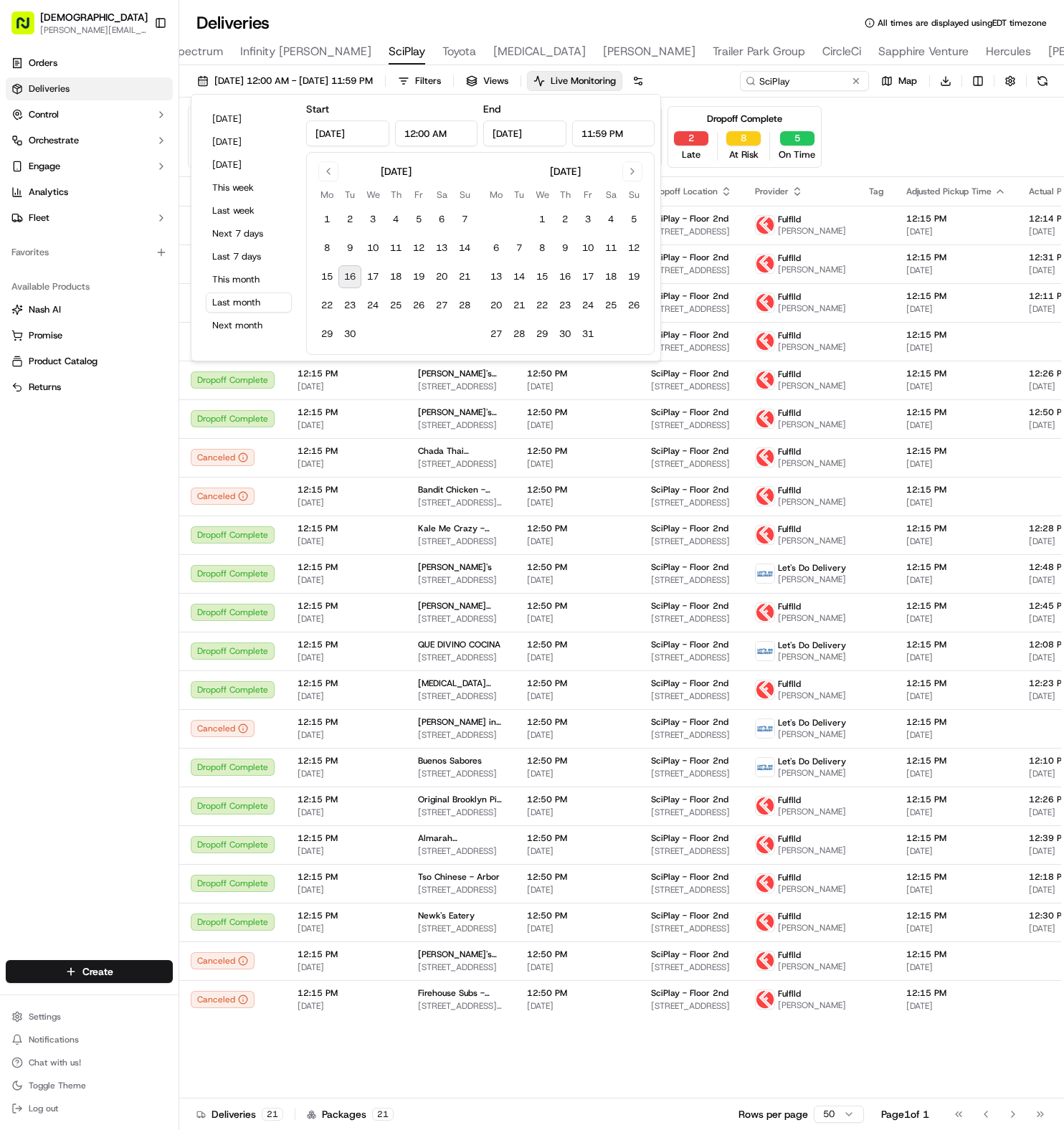
click at [866, 149] on div "Pending Assignment 0 Late 0 At Risk 0 On Time Pending Pickup 0 Late 0 At Risk 0…" at bounding box center [622, 136] width 868 height 61
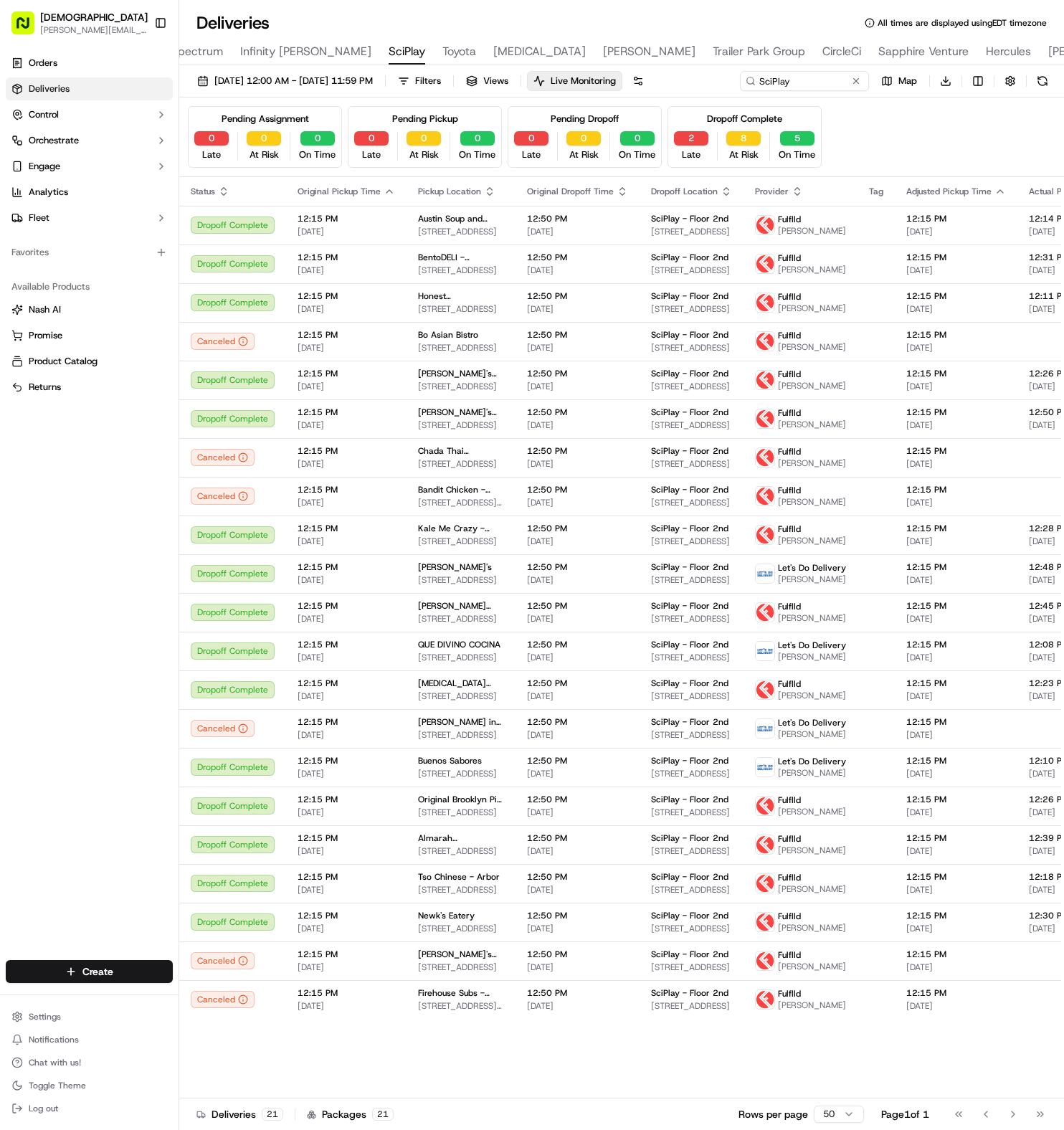
click at [733, 147] on div "8 At Risk" at bounding box center [744, 146] width 46 height 30
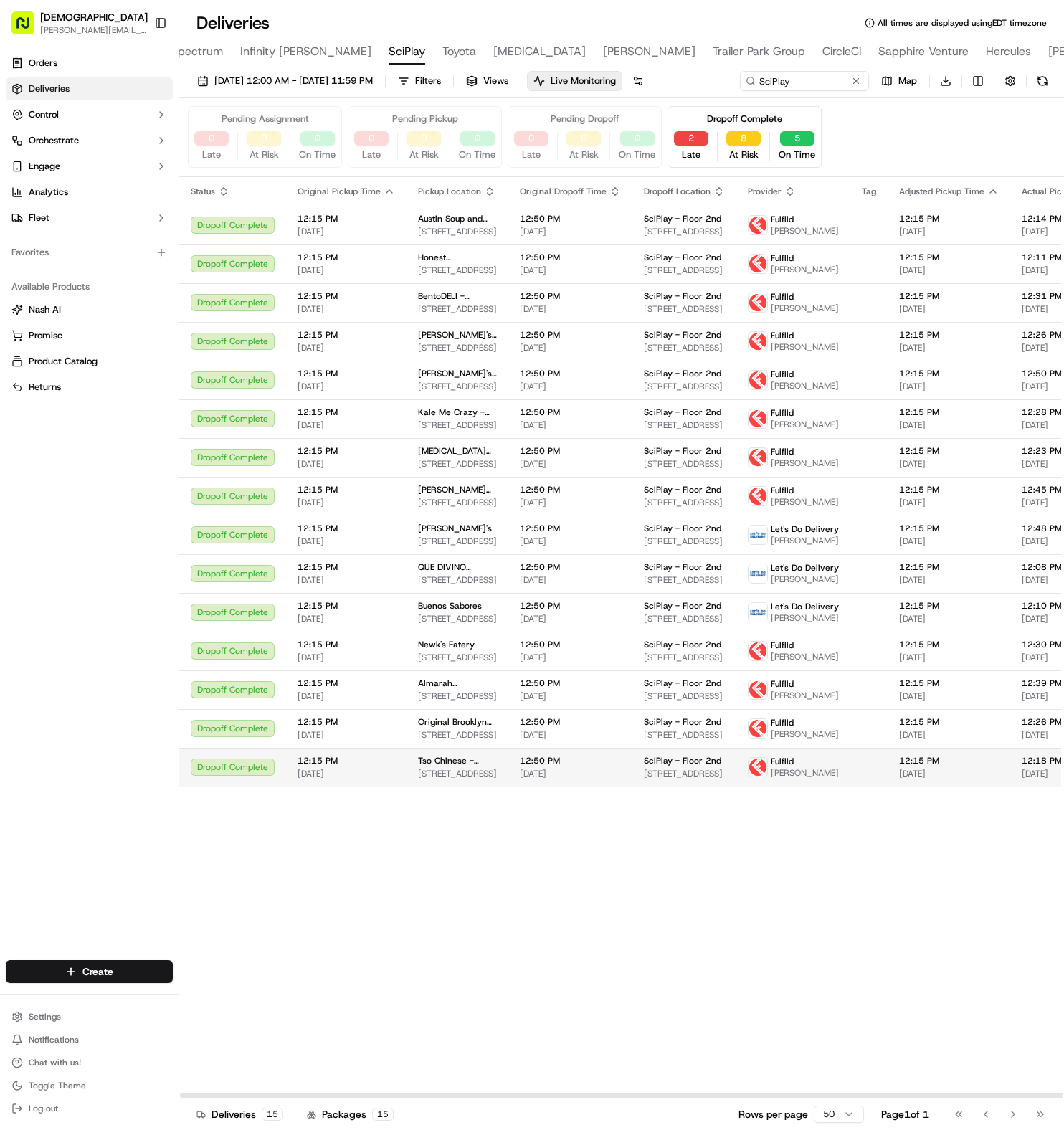
click at [557, 779] on span "[DATE]" at bounding box center [571, 773] width 101 height 11
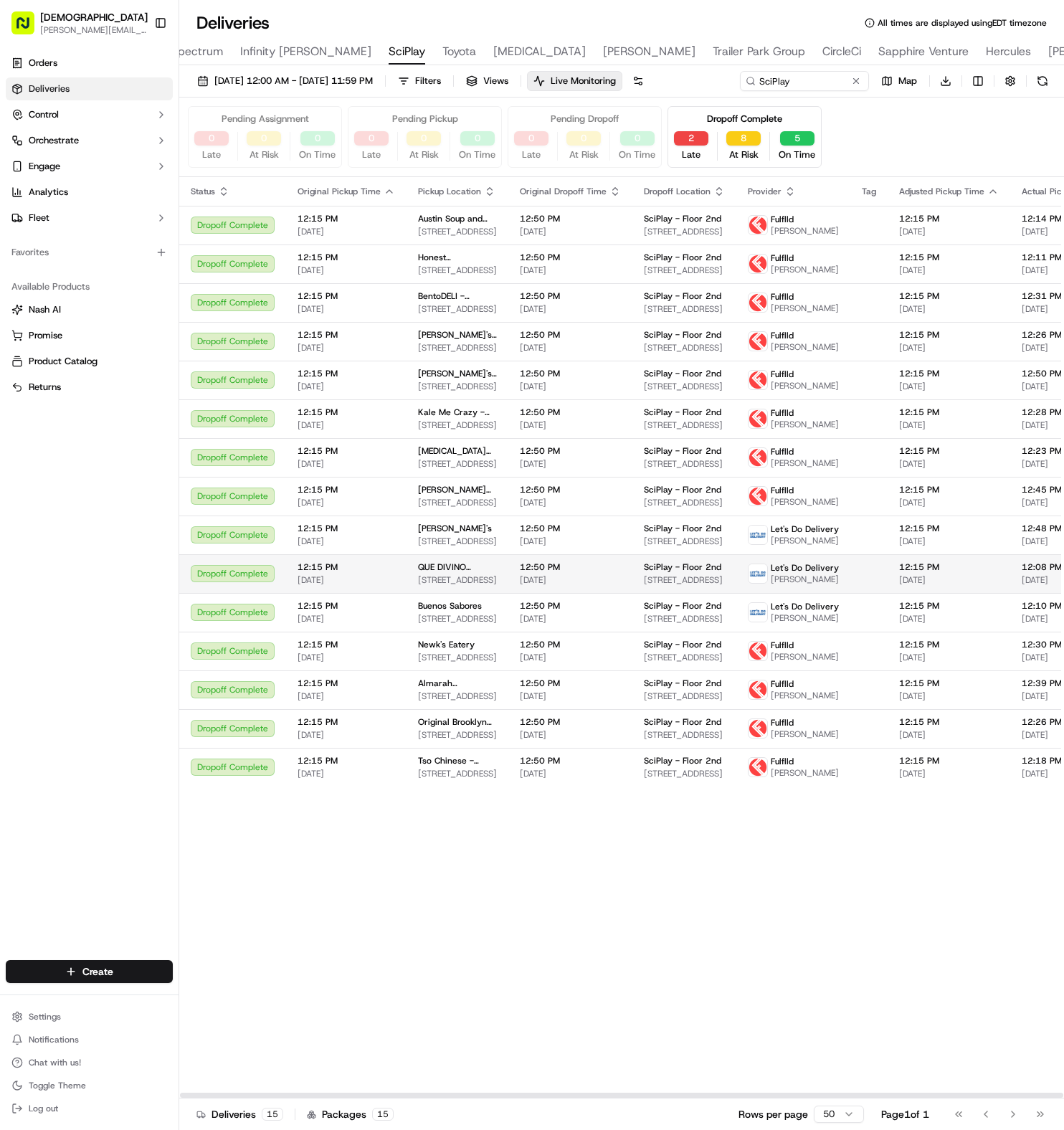
click at [587, 586] on span "[DATE]" at bounding box center [571, 579] width 101 height 11
click at [445, 663] on span "[STREET_ADDRESS]" at bounding box center [457, 657] width 79 height 11
click at [689, 728] on span "SciPlay - Floor 2nd" at bounding box center [682, 722] width 77 height 11
click at [407, 709] on td "Almarah Mediterranean Cuisine [STREET_ADDRESS]" at bounding box center [457, 689] width 101 height 39
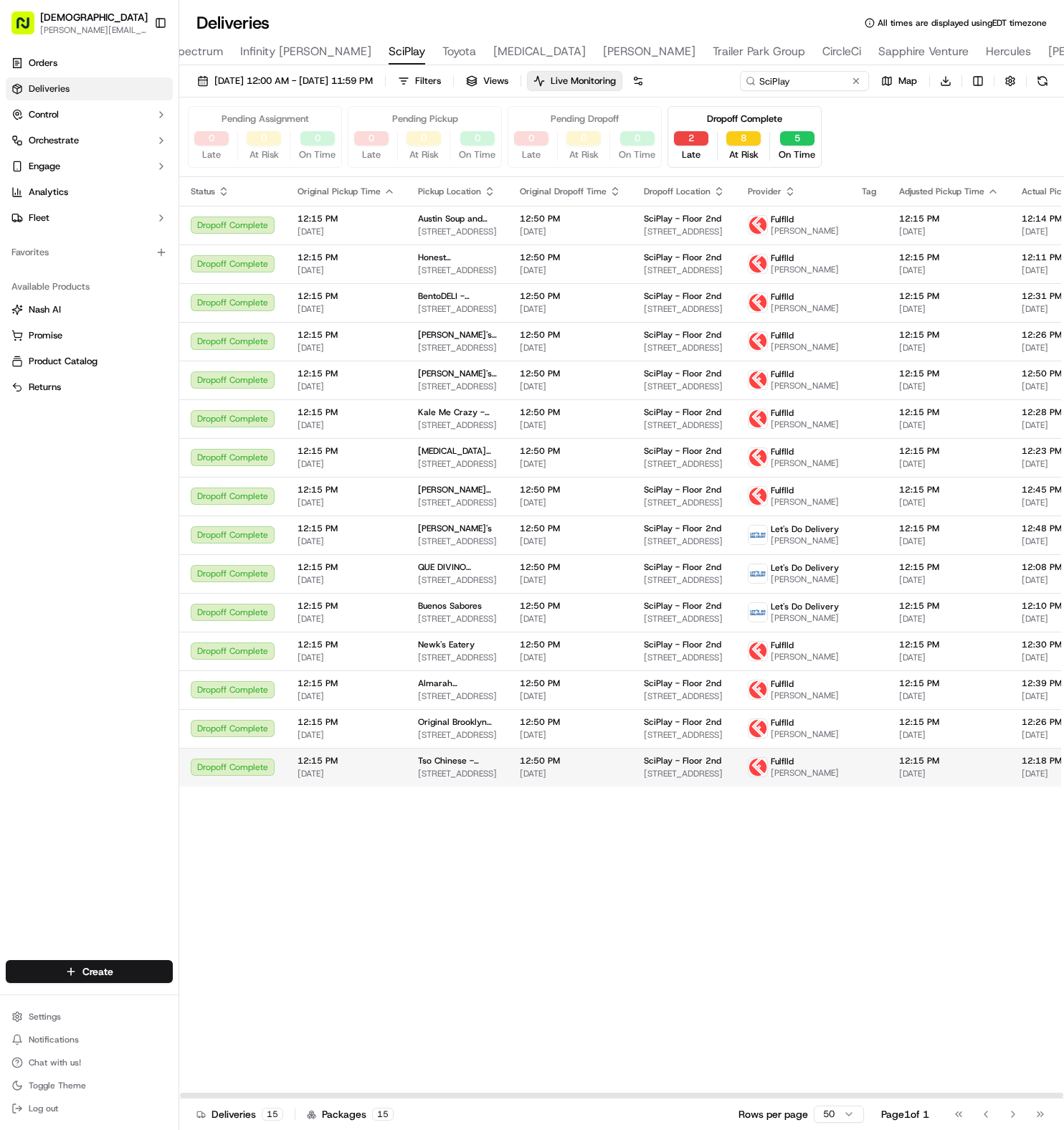
click at [434, 779] on span "[STREET_ADDRESS]" at bounding box center [457, 773] width 79 height 11
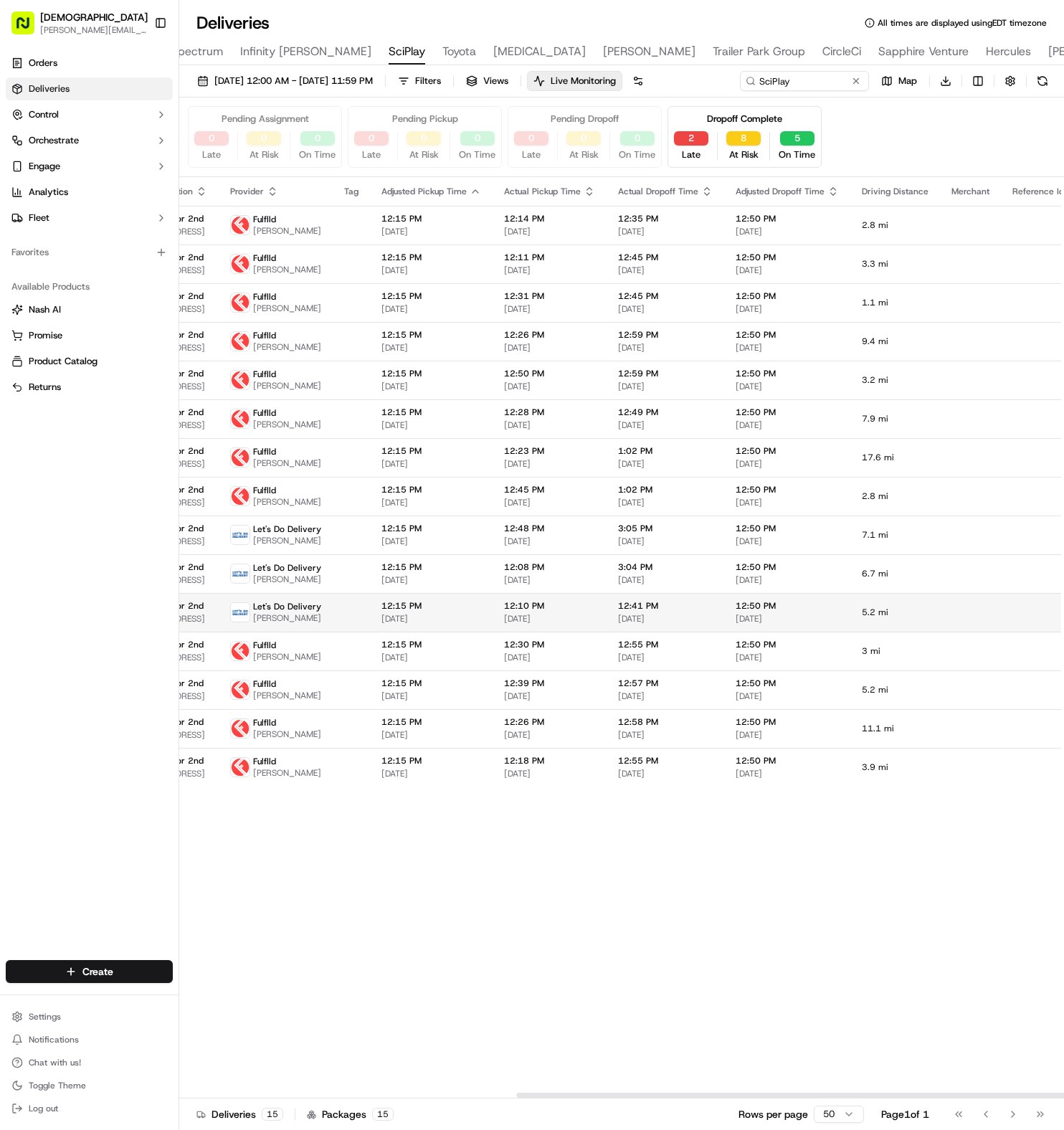
scroll to position [0, 562]
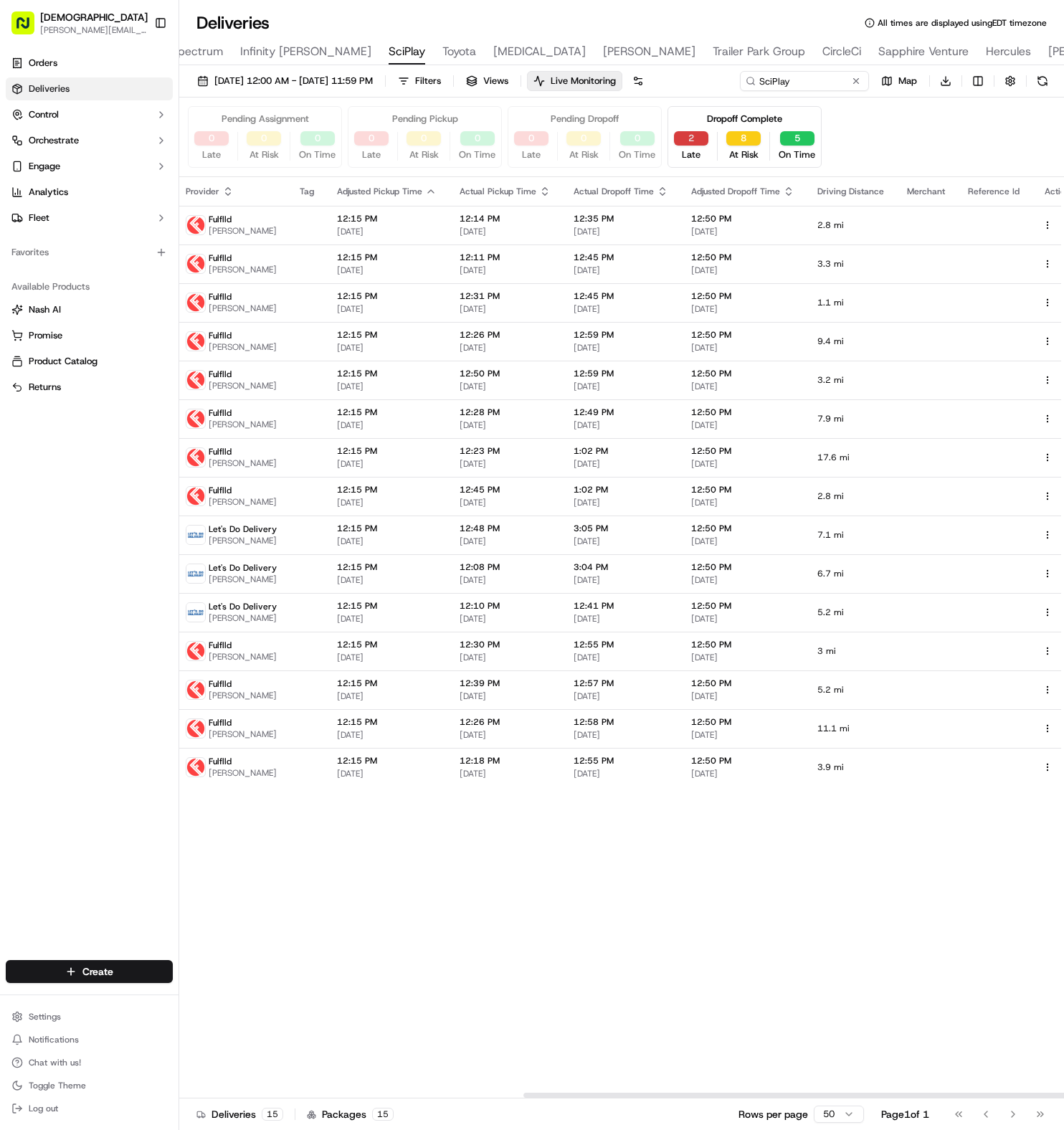
click at [682, 137] on button "2" at bounding box center [691, 138] width 34 height 14
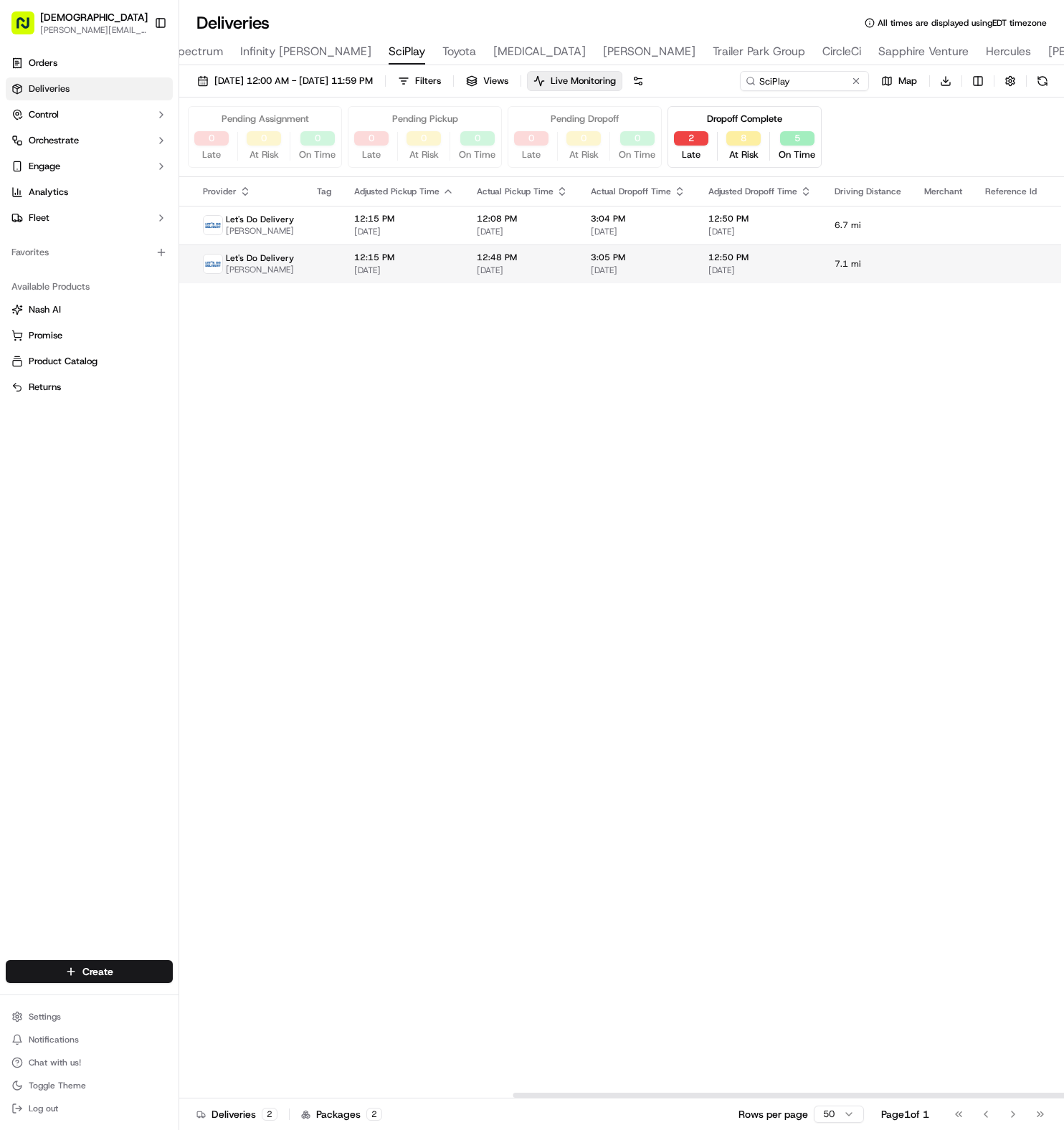
scroll to position [0, 555]
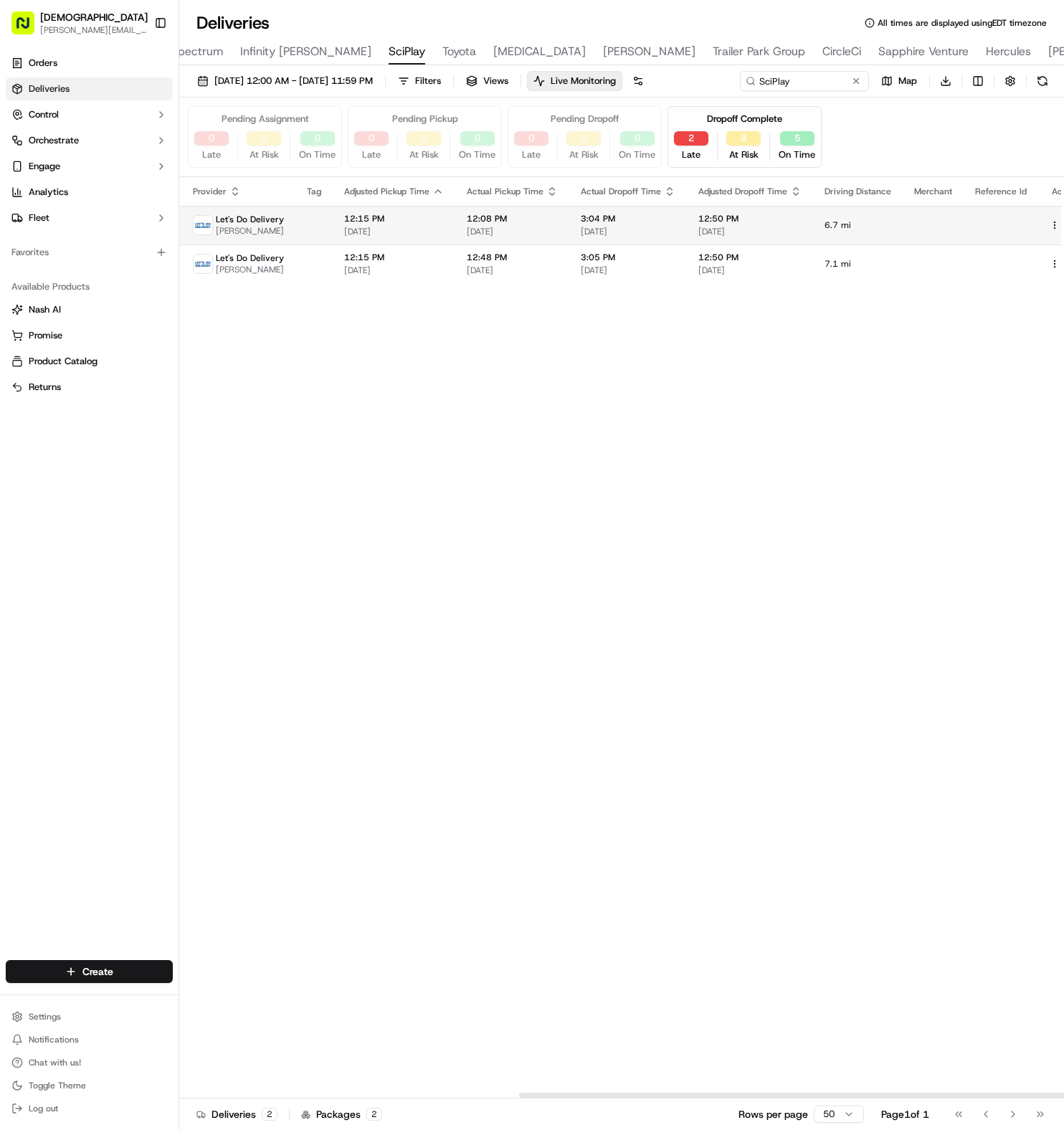
click at [547, 226] on td "12:08 PM [DATE]" at bounding box center [512, 225] width 114 height 39
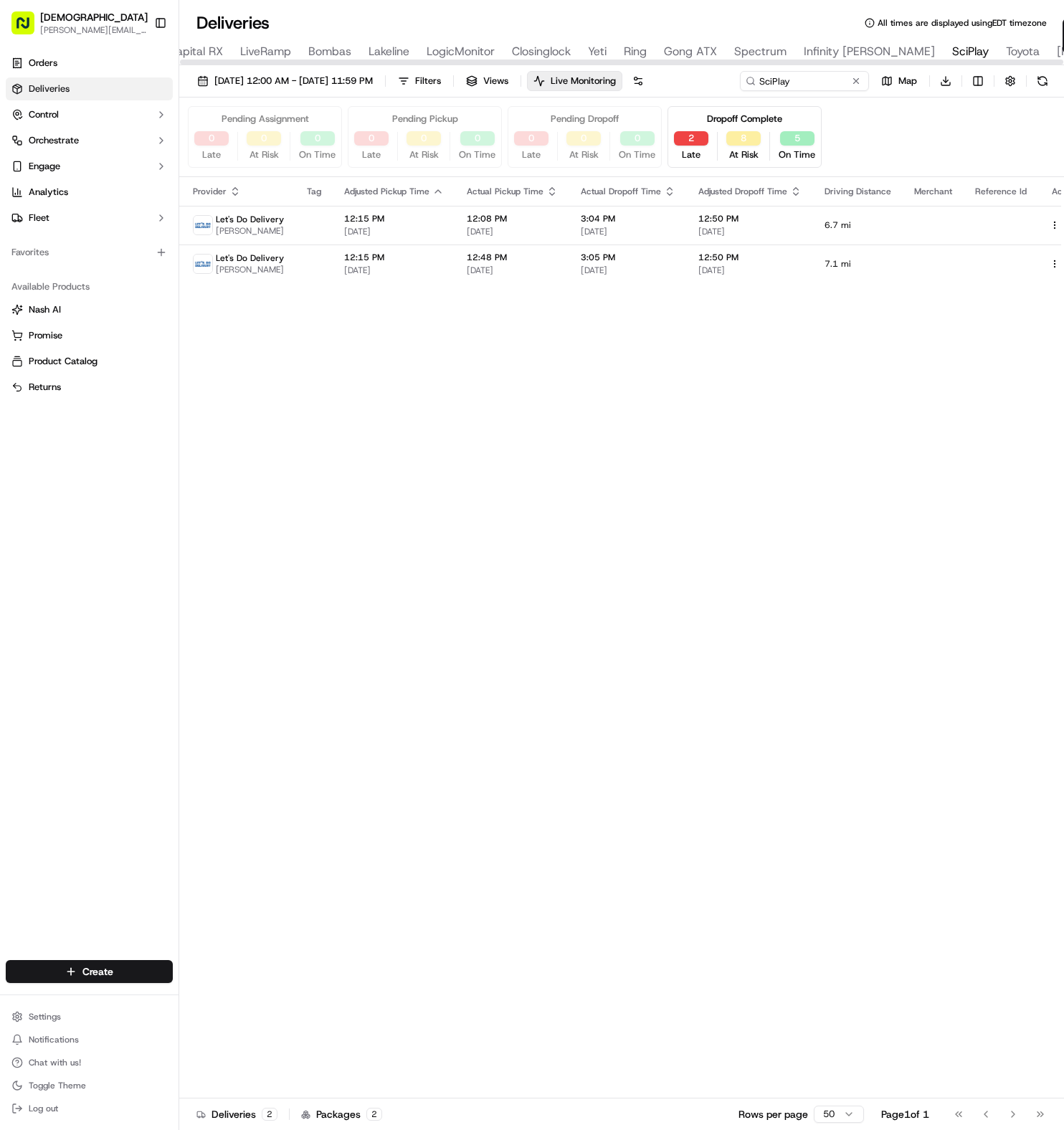
scroll to position [0, 0]
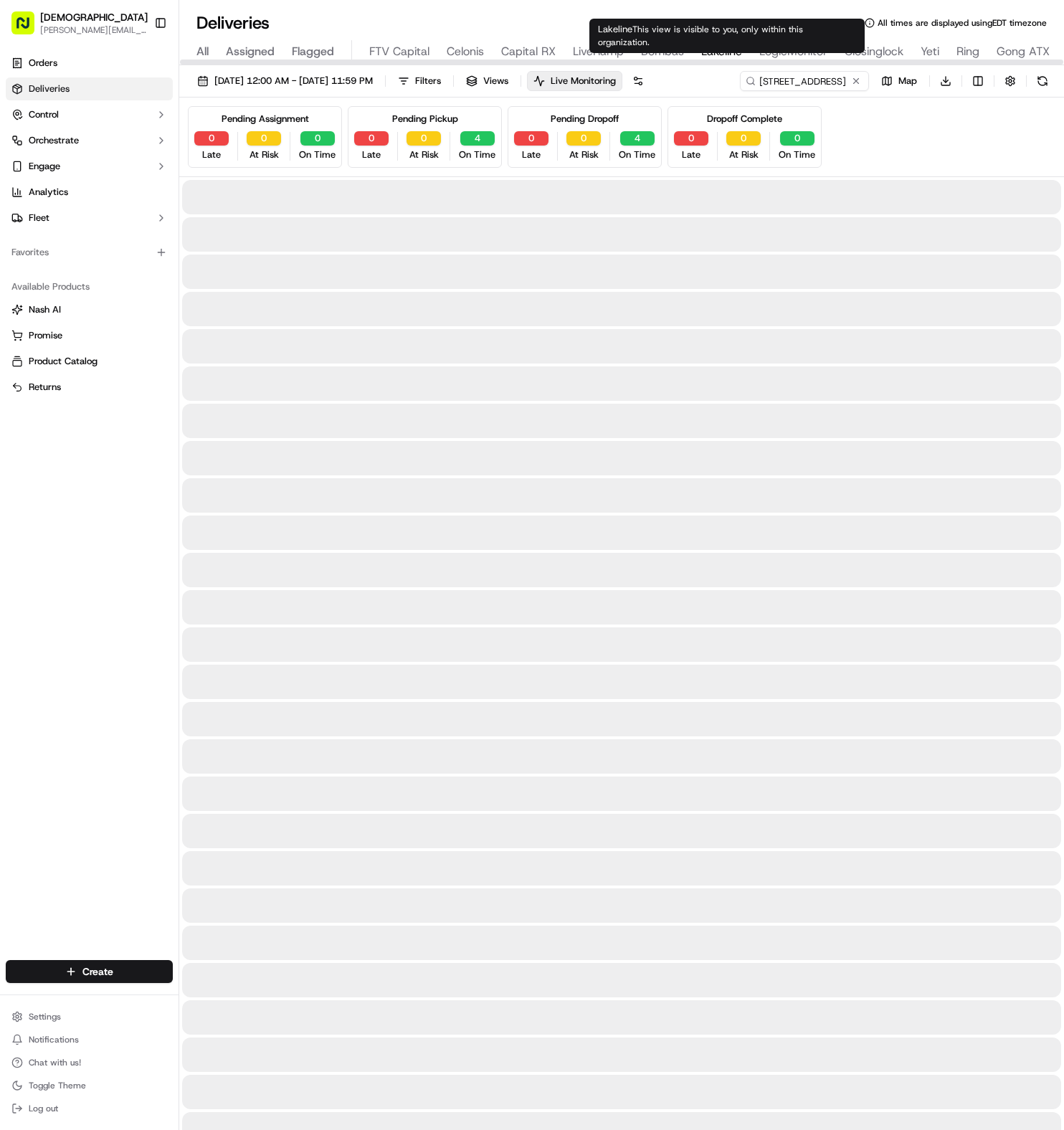
click at [719, 50] on span "Lakeline" at bounding box center [722, 52] width 41 height 17
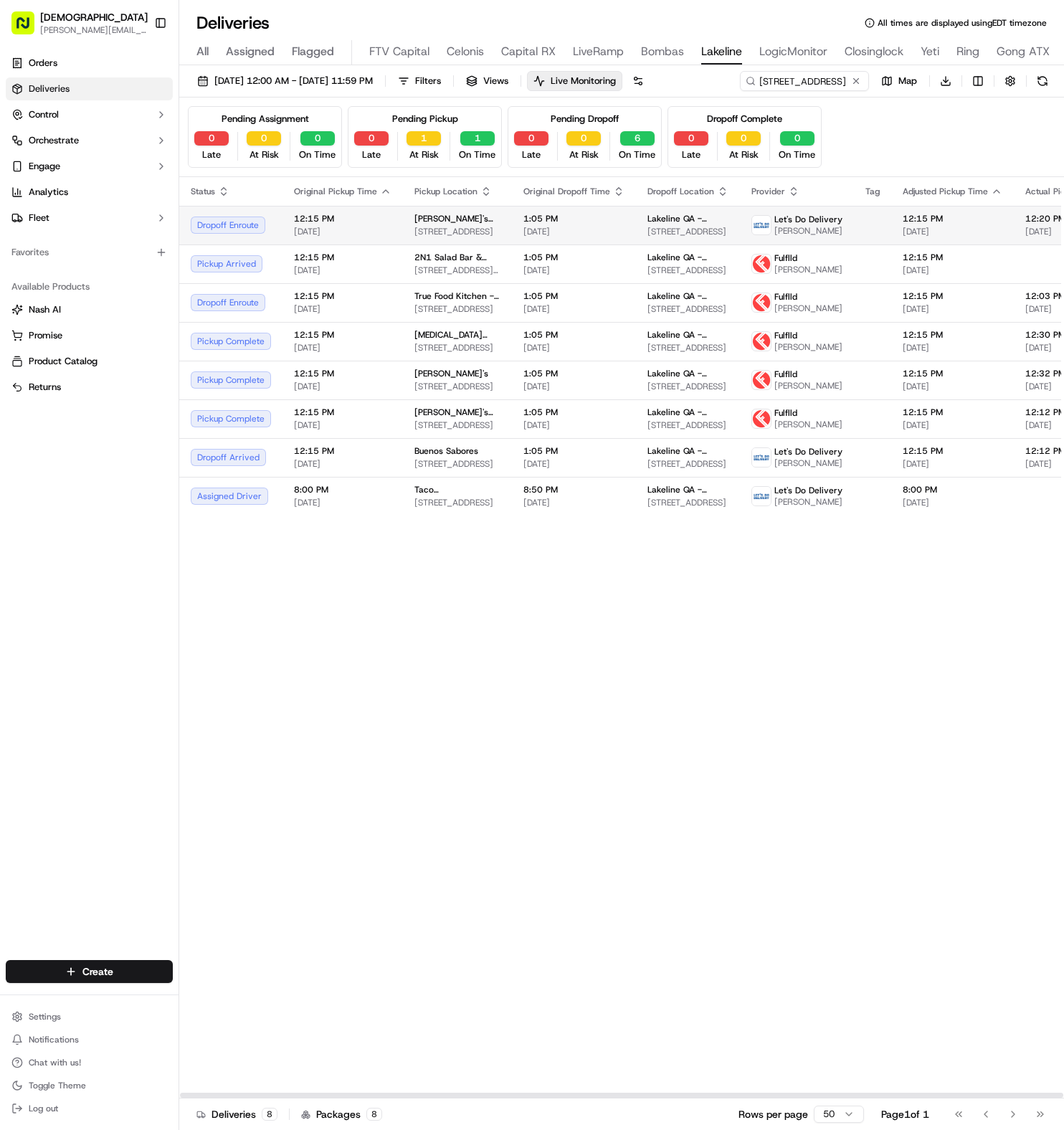
click at [457, 213] on span "[PERSON_NAME]'s Mediterranean Cafe" at bounding box center [457, 218] width 86 height 11
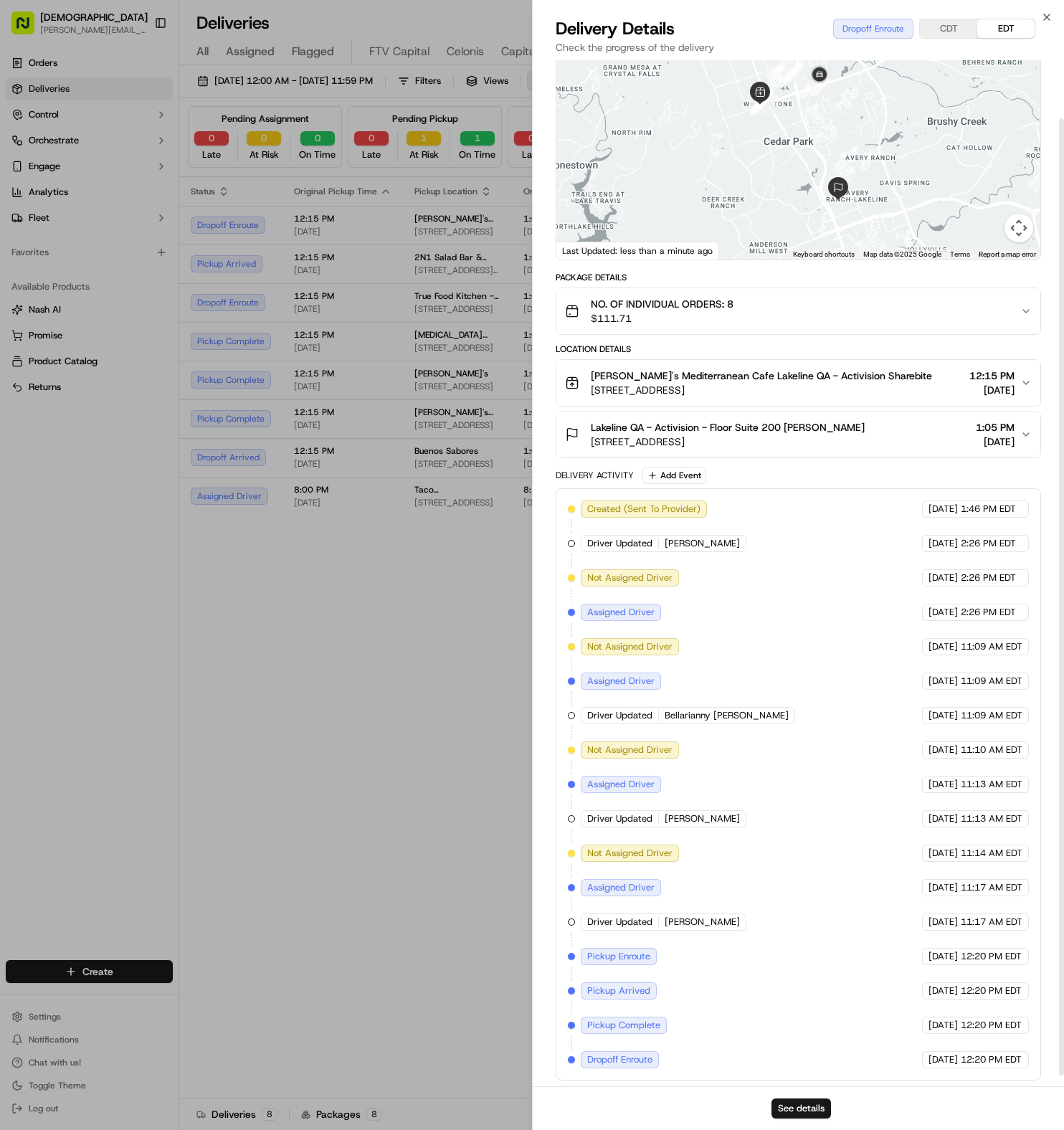
scroll to position [74, 0]
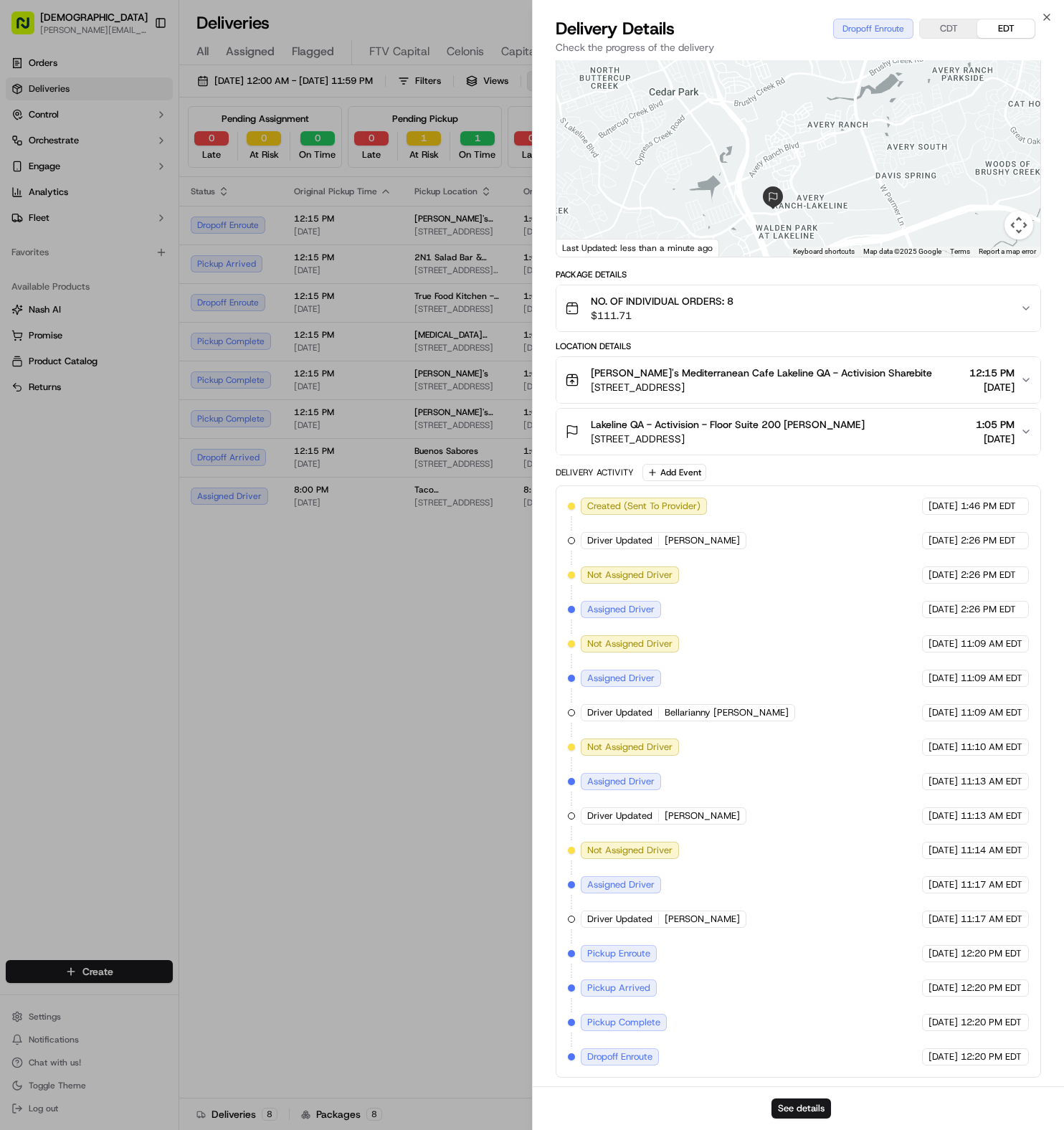
drag, startPoint x: 819, startPoint y: 169, endPoint x: 736, endPoint y: 154, distance: 84.3
click at [736, 154] on div at bounding box center [798, 150] width 484 height 214
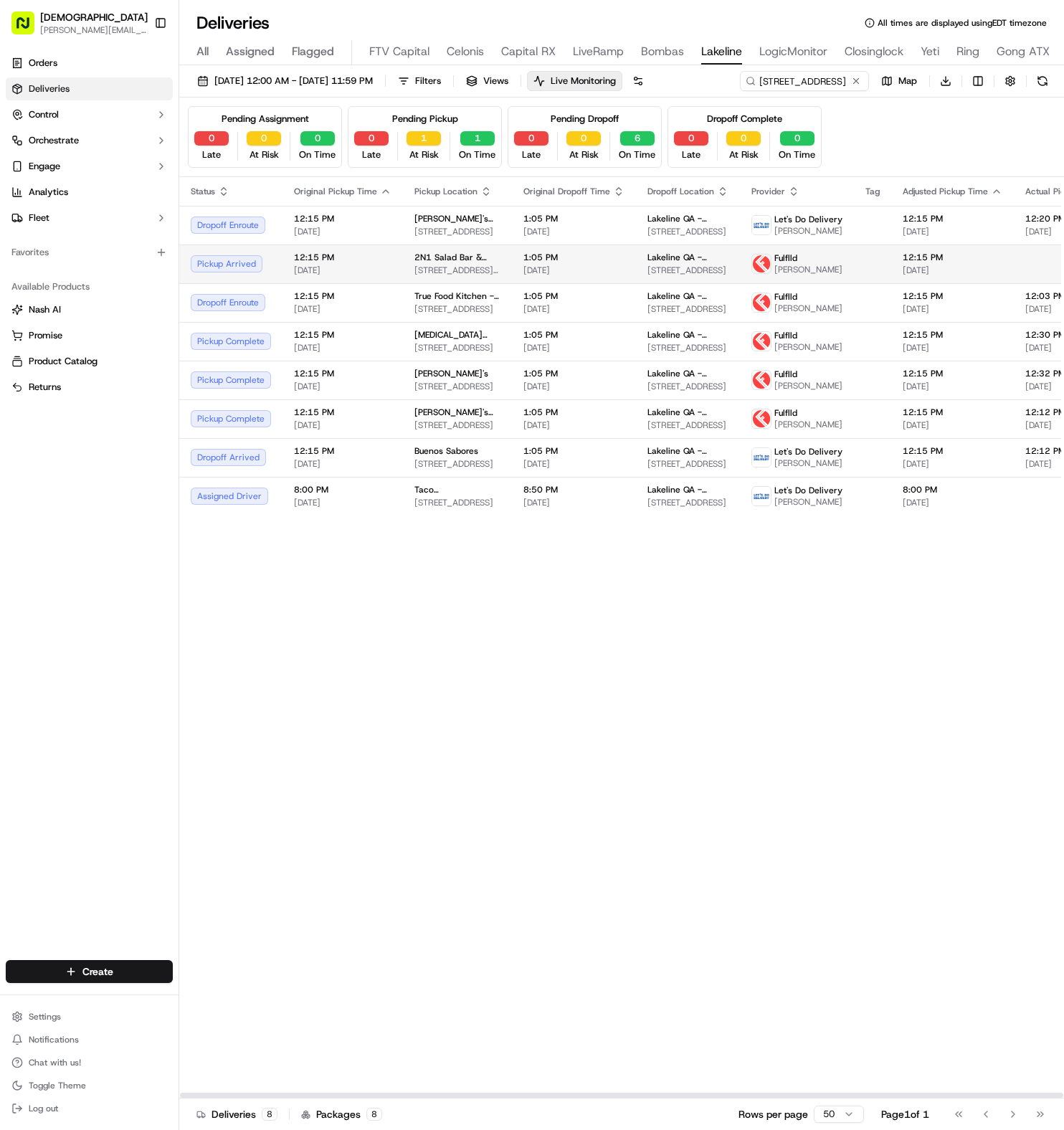
click at [419, 282] on td "2N1 Salad Bar & Grill [STREET_ADDRESS][PERSON_NAME]" at bounding box center [457, 264] width 109 height 39
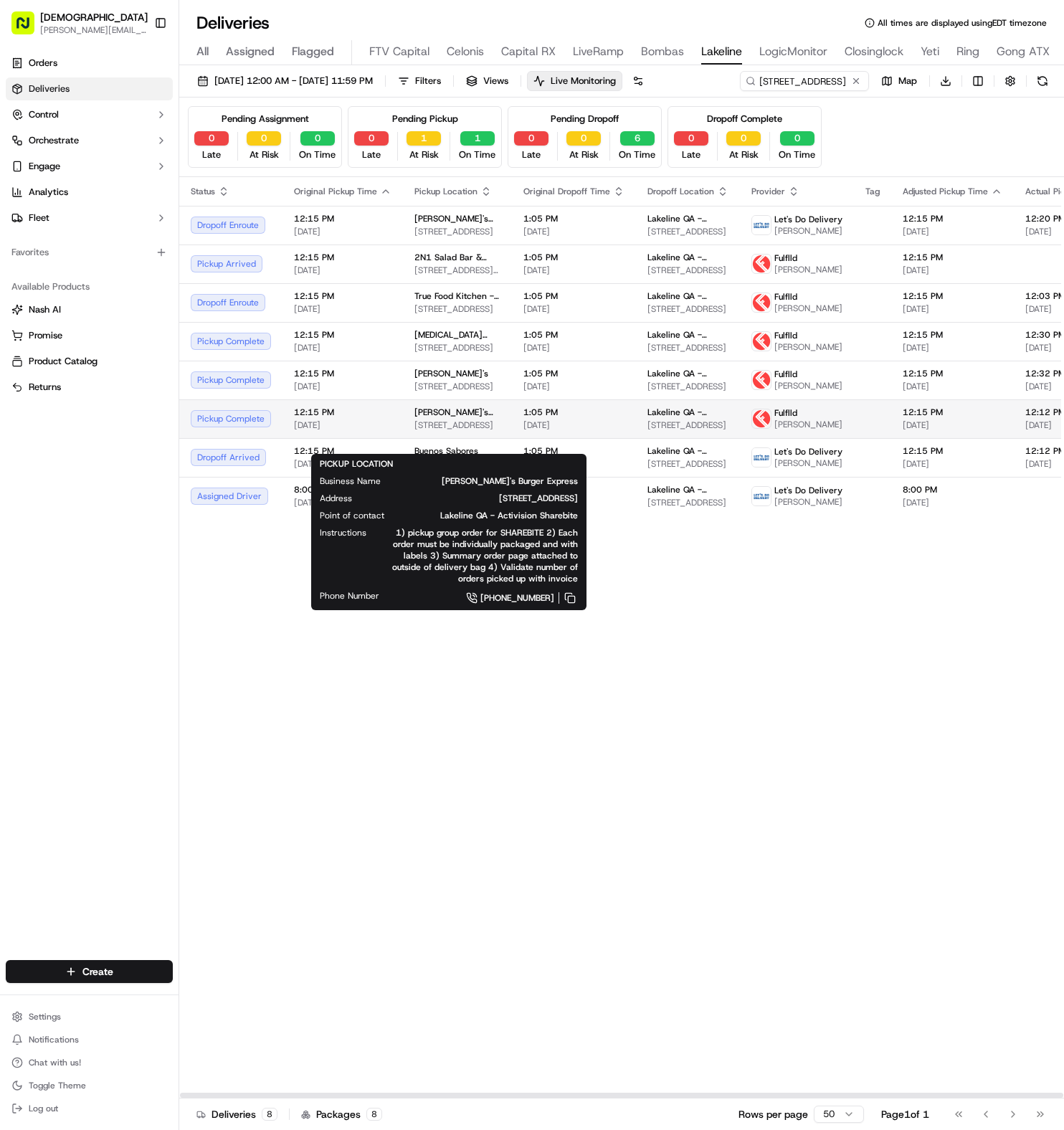
click at [481, 431] on span "[STREET_ADDRESS]" at bounding box center [457, 425] width 86 height 11
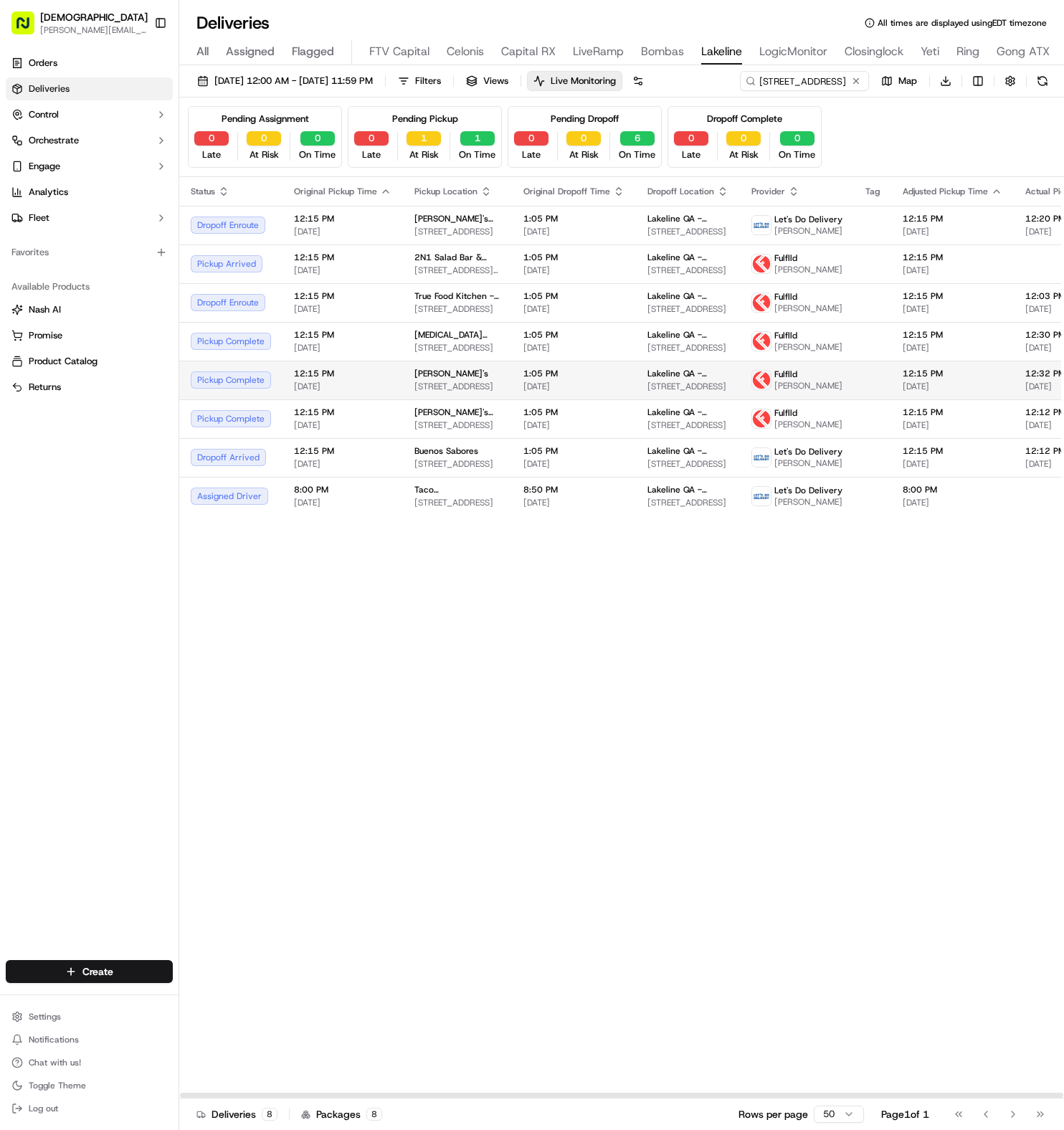
click at [463, 392] on span "[STREET_ADDRESS]" at bounding box center [457, 386] width 86 height 11
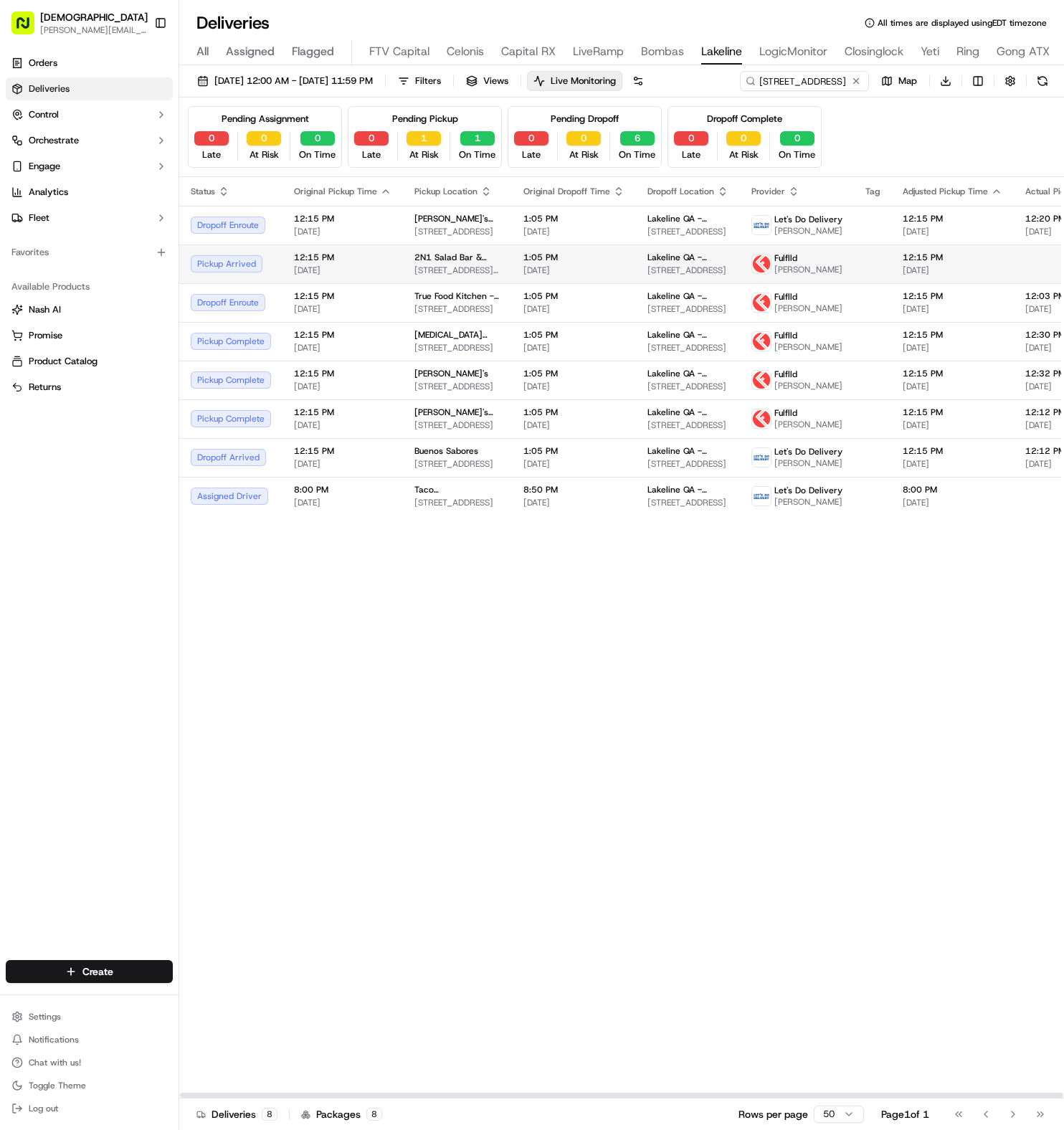
click at [636, 268] on td "Lakeline QA - Activision - Floor Suite [GEOGRAPHIC_DATA][STREET_ADDRESS]" at bounding box center [688, 264] width 104 height 39
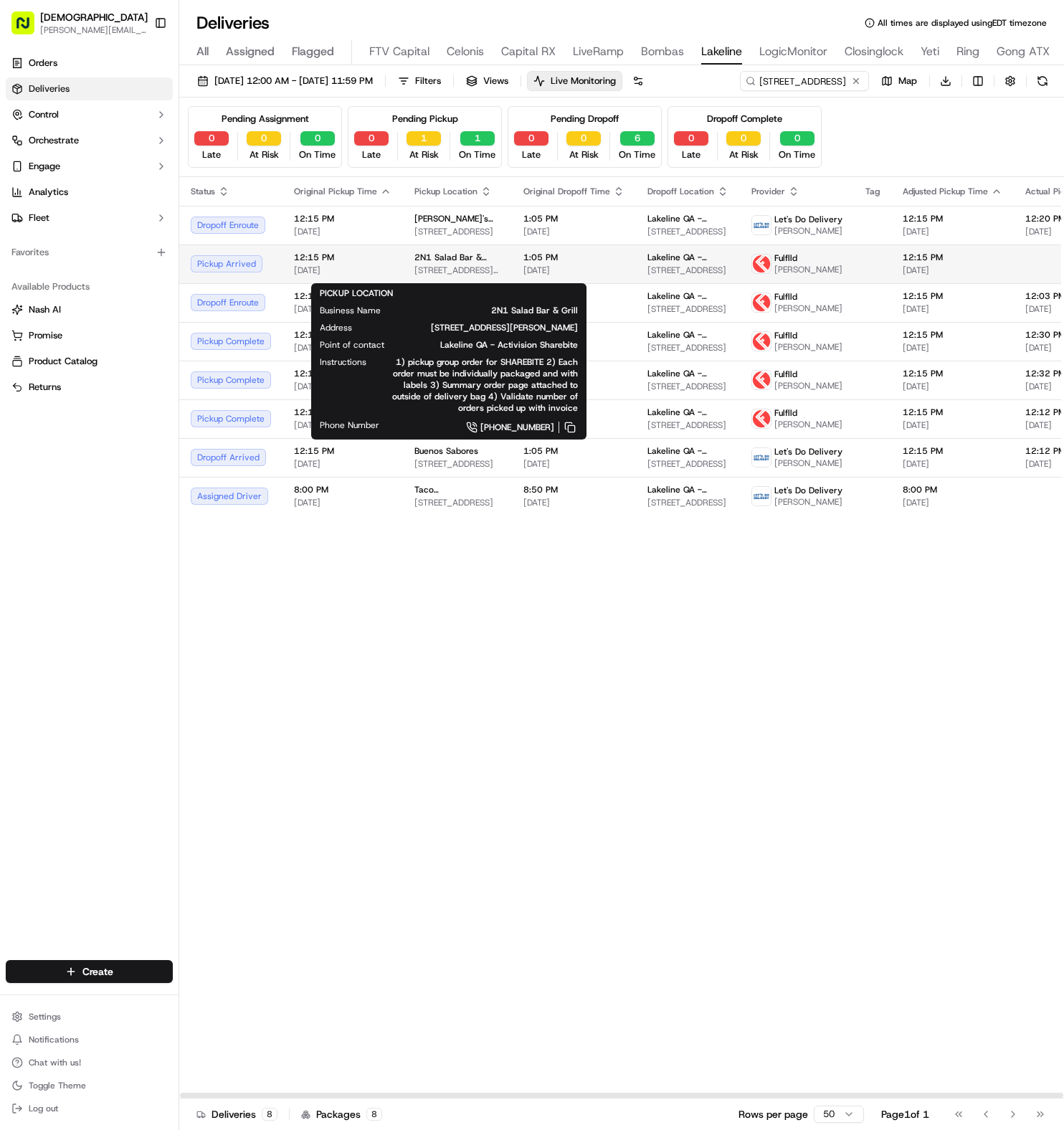
click at [465, 275] on span "[STREET_ADDRESS][PERSON_NAME]" at bounding box center [457, 270] width 86 height 11
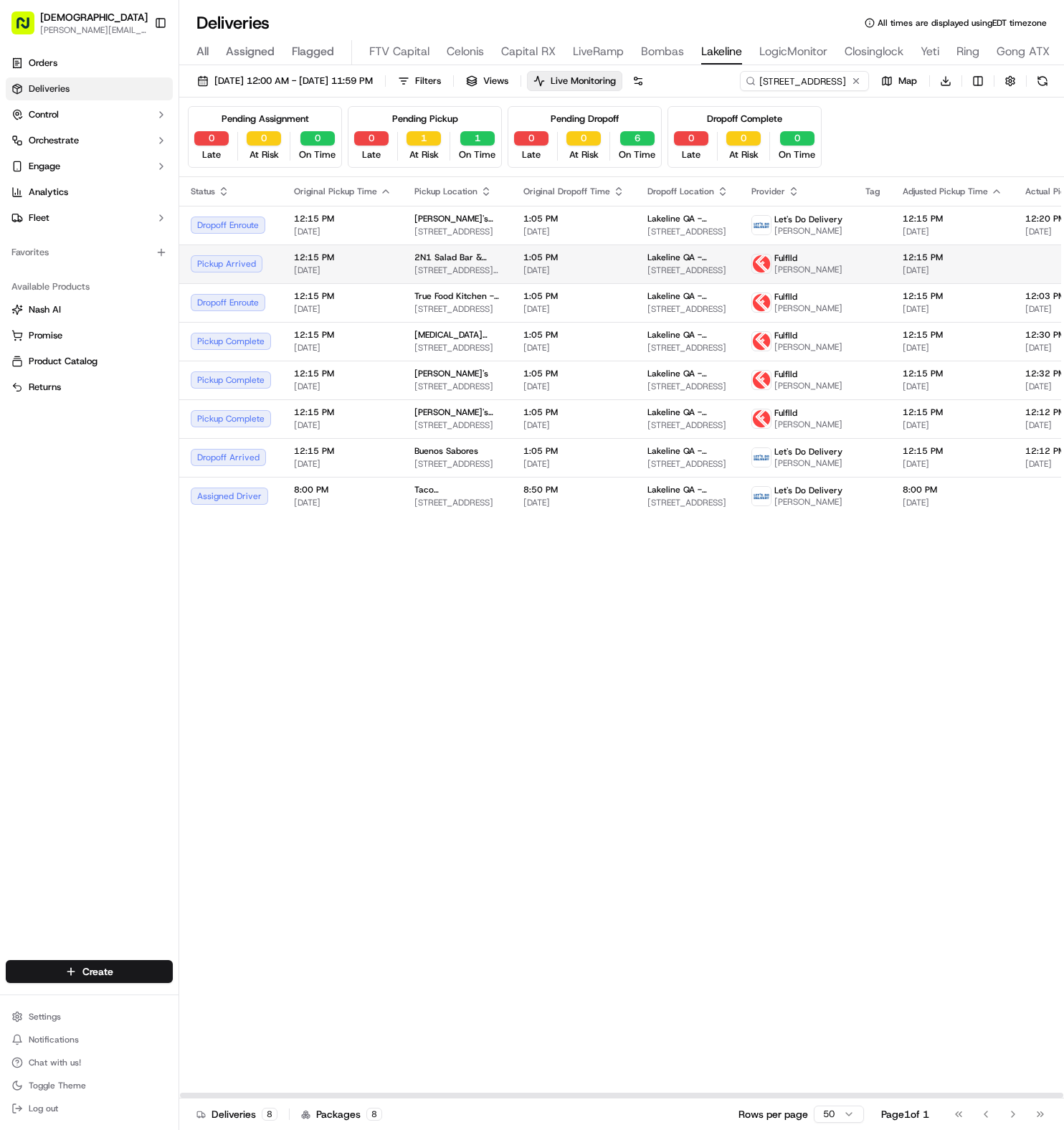
click at [403, 279] on td "2N1 Salad Bar & Grill [STREET_ADDRESS][PERSON_NAME]" at bounding box center [457, 264] width 109 height 39
click at [691, 431] on div "Lakeline QA - Activision - Floor Suite [GEOGRAPHIC_DATA][STREET_ADDRESS]" at bounding box center [688, 419] width 81 height 24
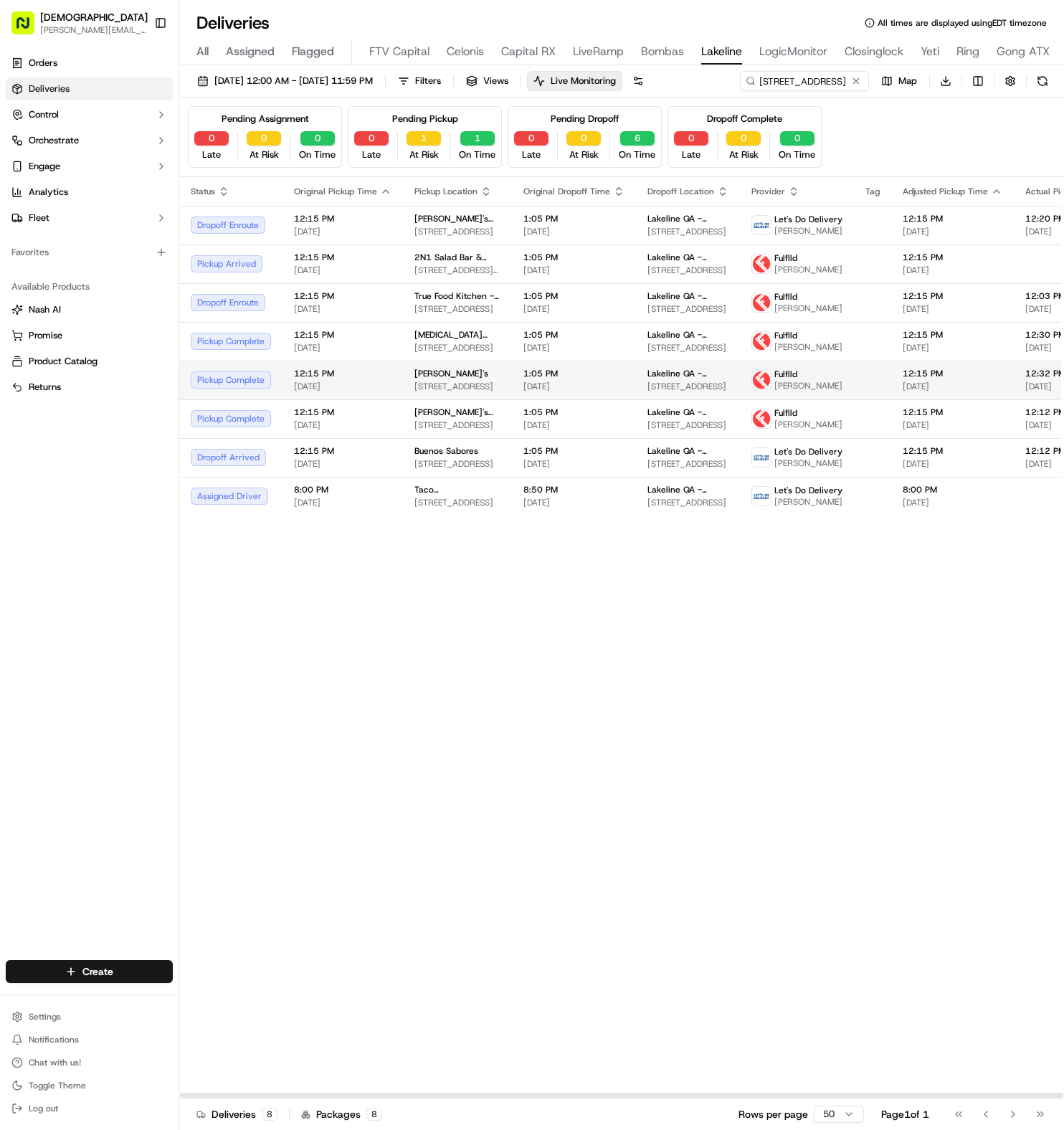
click at [613, 395] on td "1:05 PM [DATE]" at bounding box center [574, 379] width 124 height 39
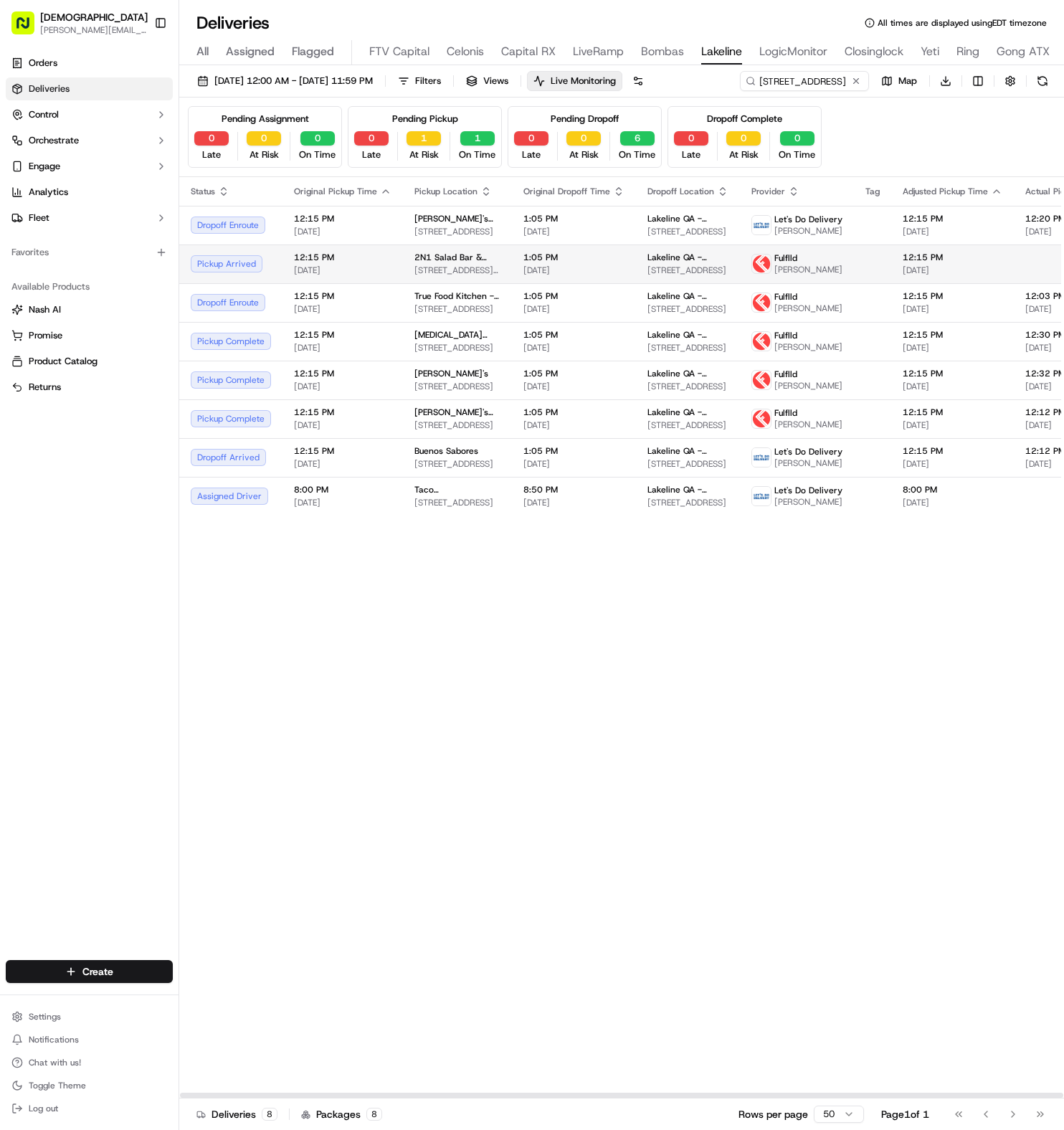
click at [465, 264] on span "2N1 Salad Bar & Grill" at bounding box center [457, 257] width 86 height 11
click at [601, 220] on span "1:05 PM" at bounding box center [574, 218] width 101 height 11
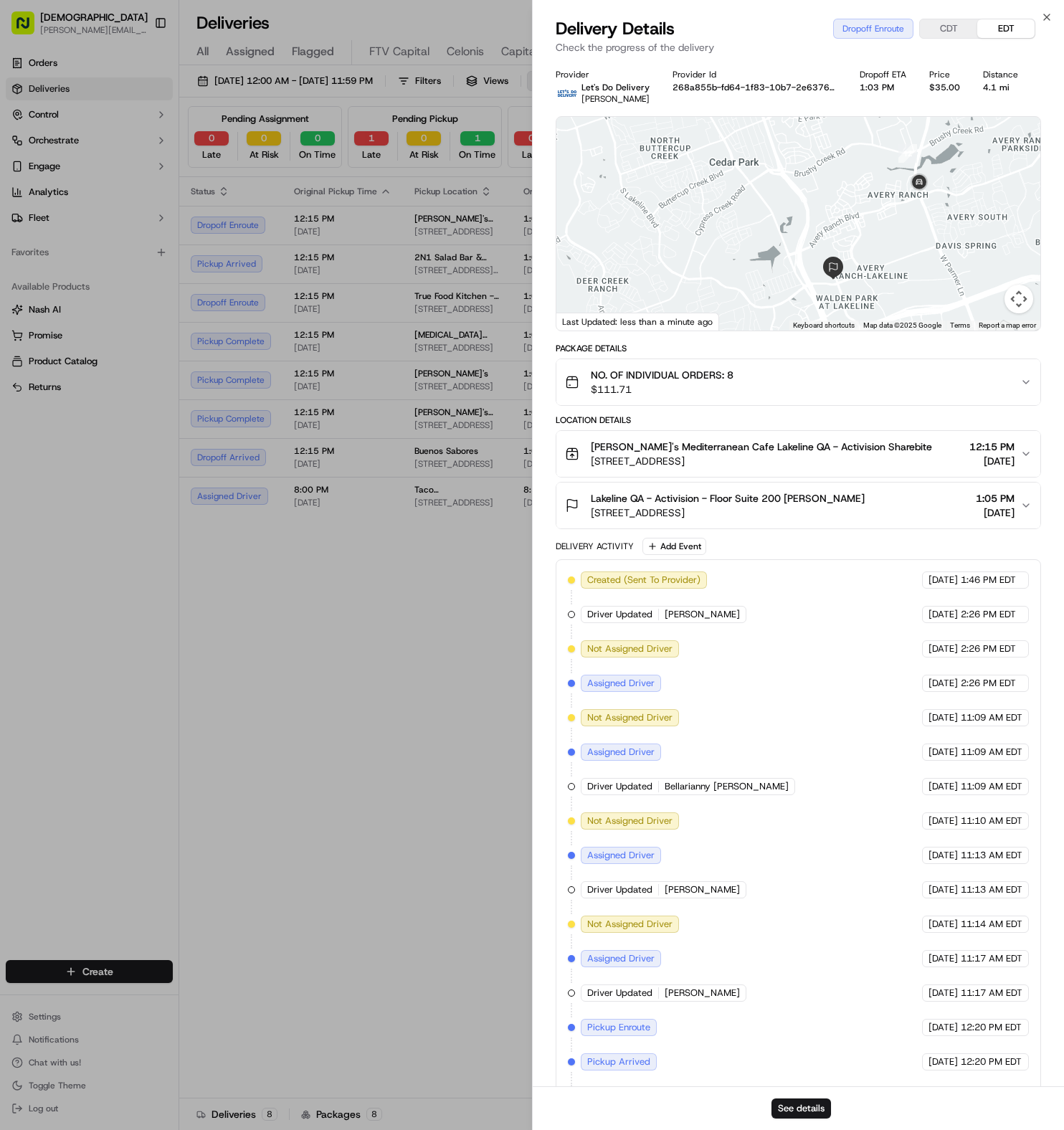
click at [359, 574] on div "Status Original Pickup Time Pickup Location Original Dropoff Time Dropoff Locat…" at bounding box center [915, 638] width 1471 height 922
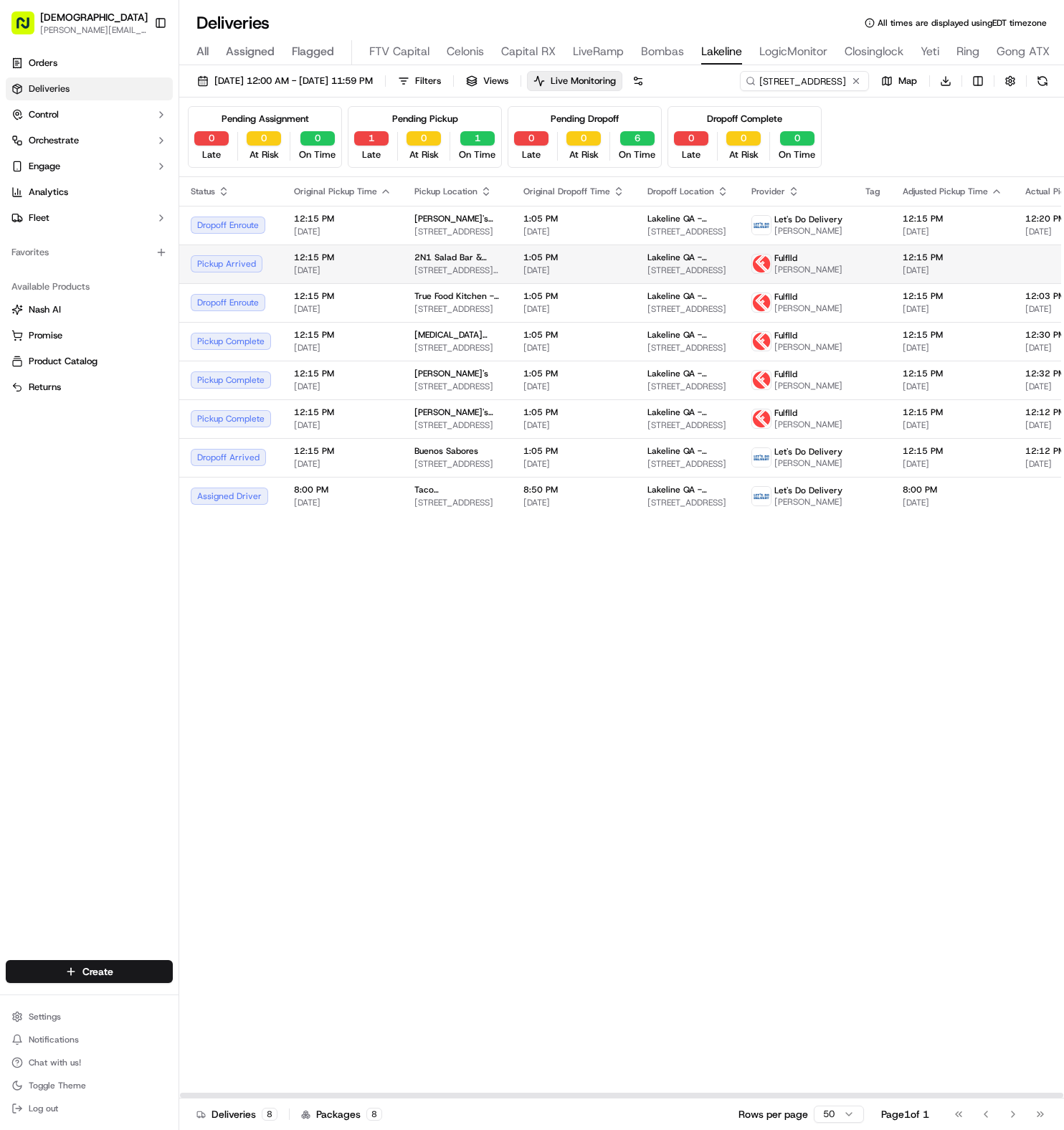
click at [414, 276] on span "[STREET_ADDRESS][PERSON_NAME]" at bounding box center [457, 270] width 86 height 11
click at [360, 262] on span "12:15 PM" at bounding box center [346, 257] width 98 height 11
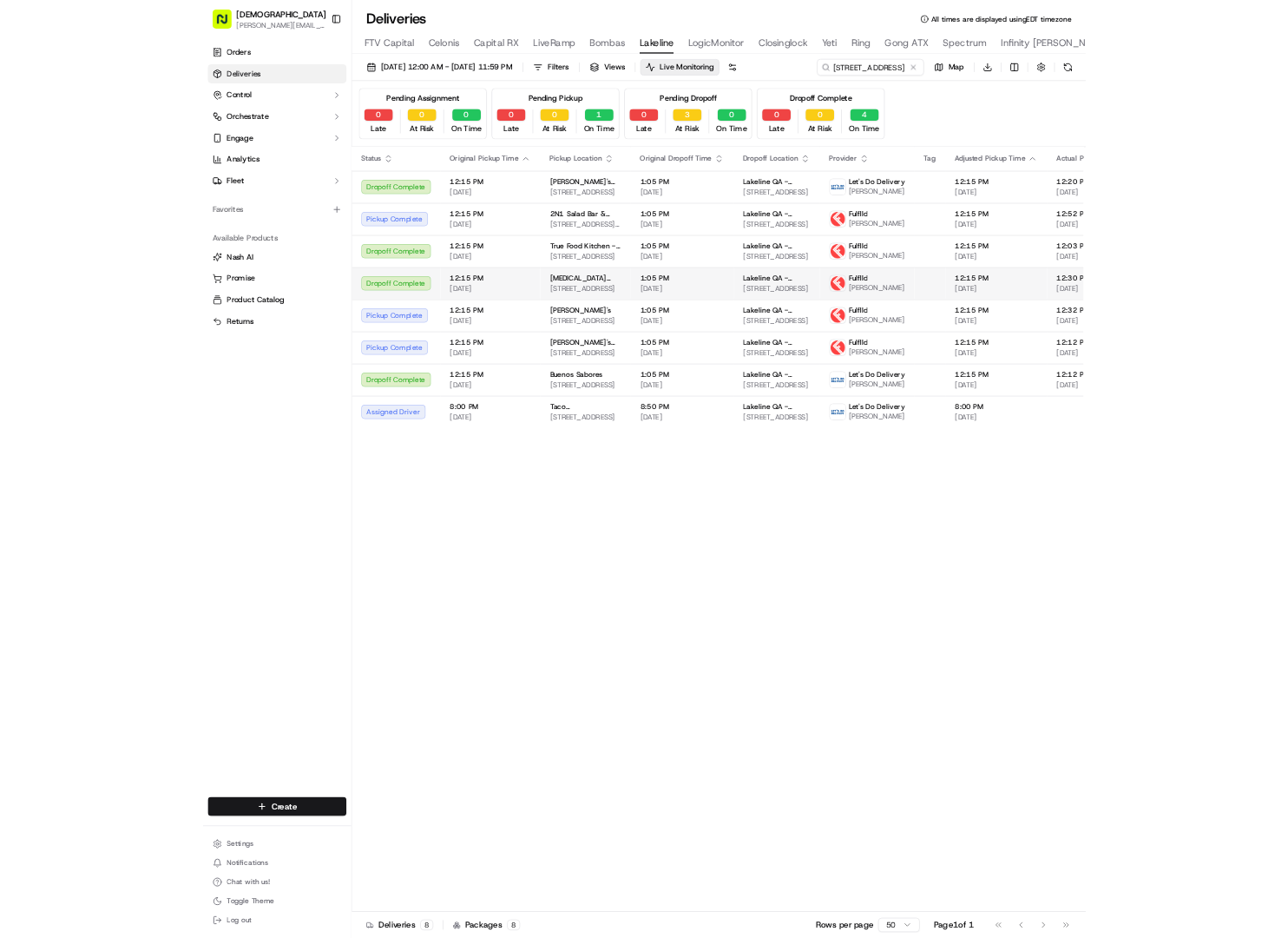
scroll to position [0, 221]
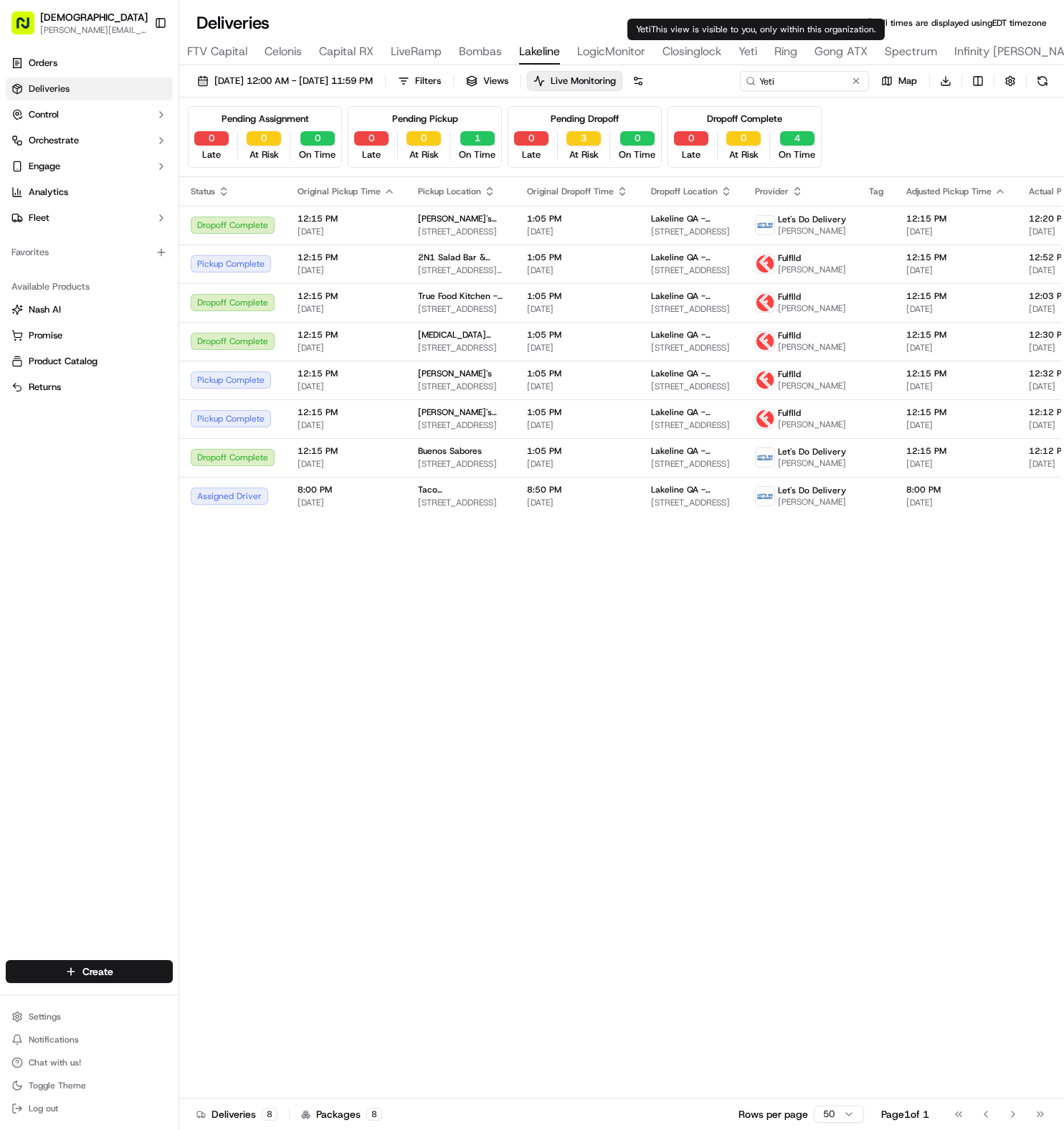
click at [750, 53] on span "Yeti" at bounding box center [747, 52] width 19 height 17
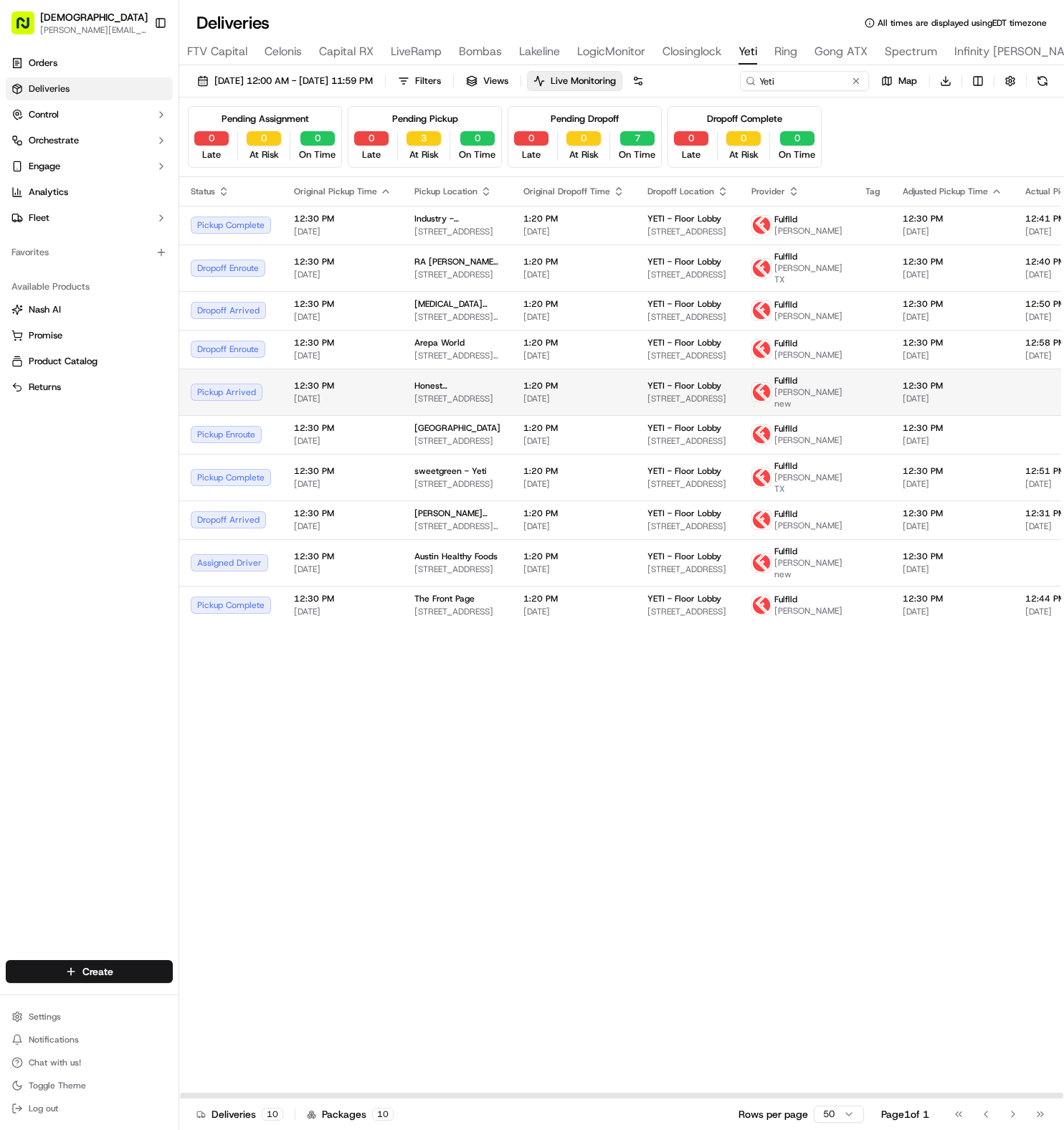
click at [683, 404] on span "[STREET_ADDRESS]" at bounding box center [688, 398] width 81 height 11
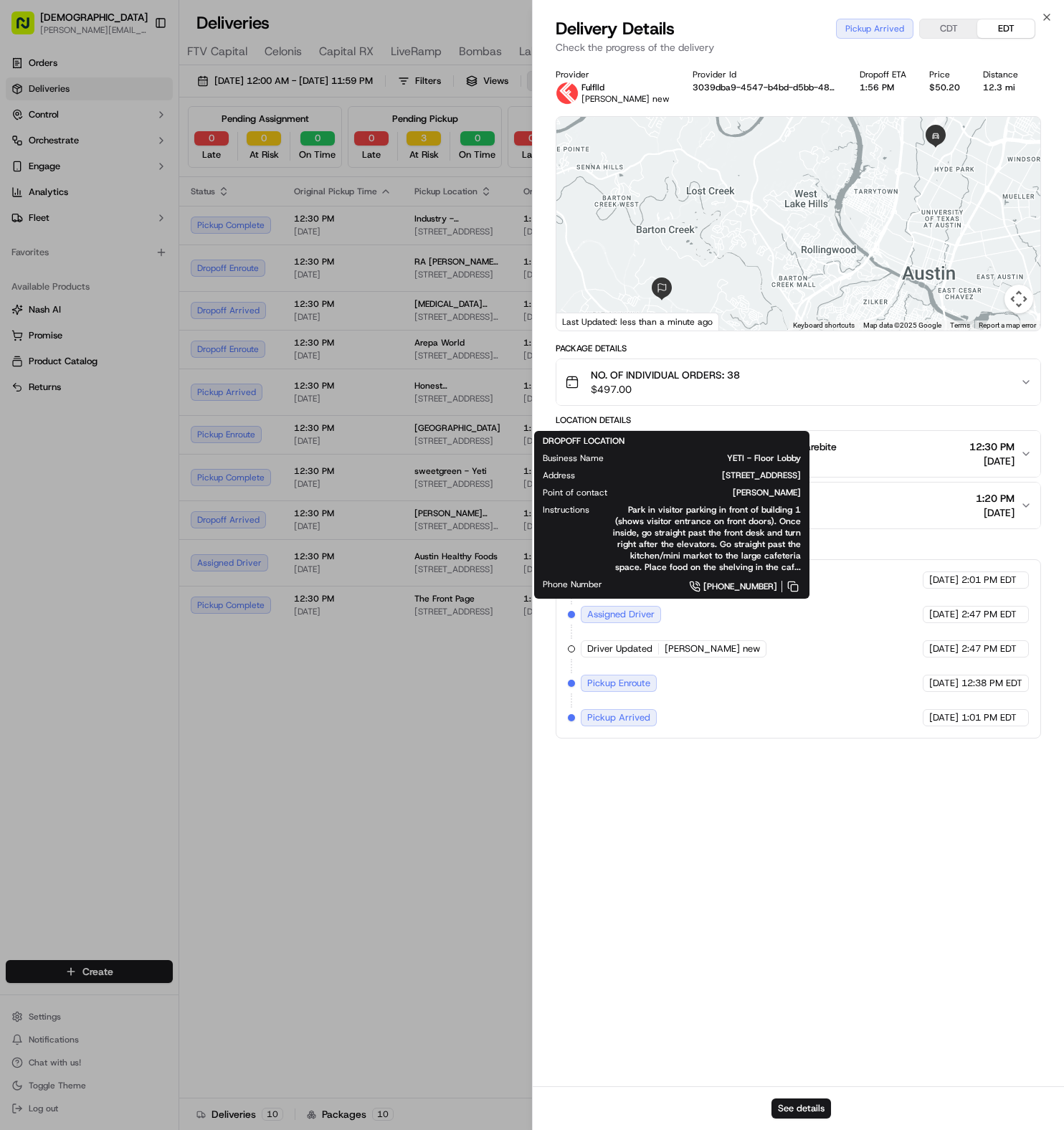
click at [448, 806] on div "Status Original Pickup Time Pickup Location Original Dropoff Time Dropoff Locat…" at bounding box center [915, 638] width 1471 height 922
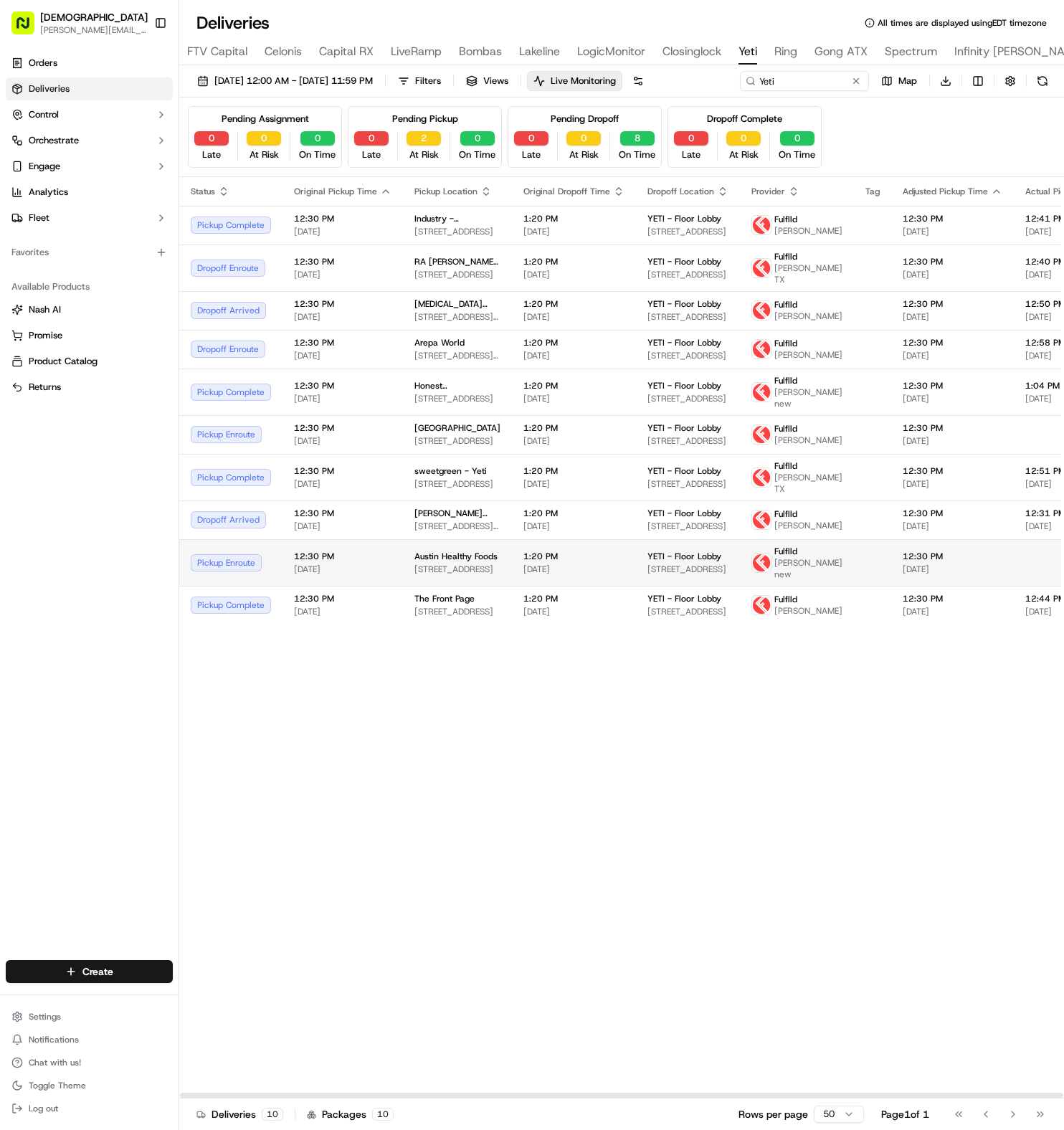
click at [562, 562] on span "1:20 PM" at bounding box center [574, 556] width 101 height 11
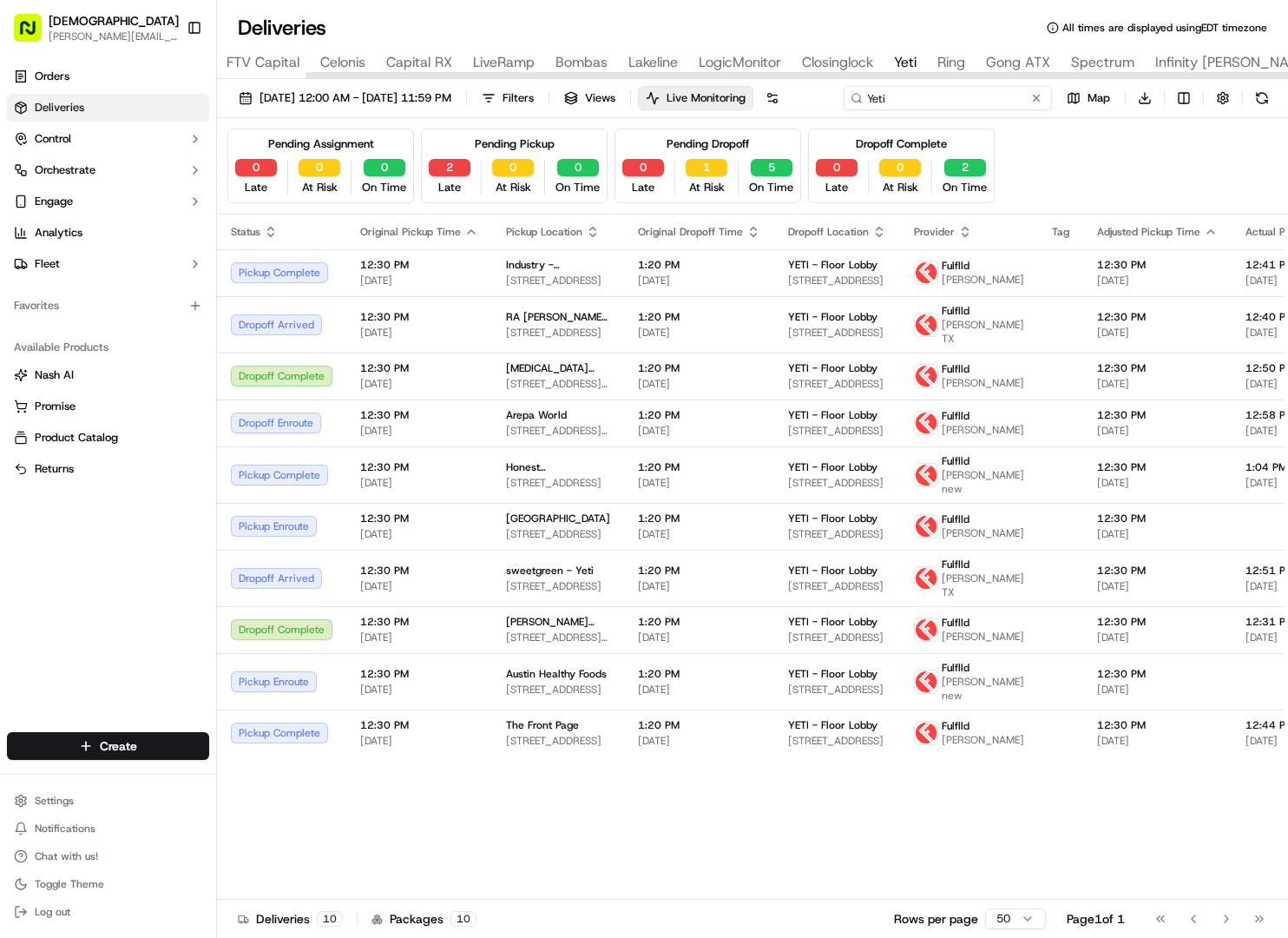
click at [941, 106] on div "[DATE] 12:00 AM - [DATE] 11:59 PM Filters Views Live Monitoring Yeti Map Downlo…" at bounding box center [753, 102] width 1071 height 32
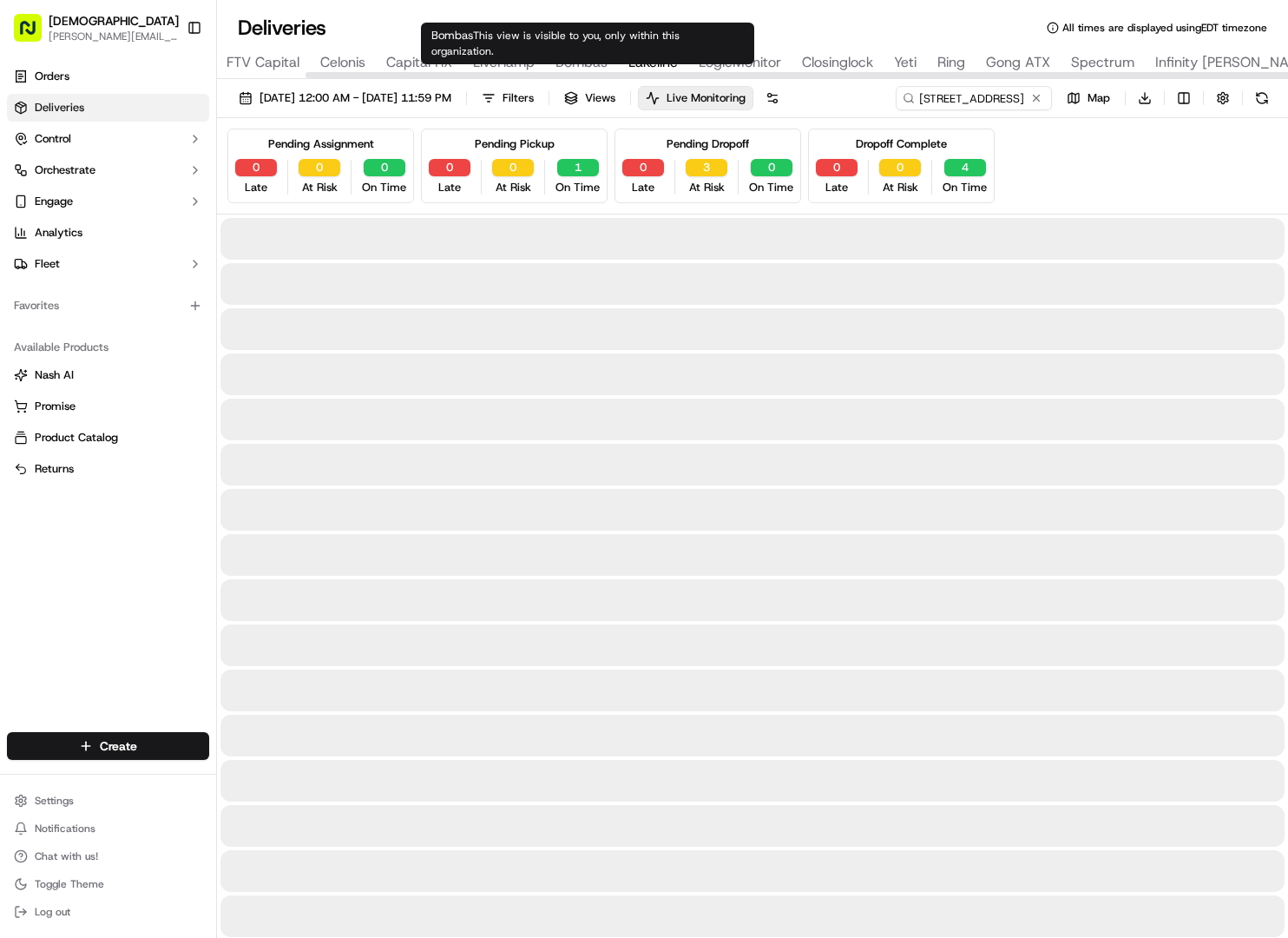
click at [636, 60] on span "Lakeline" at bounding box center [654, 62] width 50 height 21
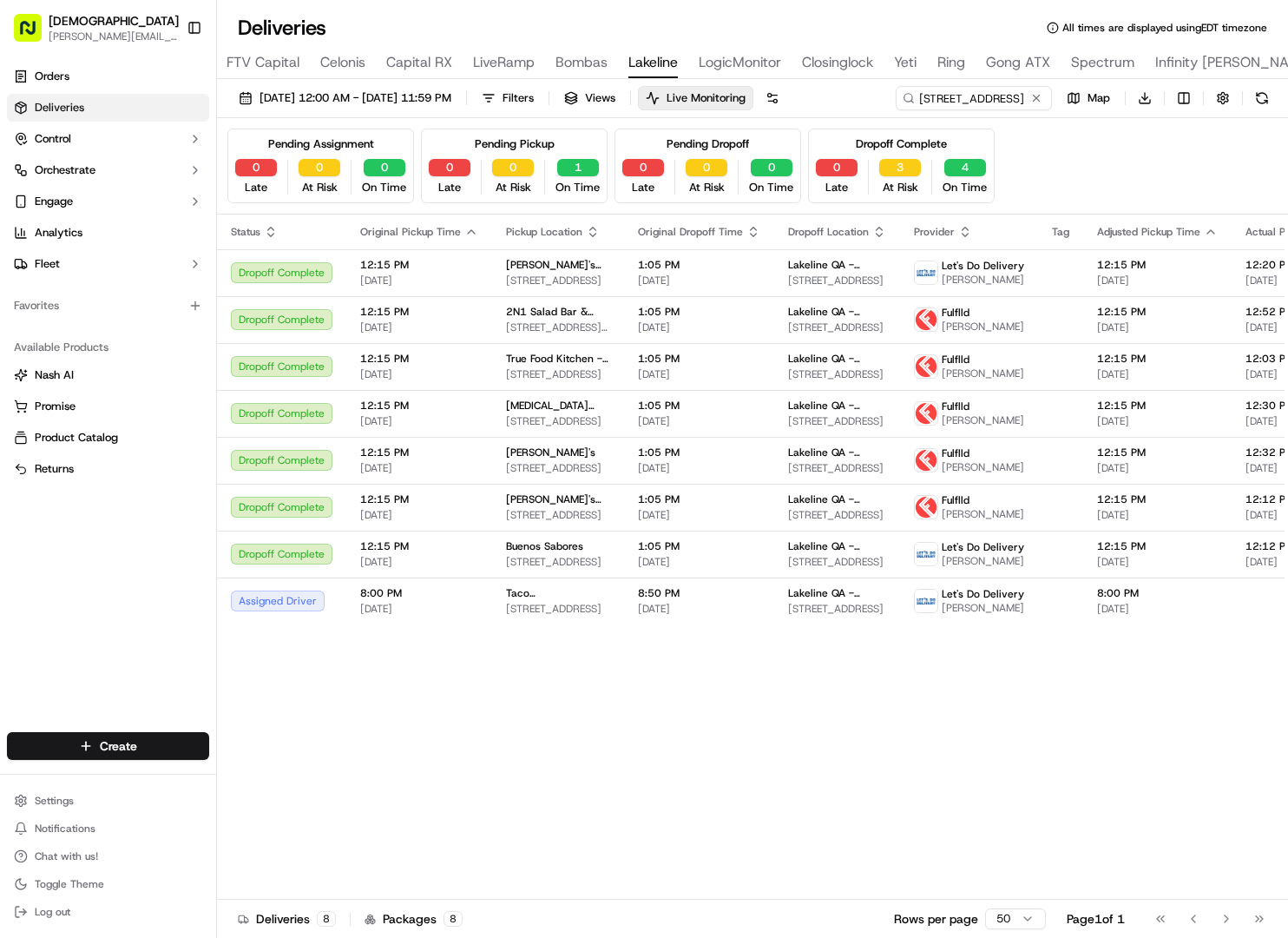
click at [1104, 59] on span "Spectrum" at bounding box center [1102, 62] width 63 height 21
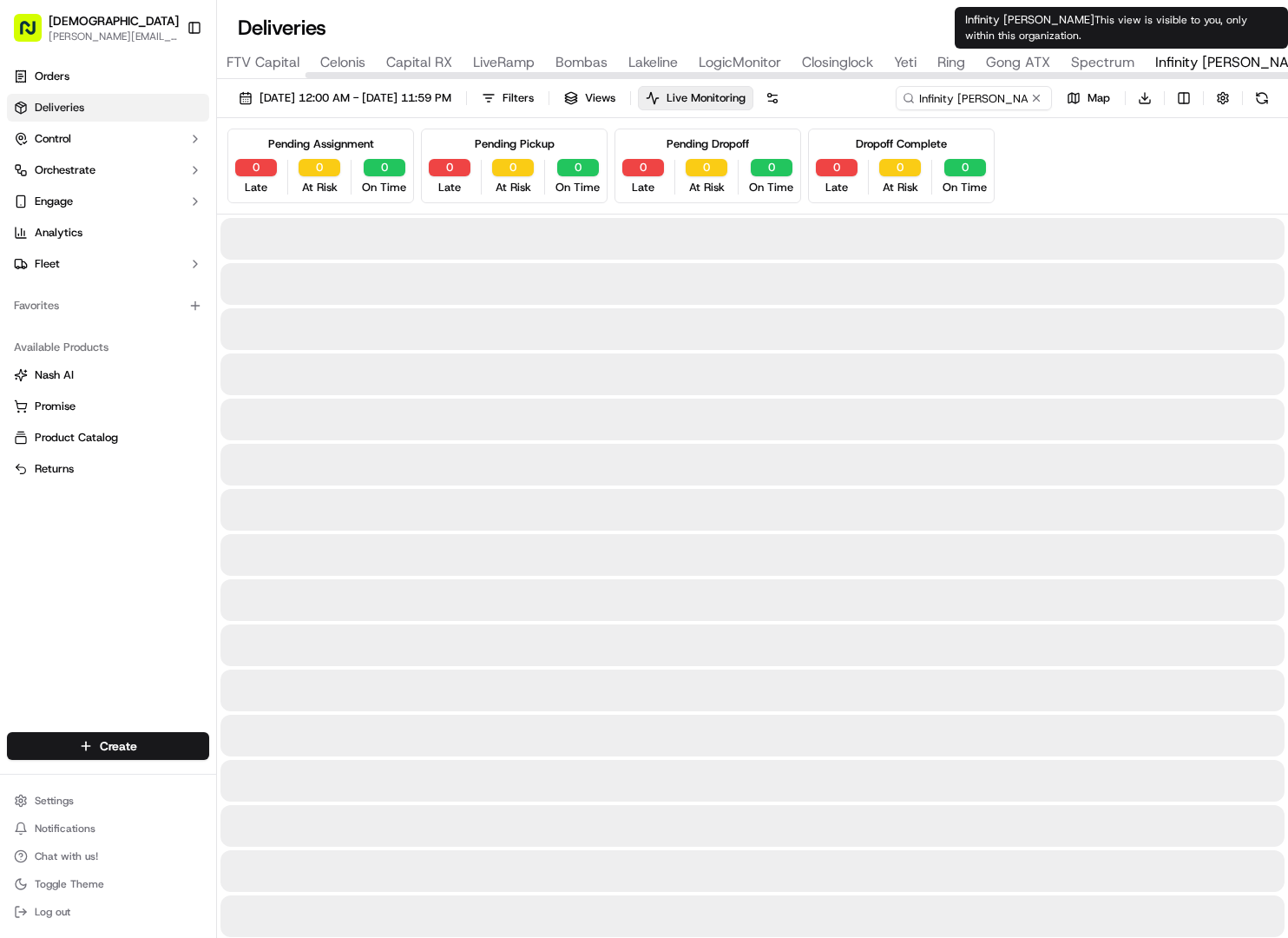
click at [1183, 66] on span "Infinity [PERSON_NAME]" at bounding box center [1234, 62] width 159 height 21
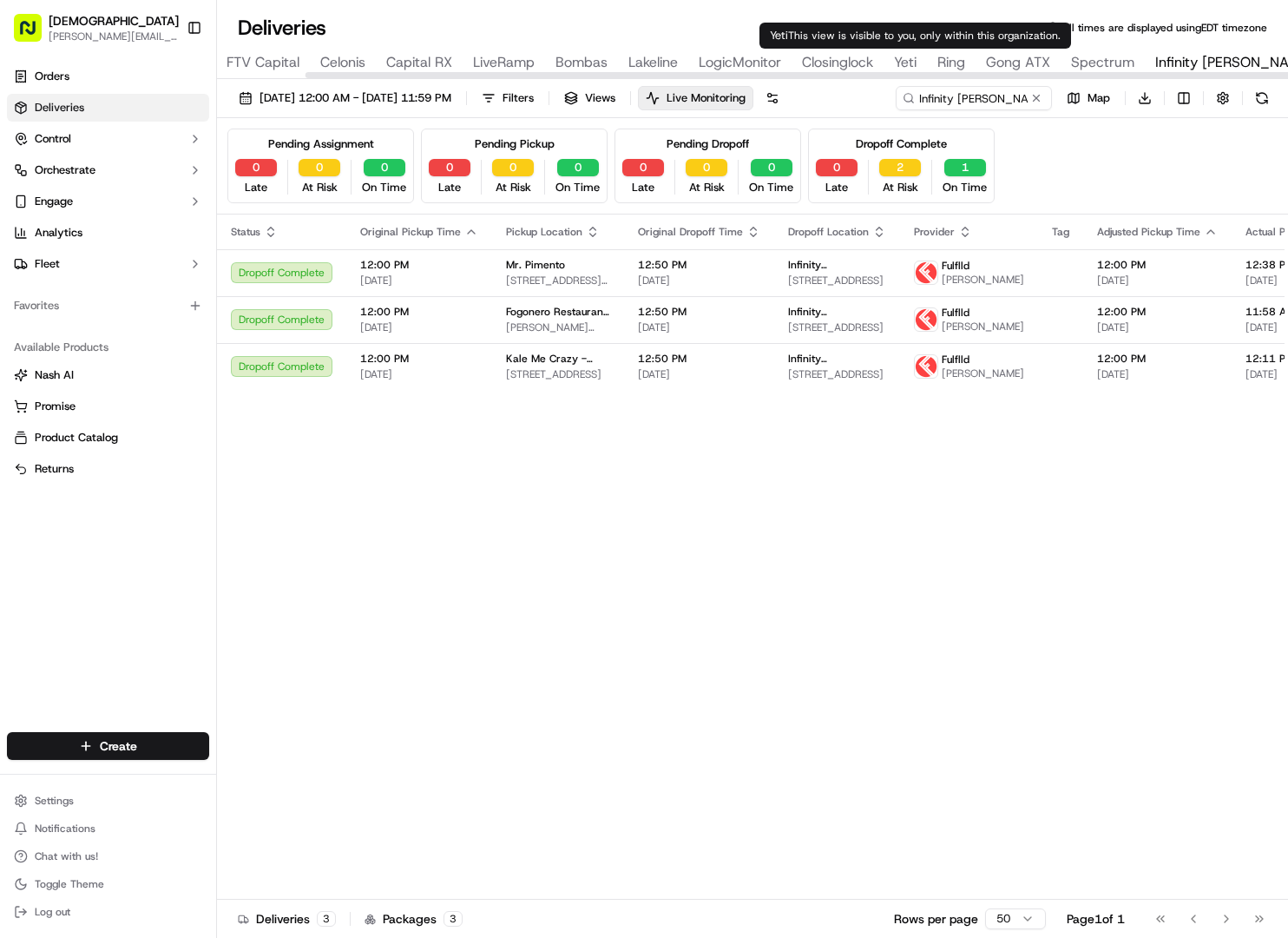
type input "Yeti"
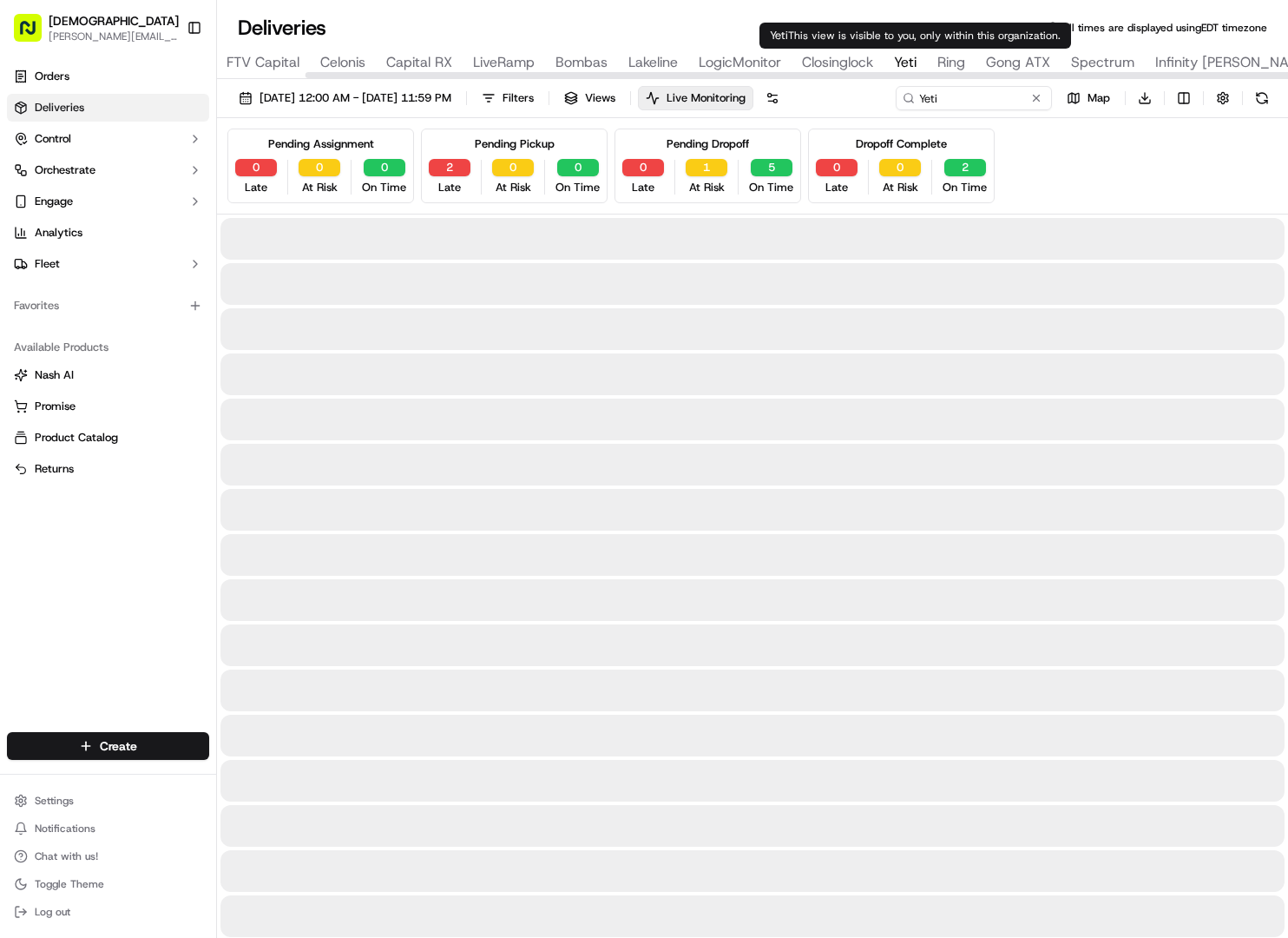
click at [902, 59] on span "Yeti" at bounding box center [905, 62] width 23 height 21
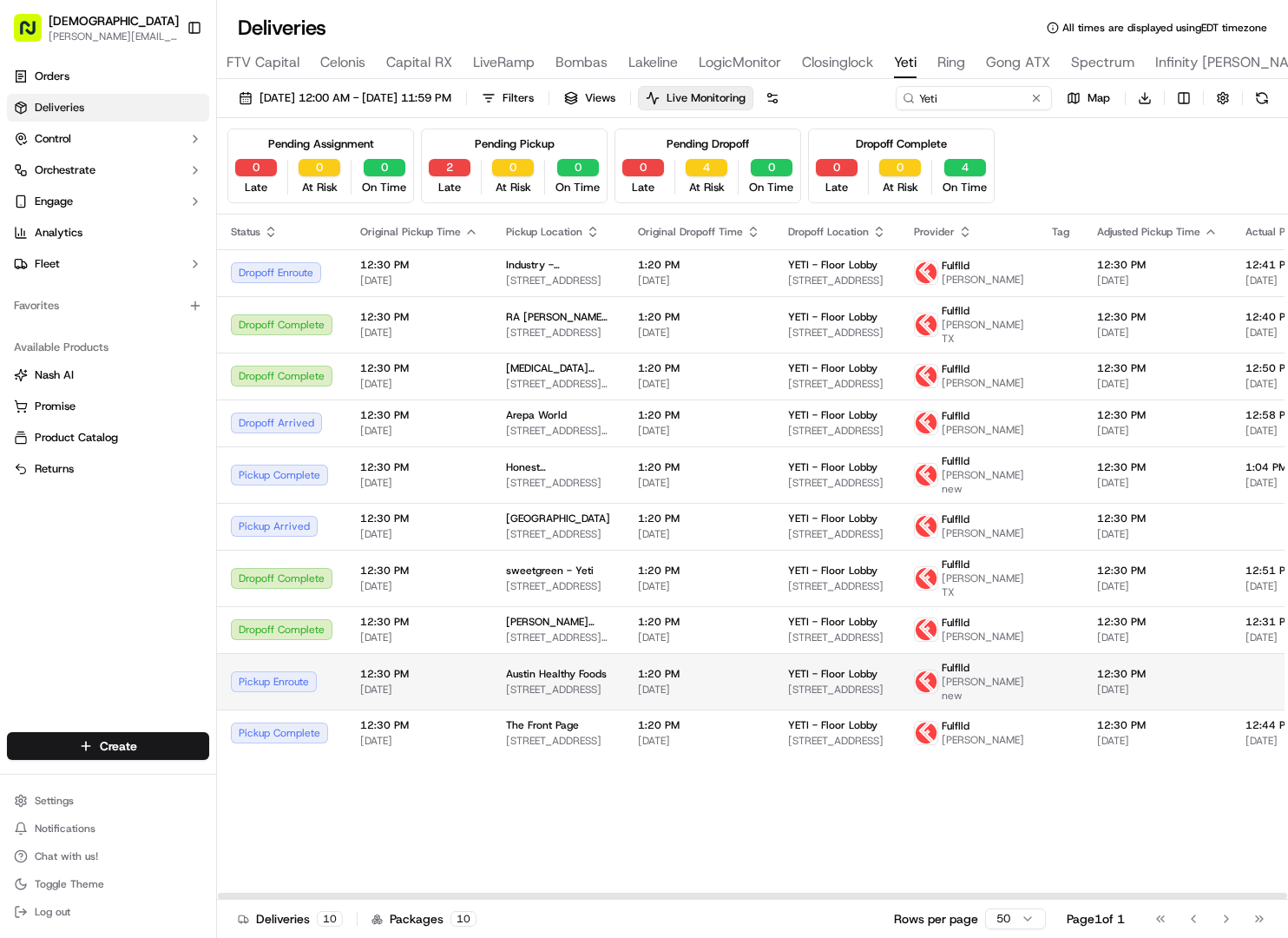
click at [857, 696] on span "[STREET_ADDRESS]" at bounding box center [837, 689] width 98 height 14
